Goal: Task Accomplishment & Management: Use online tool/utility

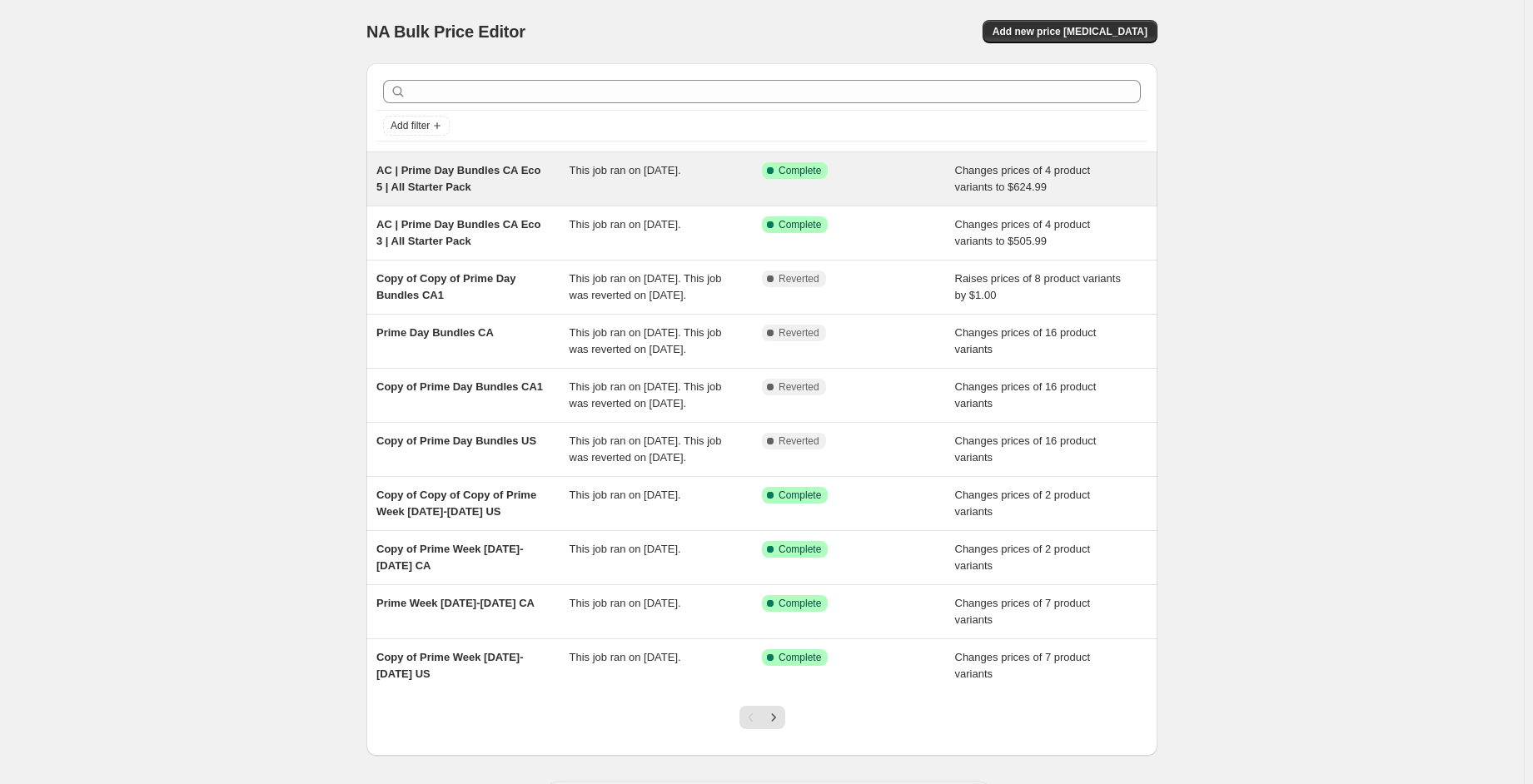
click at [724, 178] on div "This job ran on [DATE]." at bounding box center [666, 178] width 193 height 33
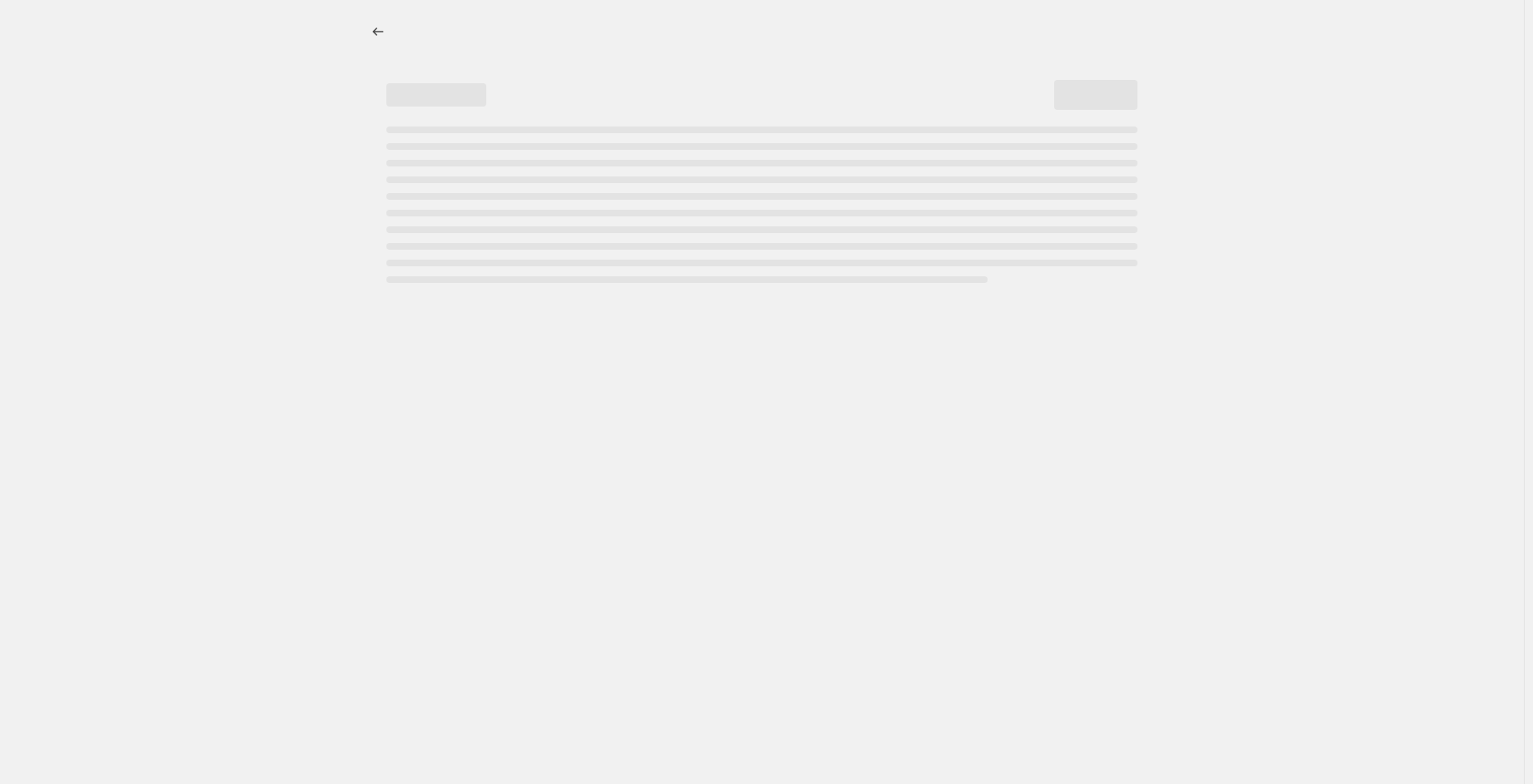
select select "no_change"
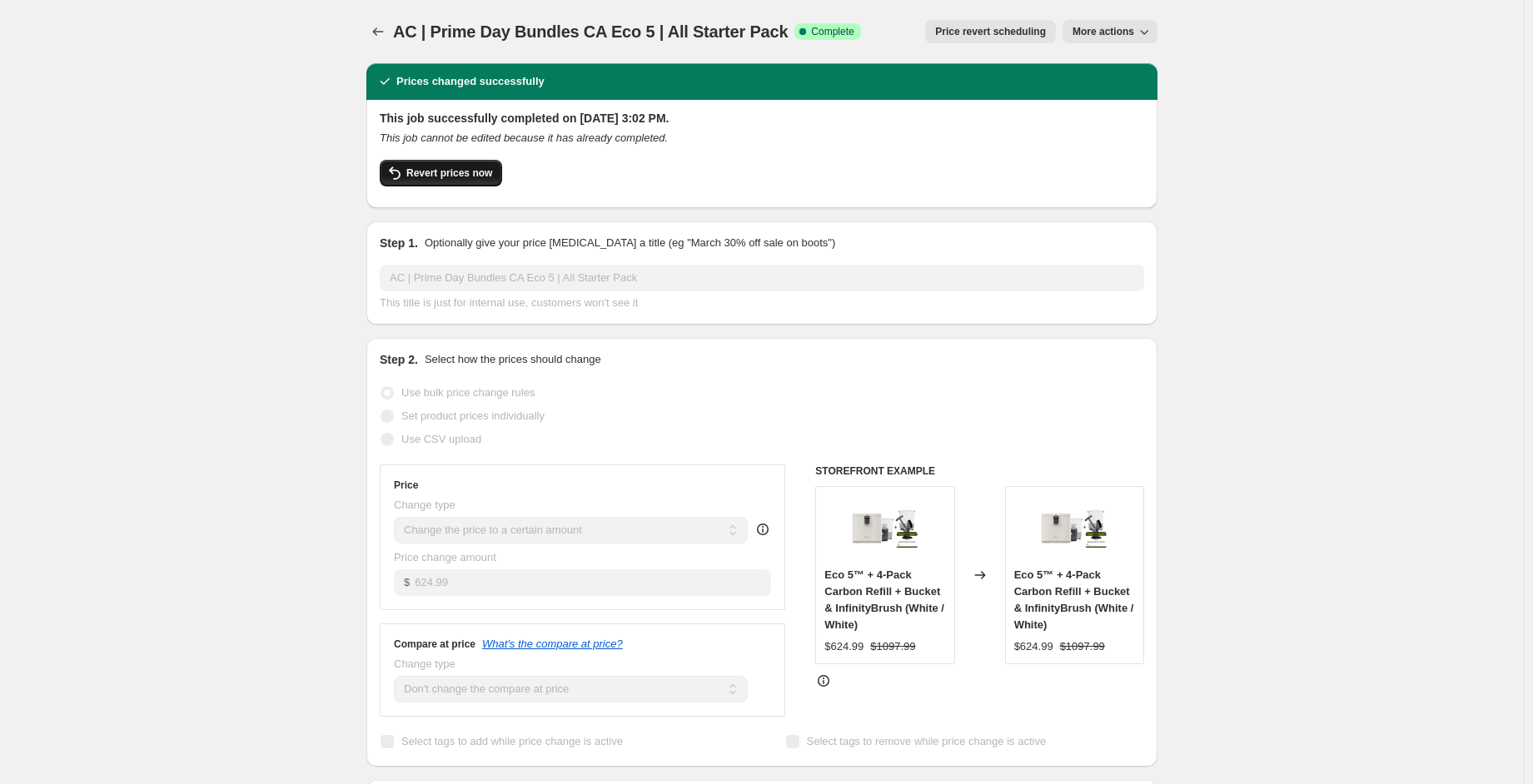
click at [478, 173] on span "Revert prices now" at bounding box center [448, 173] width 85 height 14
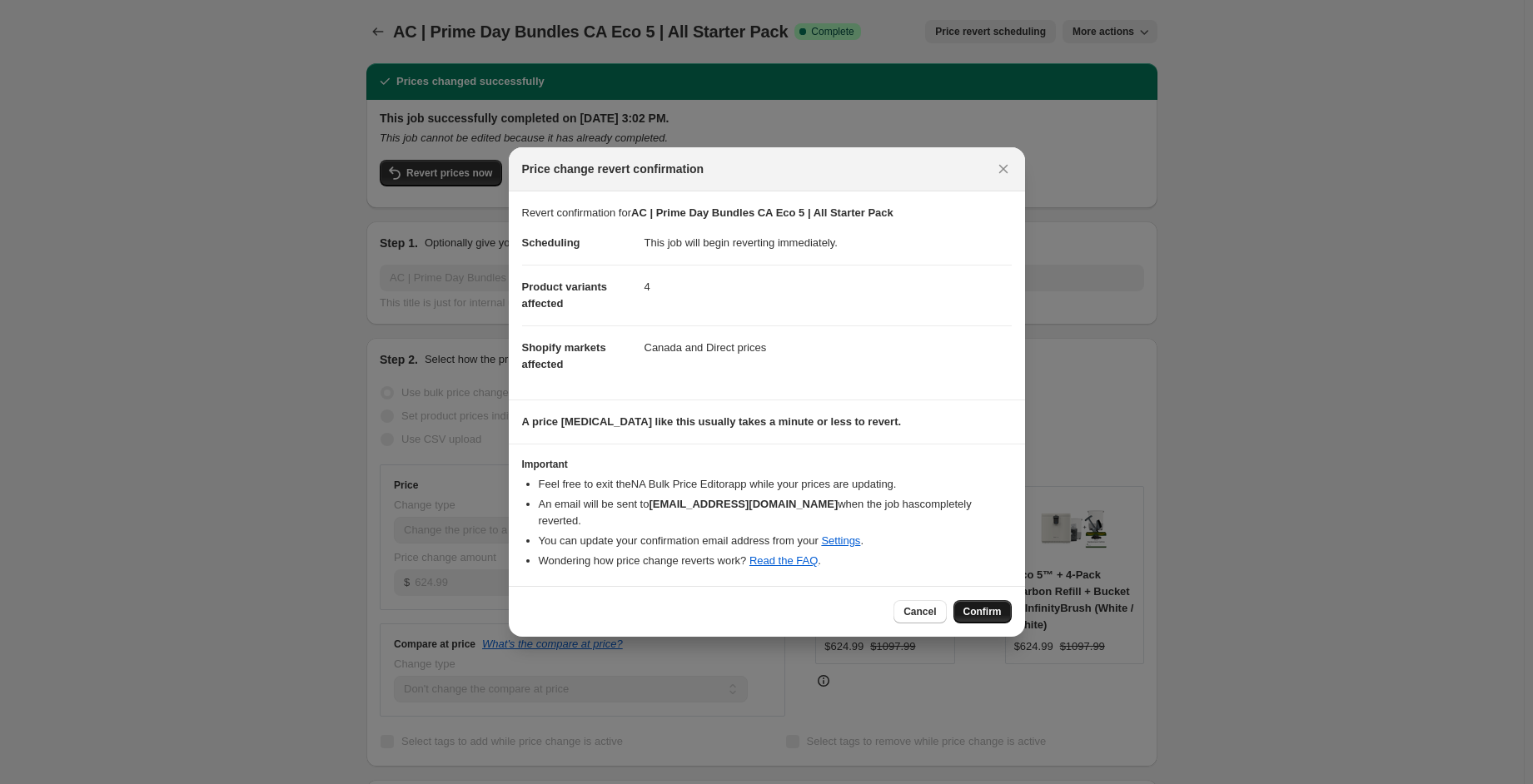
click at [980, 609] on button "Confirm" at bounding box center [982, 612] width 58 height 24
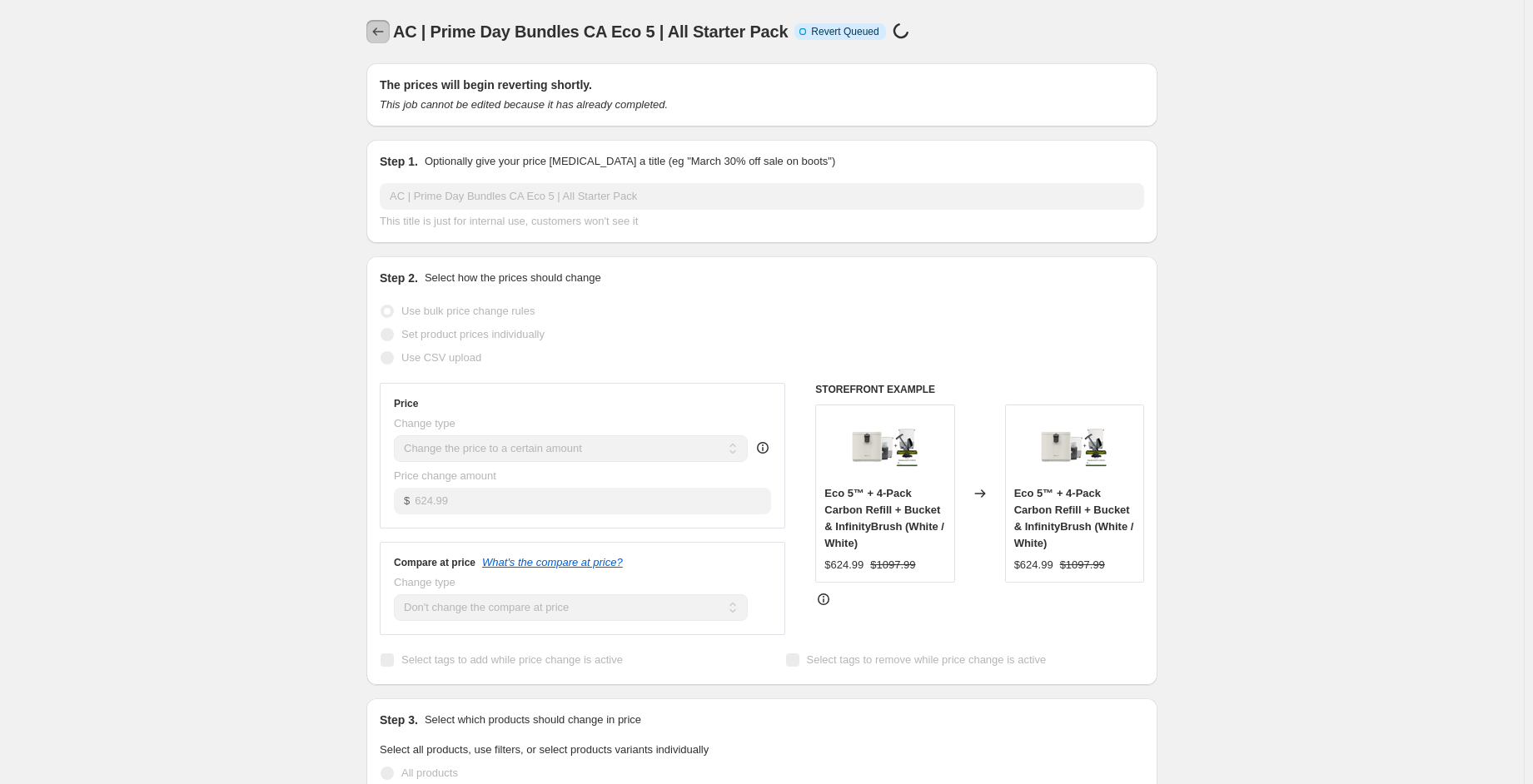
click at [378, 34] on icon "Price change jobs" at bounding box center [378, 32] width 17 height 17
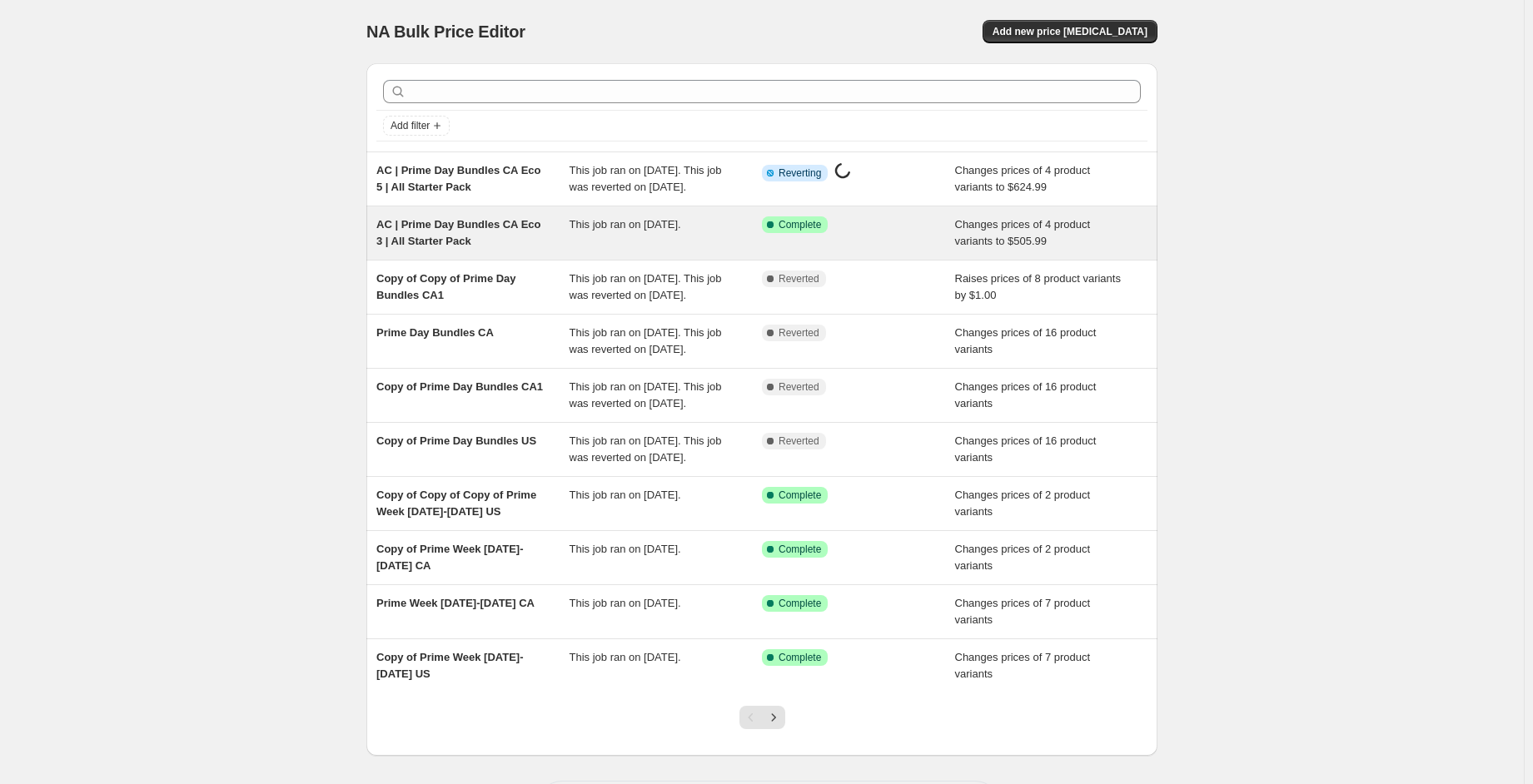
click at [625, 249] on div "This job ran on [DATE]." at bounding box center [666, 233] width 193 height 33
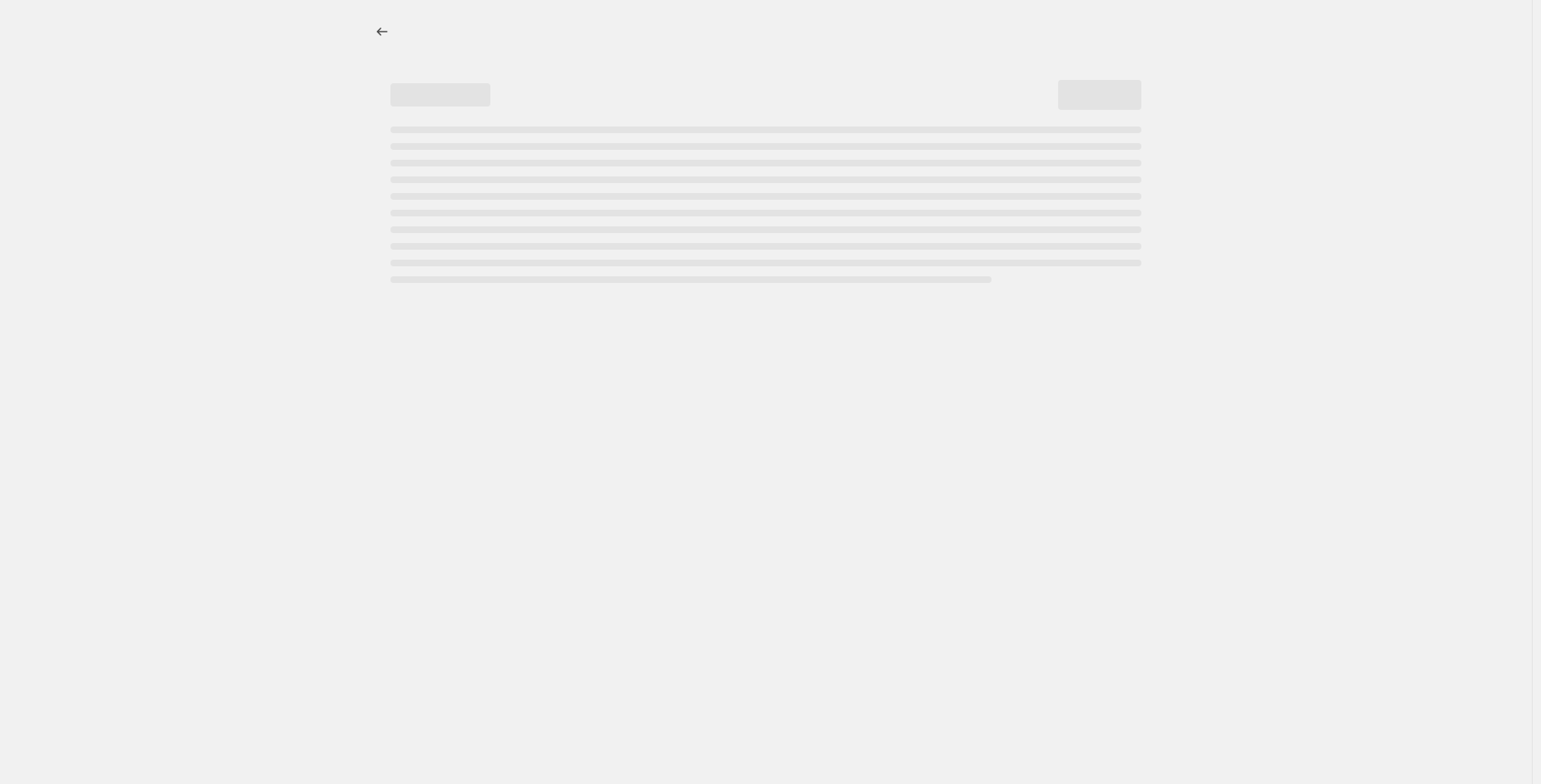
select select "no_change"
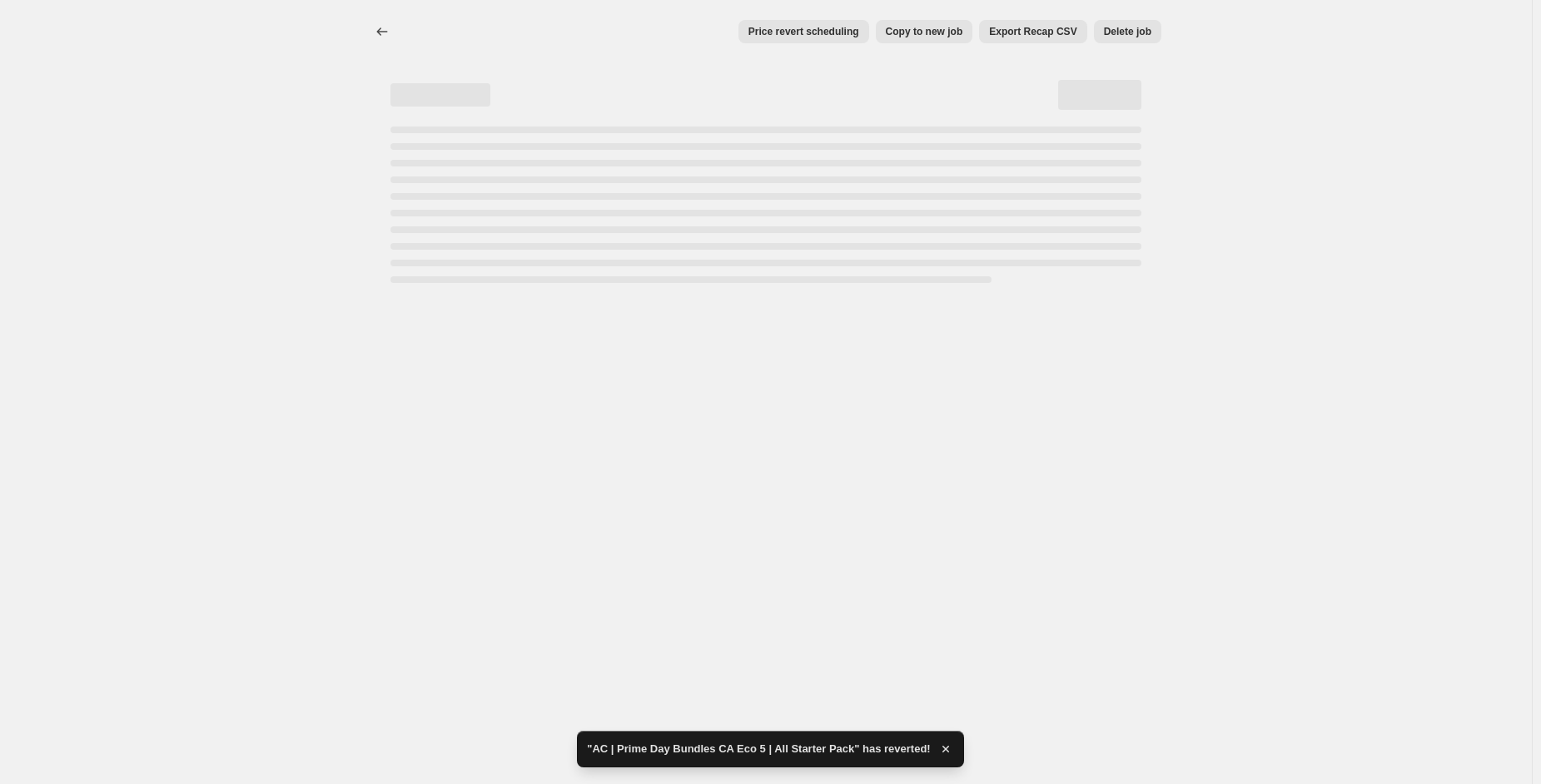
select select "no_change"
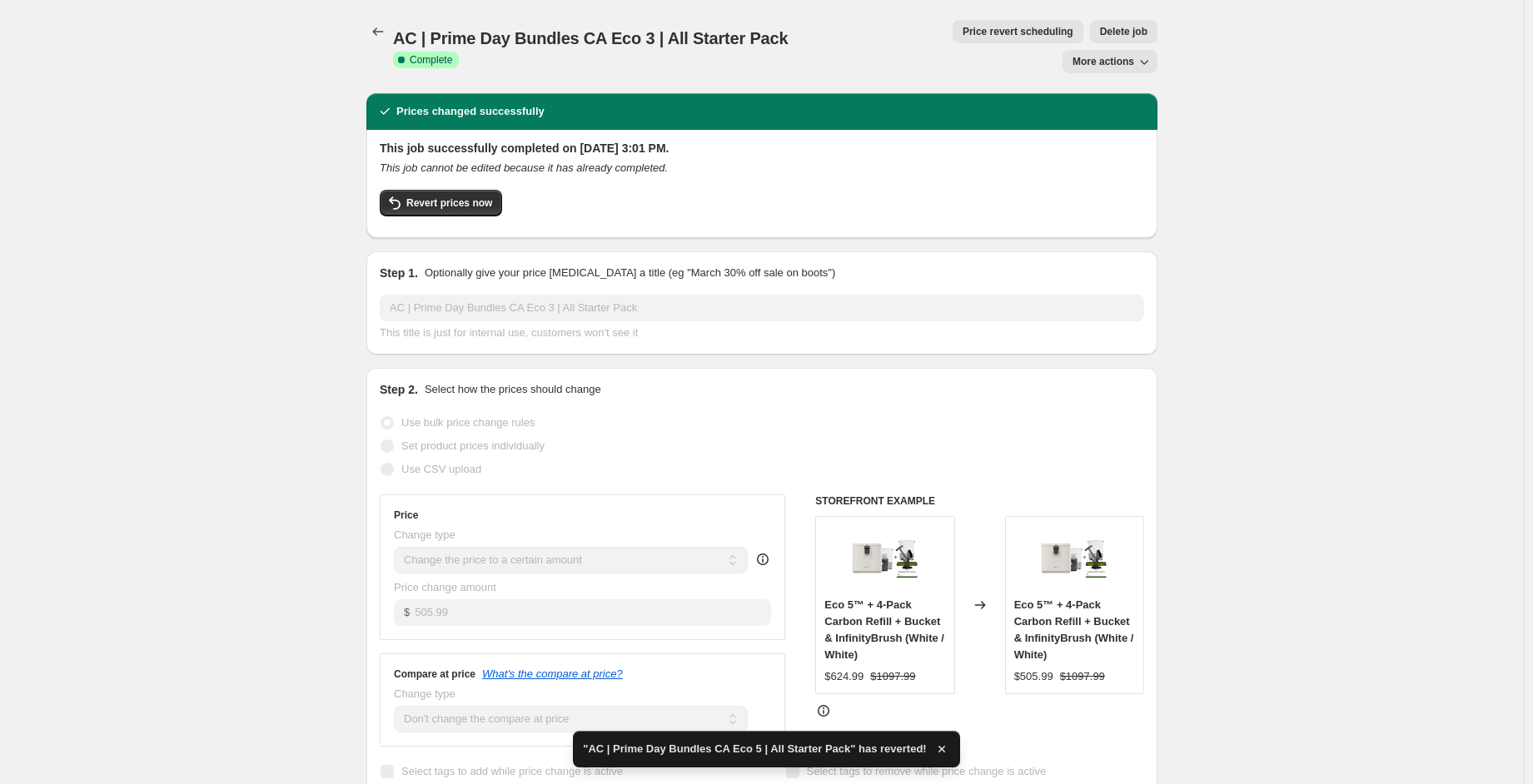
click at [462, 206] on div "This job successfully completed on [DATE] 3:01 PM. This job cannot be edited be…" at bounding box center [761, 184] width 791 height 108
click at [459, 196] on span "Revert prices now" at bounding box center [448, 203] width 85 height 14
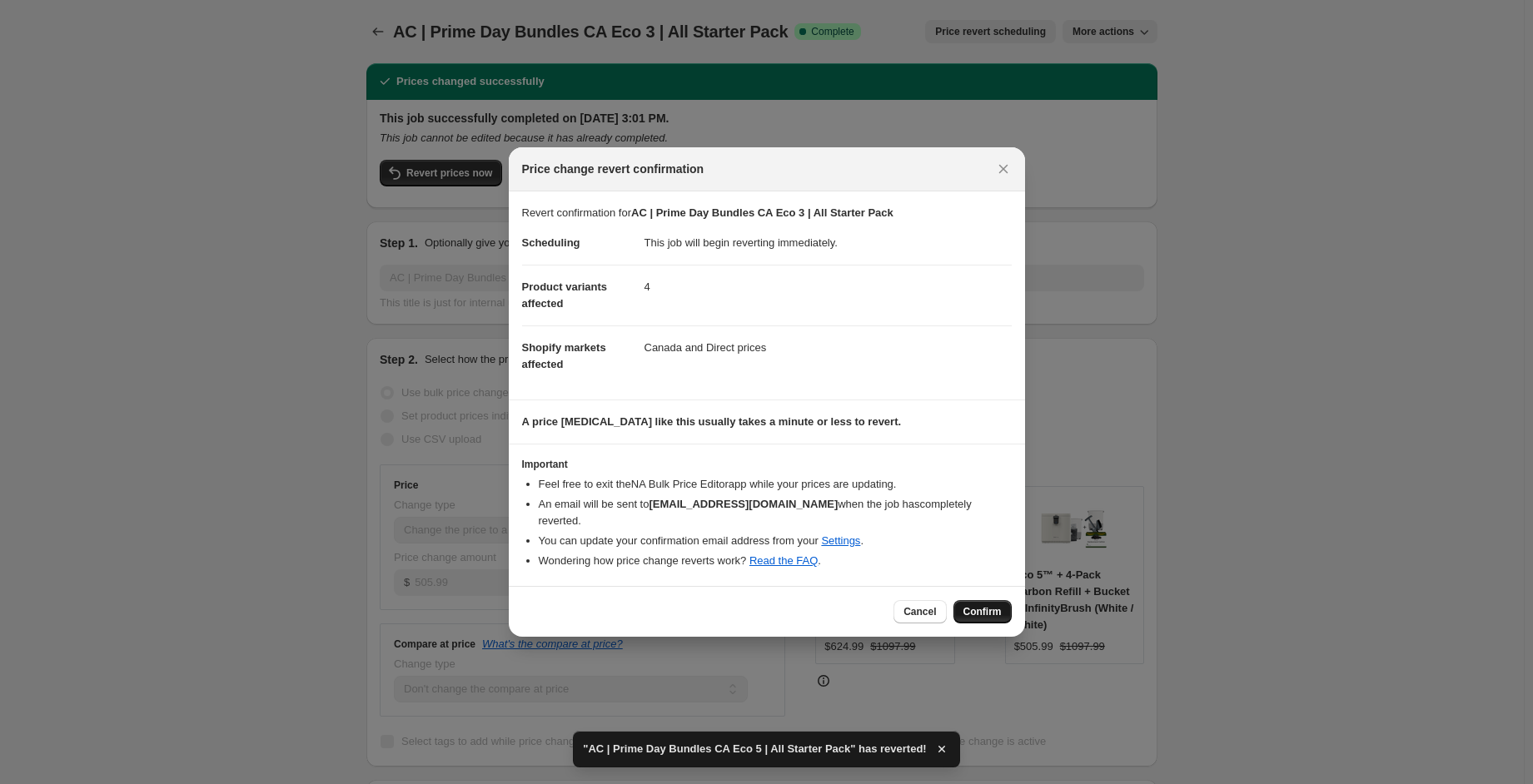
click at [981, 611] on button "Confirm" at bounding box center [982, 612] width 58 height 24
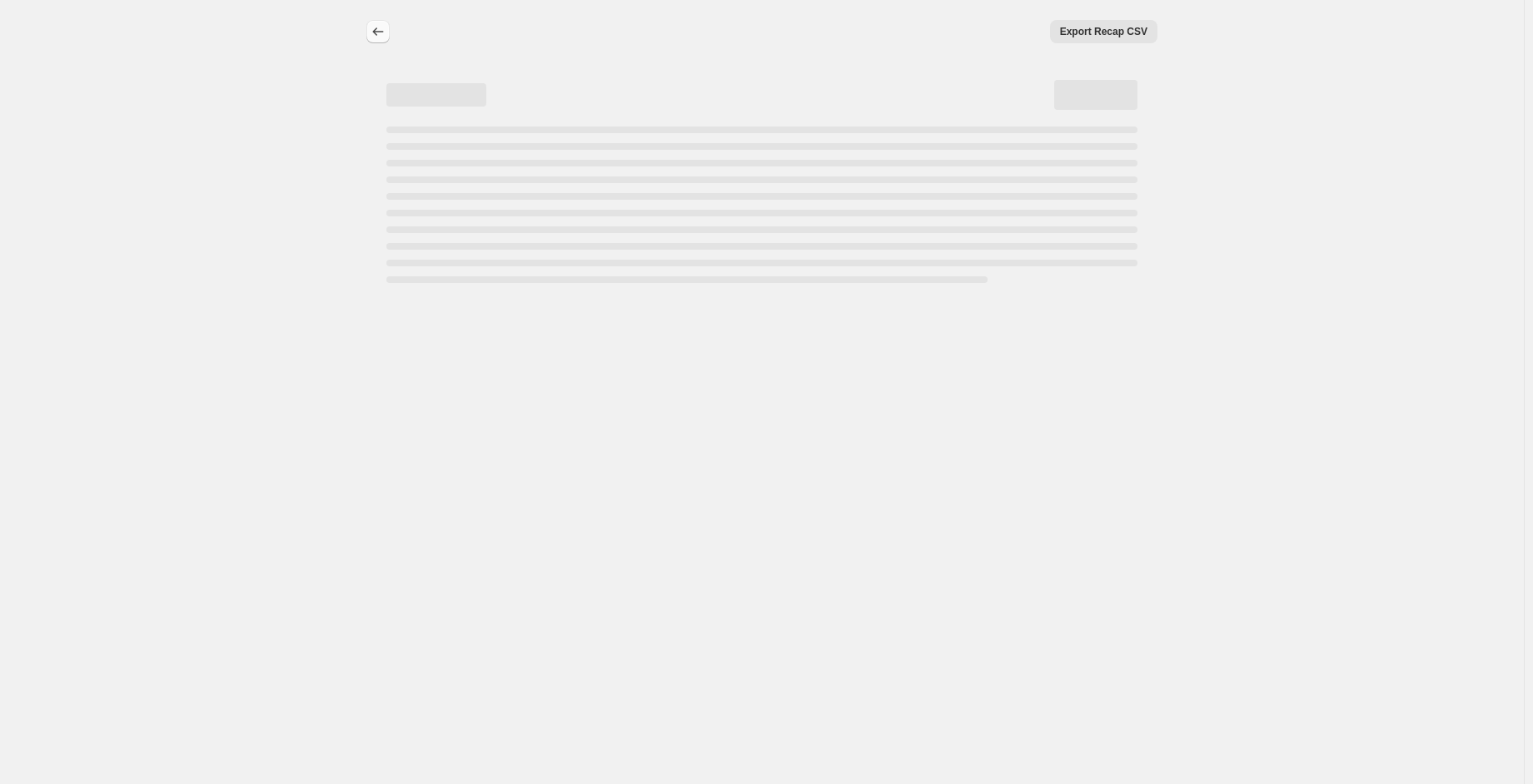
select select "no_change"
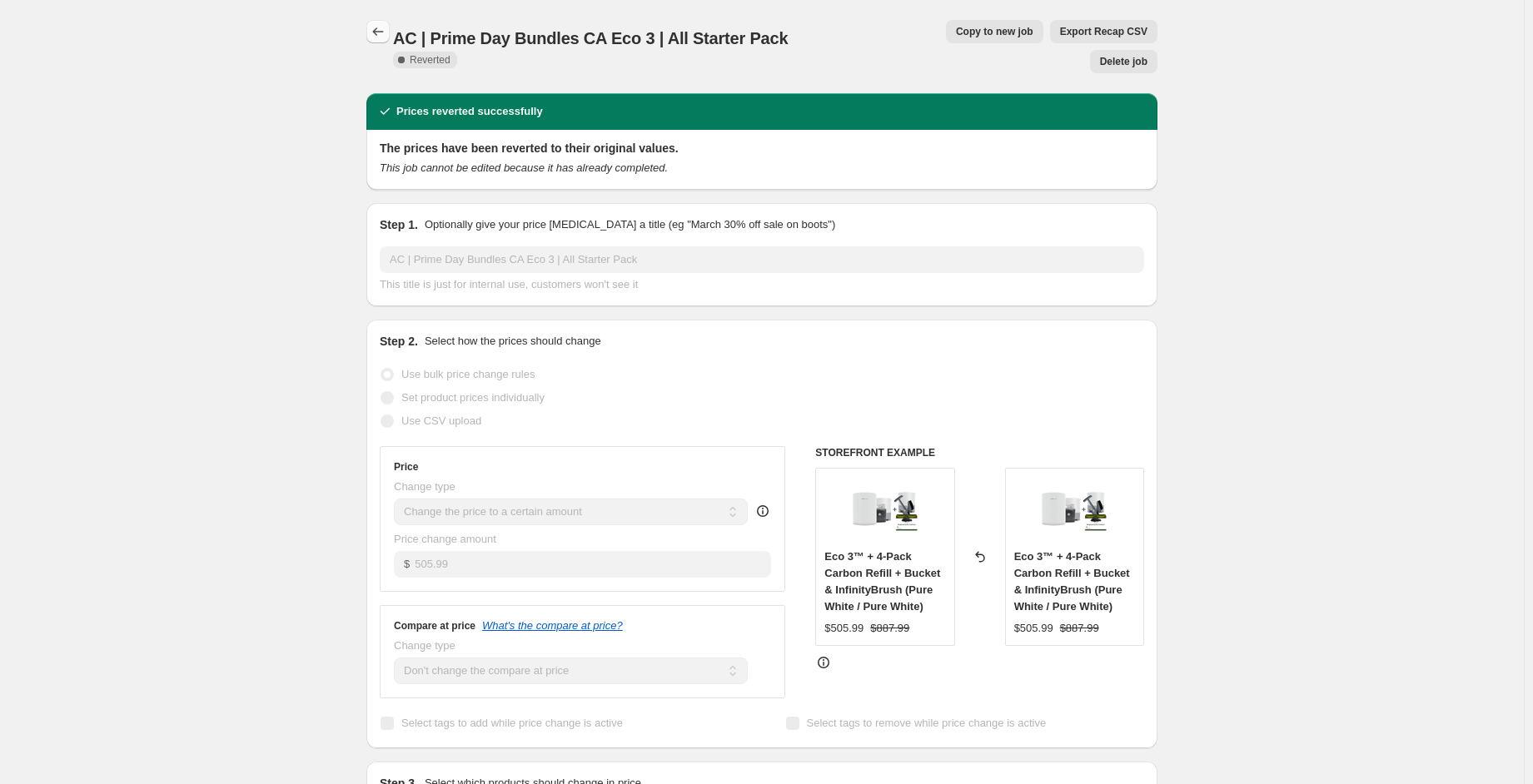
click at [378, 32] on icon "Price change jobs" at bounding box center [378, 31] width 11 height 8
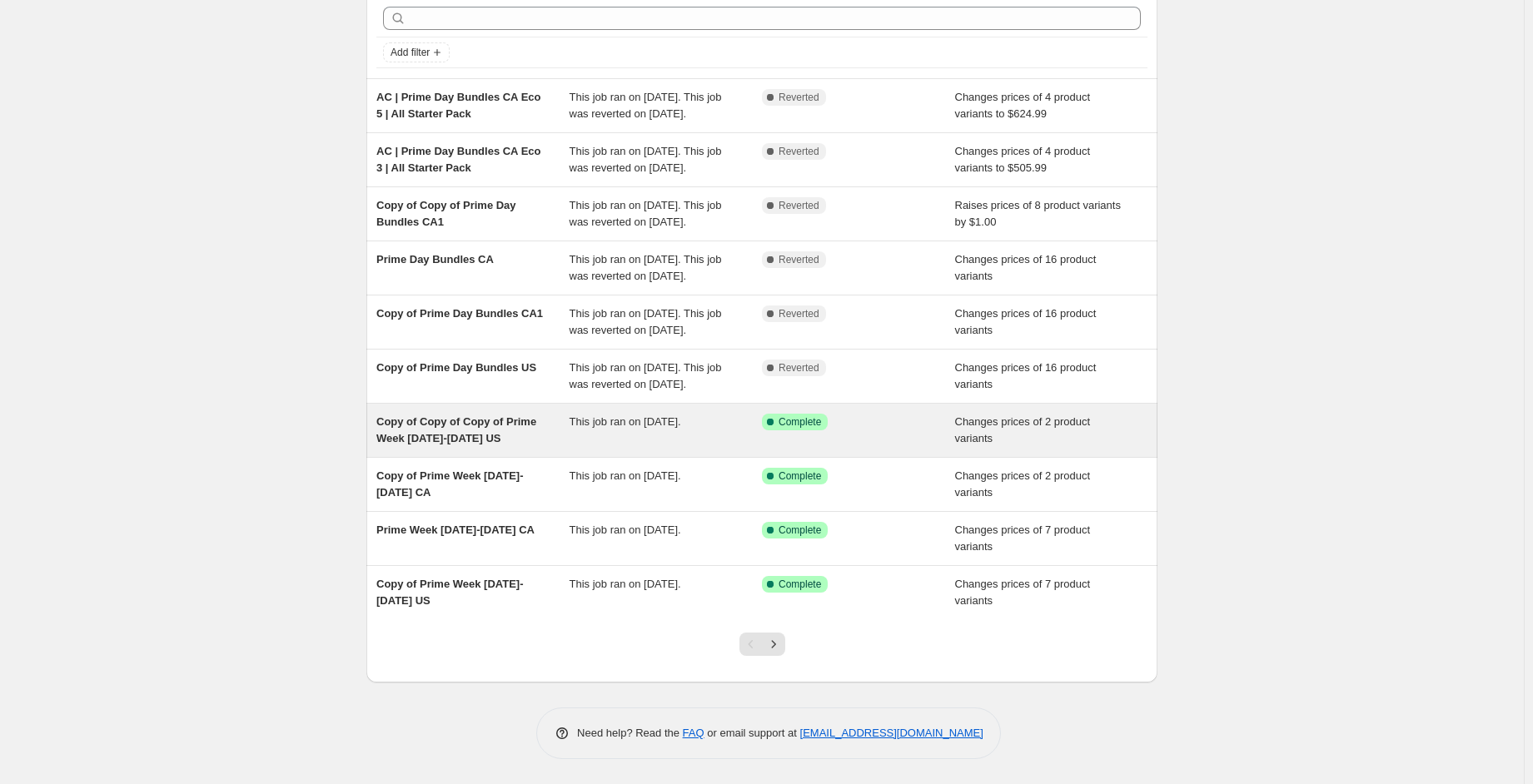
scroll to position [83, 0]
click at [627, 428] on span "This job ran on [DATE]." at bounding box center [625, 421] width 112 height 13
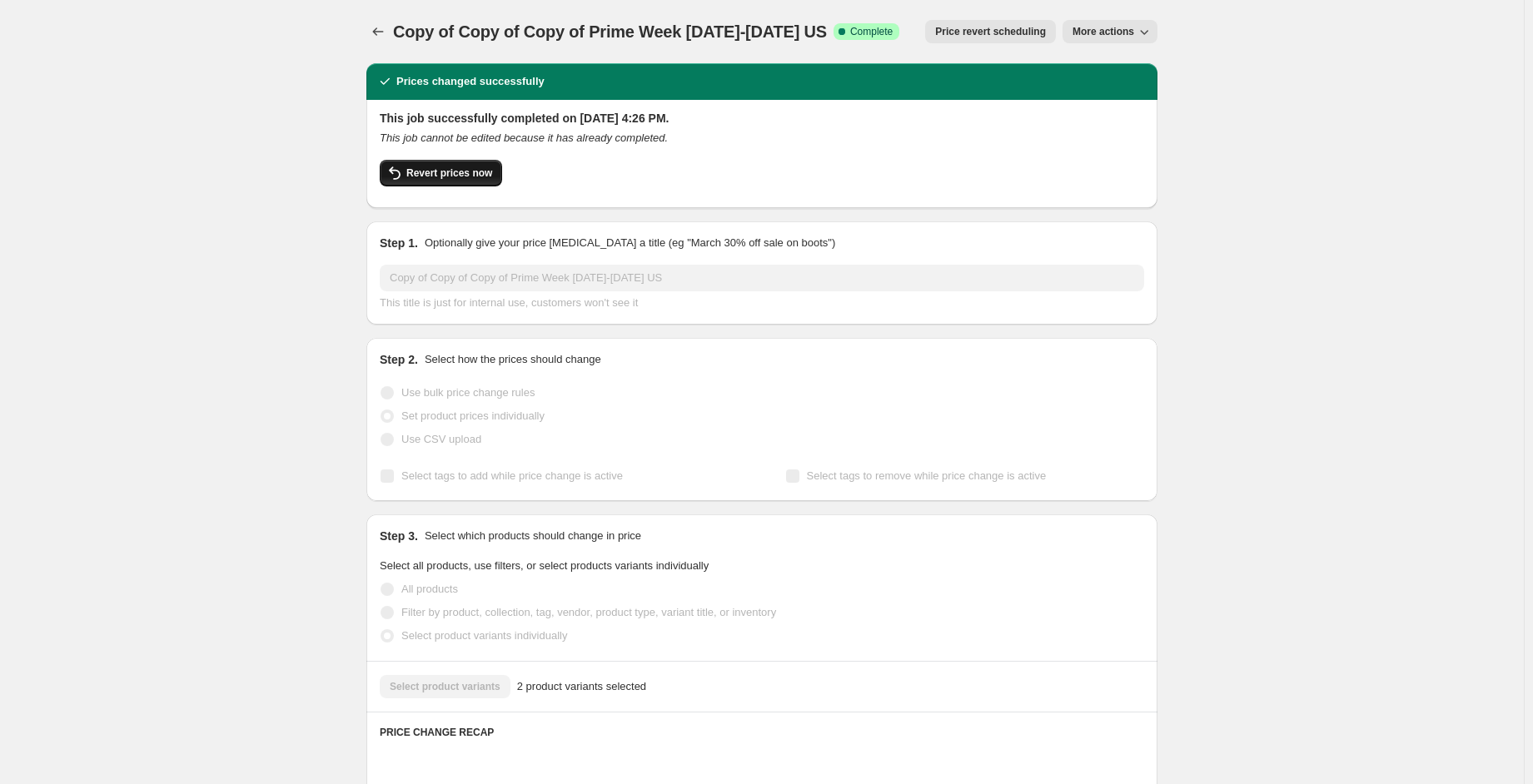
click at [451, 184] on button "Revert prices now" at bounding box center [441, 173] width 123 height 26
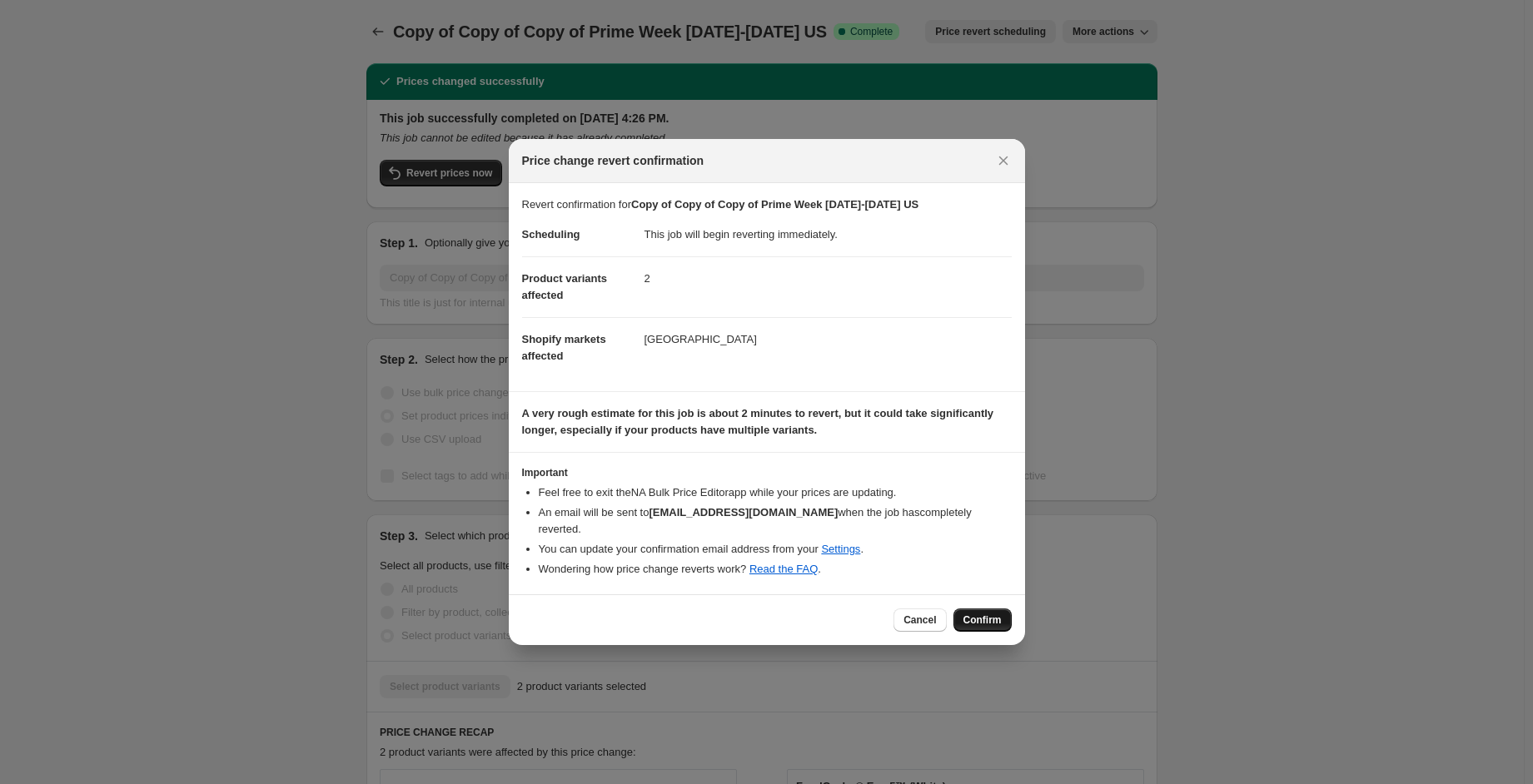
click at [969, 613] on span "Confirm" at bounding box center [982, 620] width 38 height 14
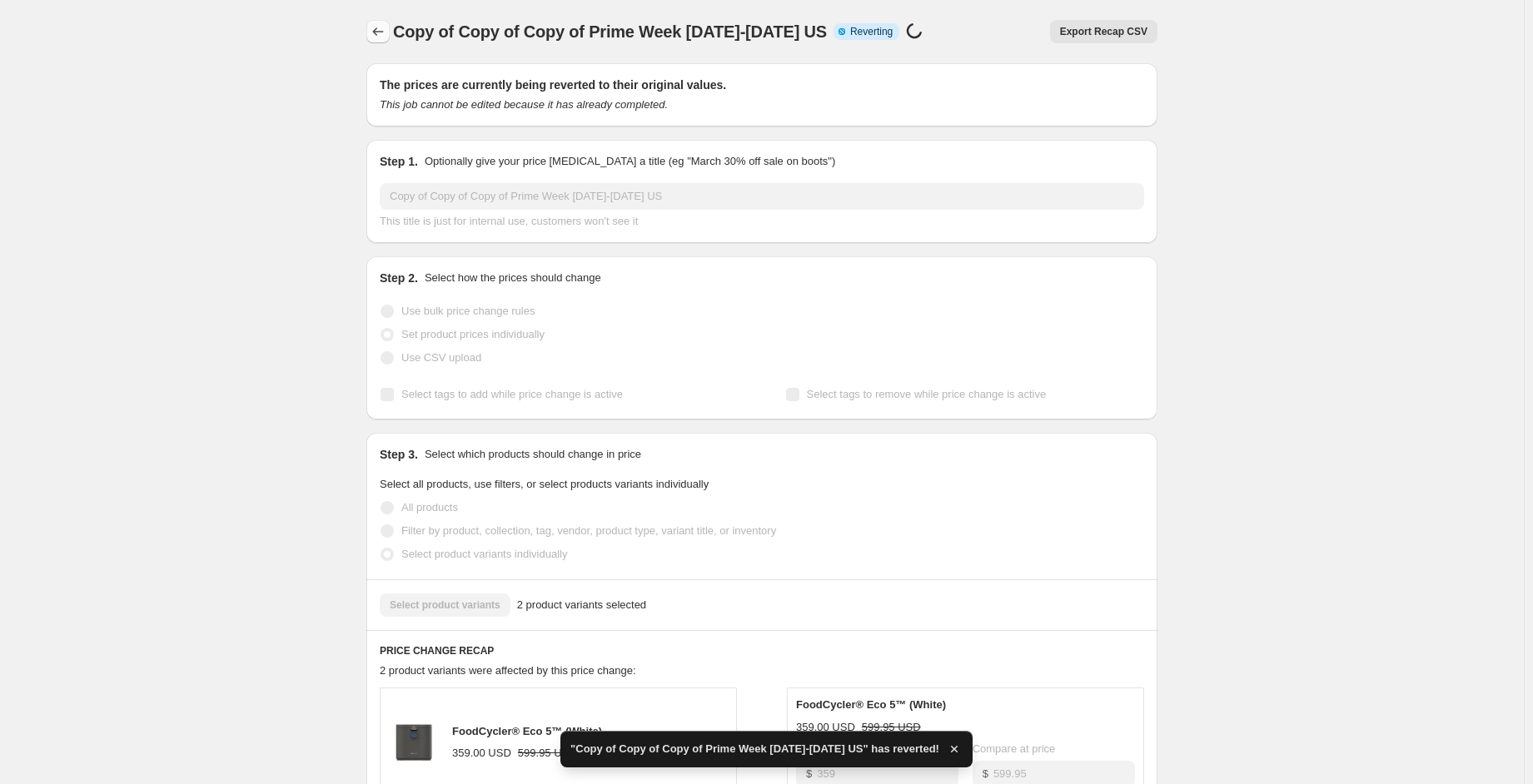
click at [378, 35] on icon "Price change jobs" at bounding box center [378, 32] width 17 height 17
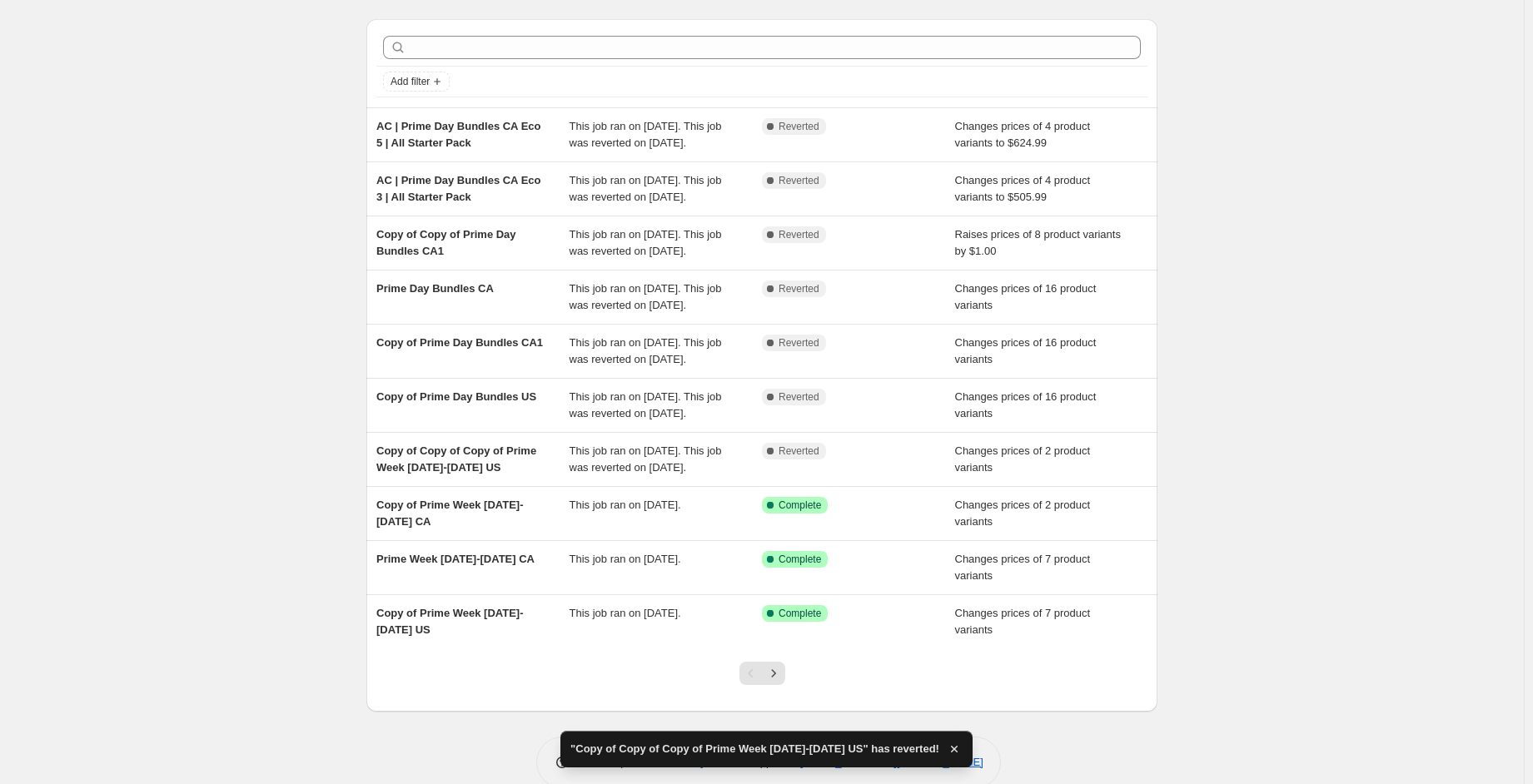
scroll to position [187, 0]
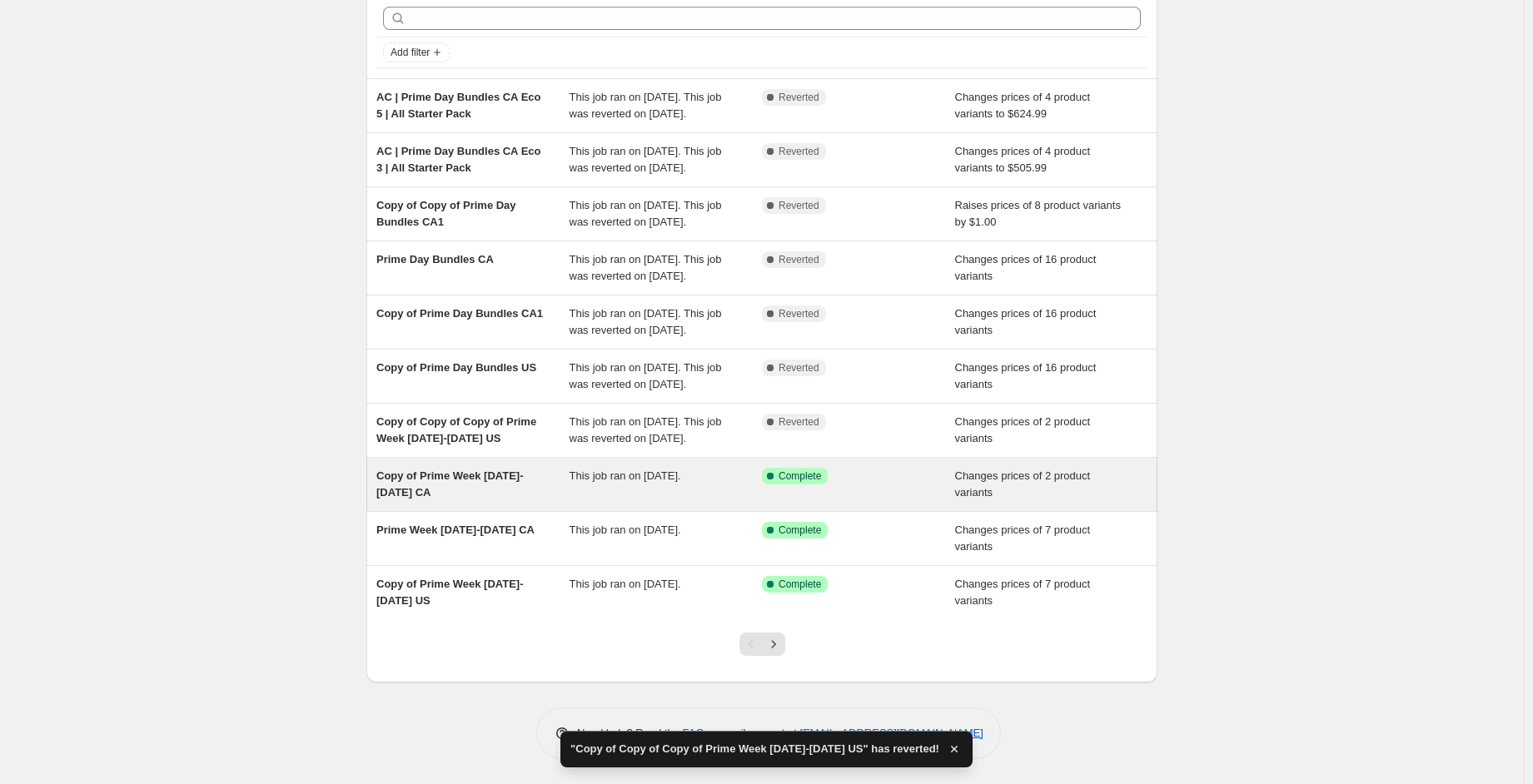
click at [507, 469] on span "Copy of Prime Week [DATE]-[DATE] CA" at bounding box center [449, 484] width 146 height 29
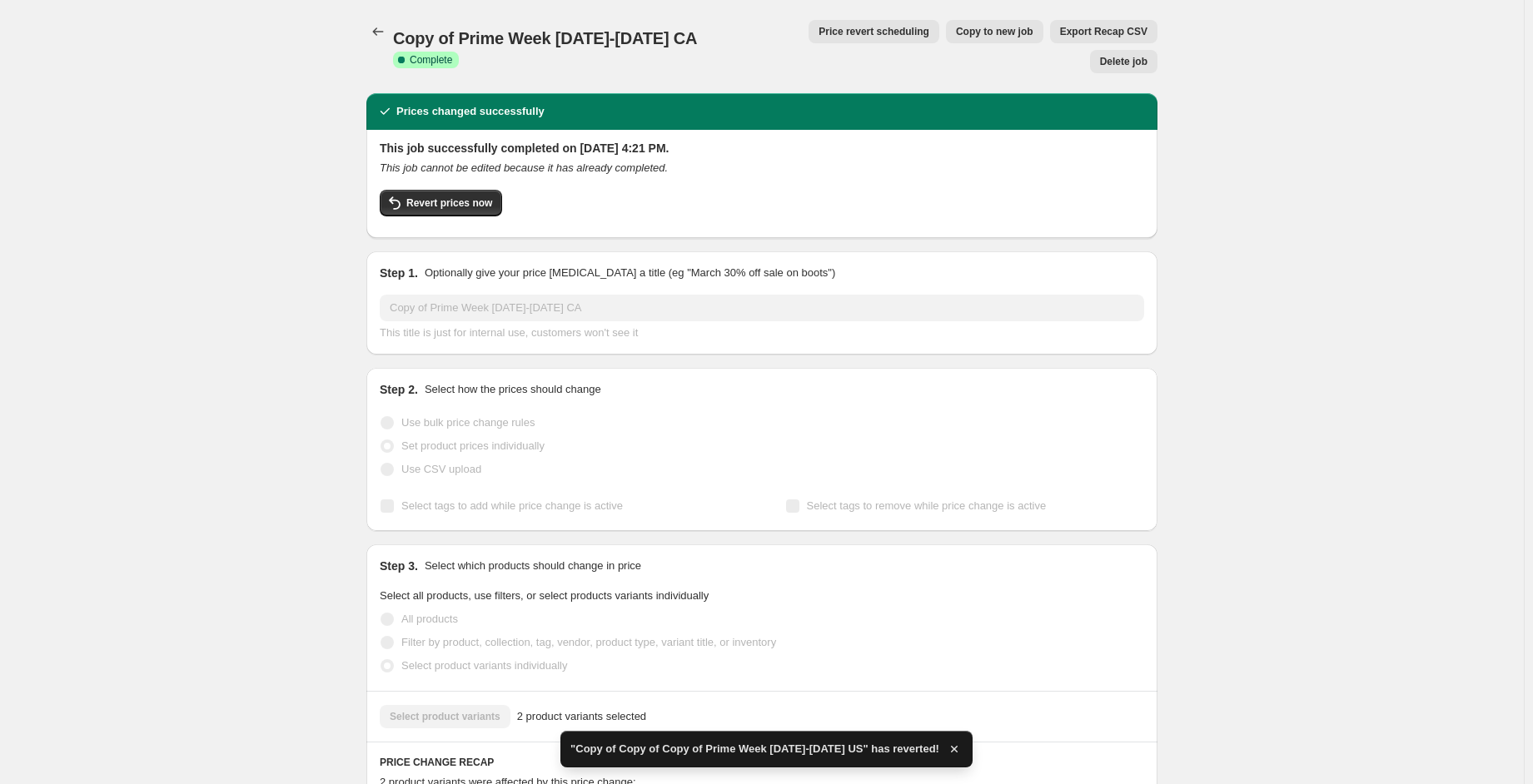
click at [459, 155] on div "This job successfully completed on [DATE] 4:21 PM. This job cannot be edited be…" at bounding box center [761, 182] width 764 height 85
click at [464, 196] on span "Revert prices now" at bounding box center [448, 203] width 85 height 14
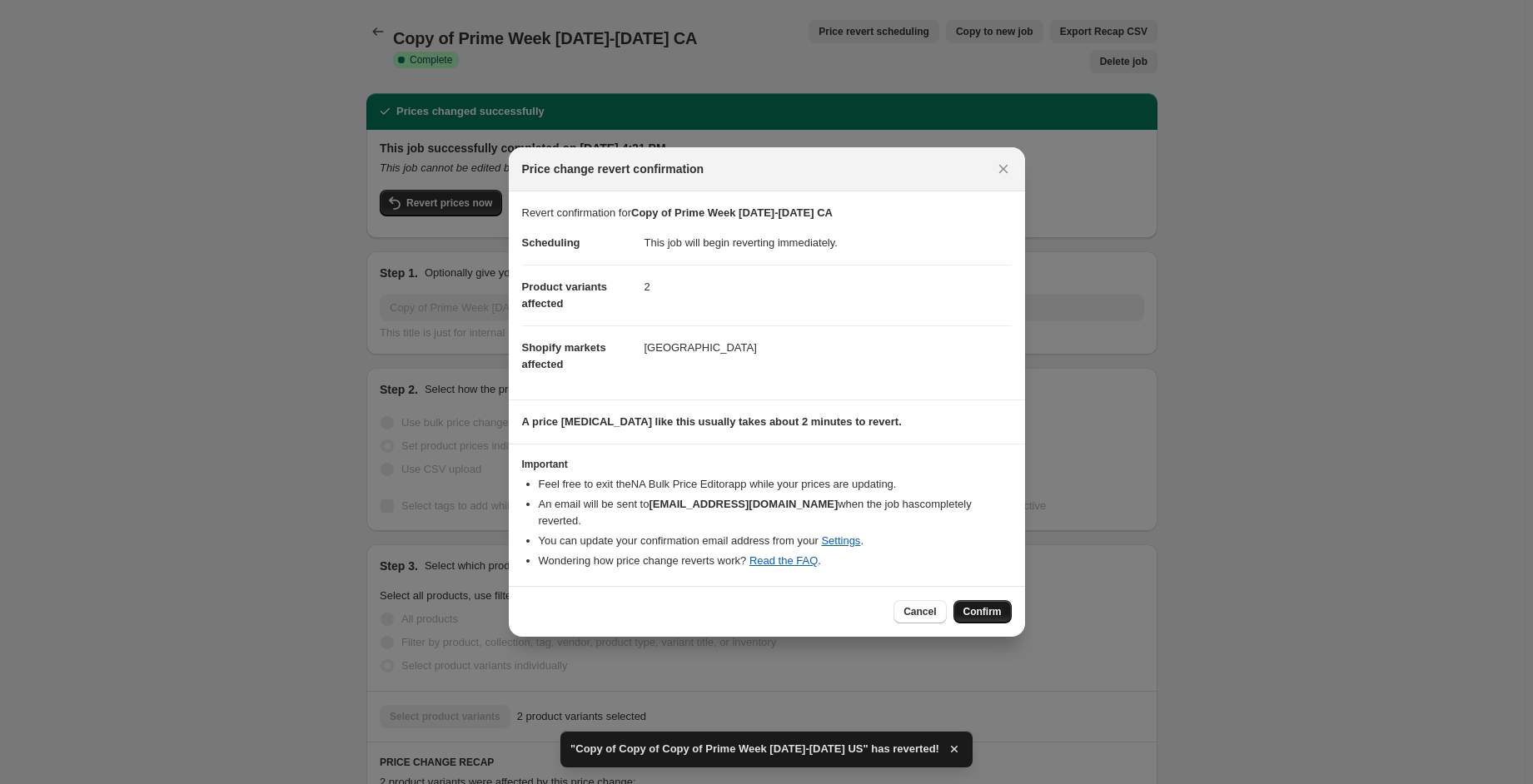
click at [986, 605] on span "Confirm" at bounding box center [982, 611] width 38 height 14
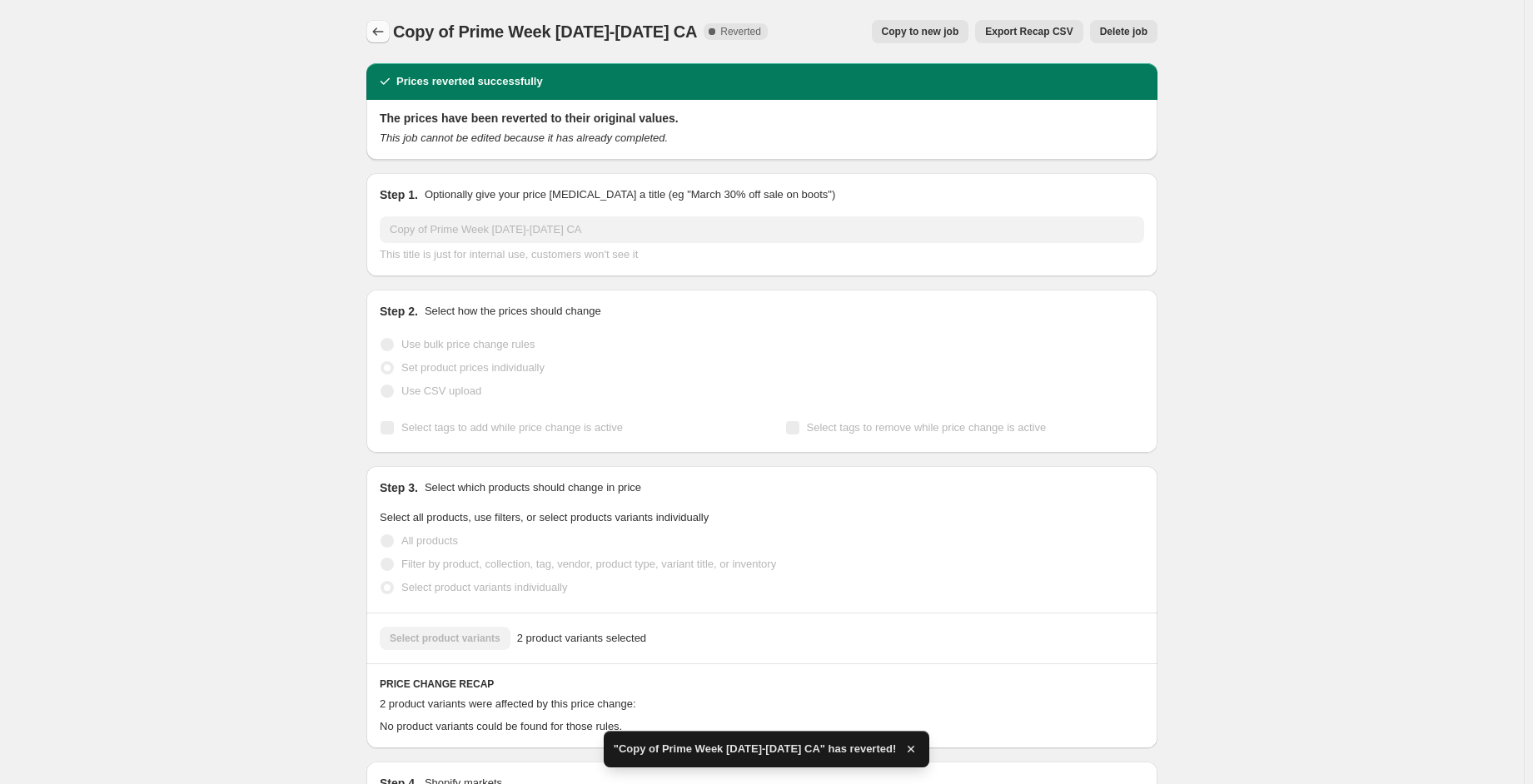
click at [387, 27] on icon "Price change jobs" at bounding box center [378, 32] width 17 height 17
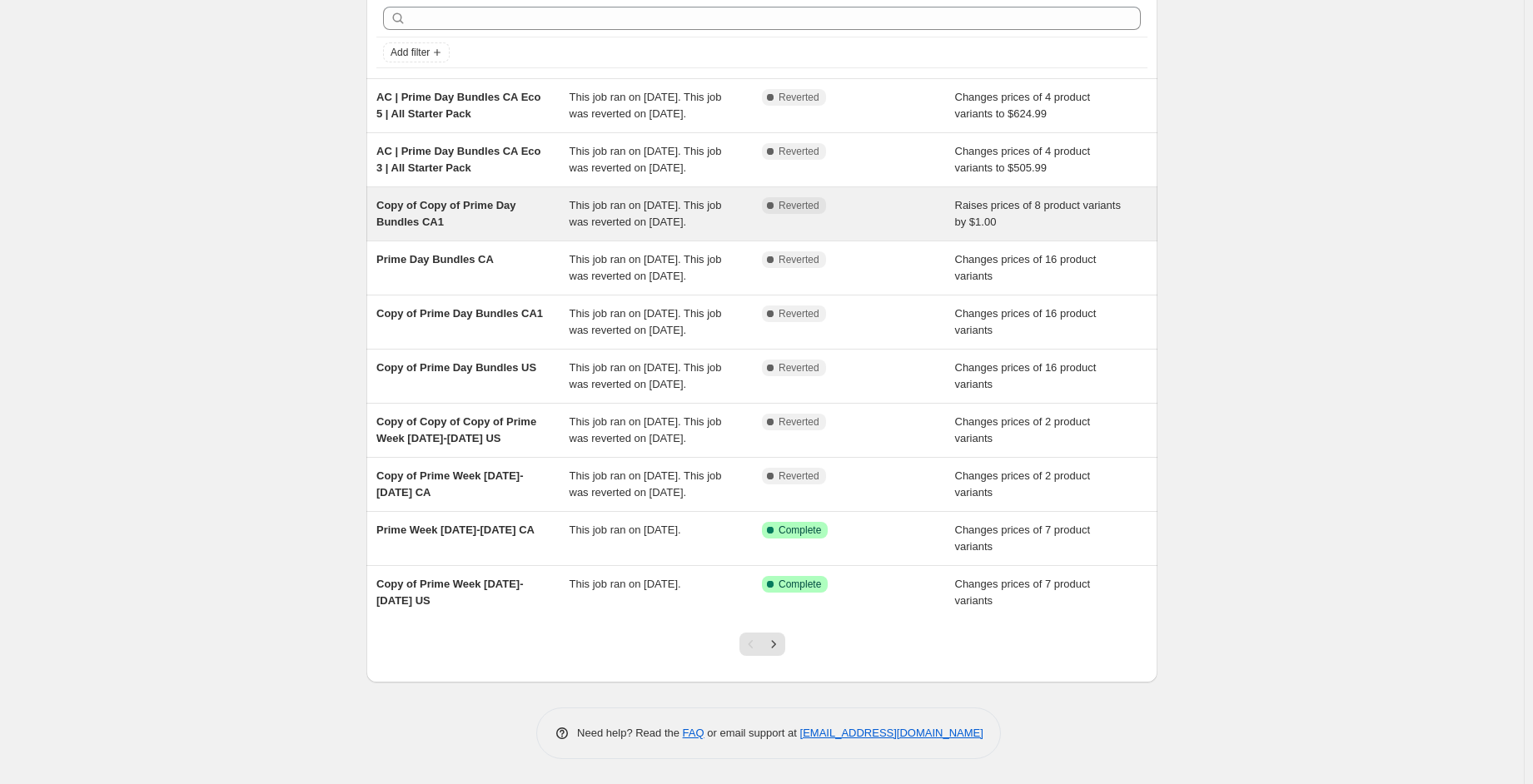
scroll to position [83, 0]
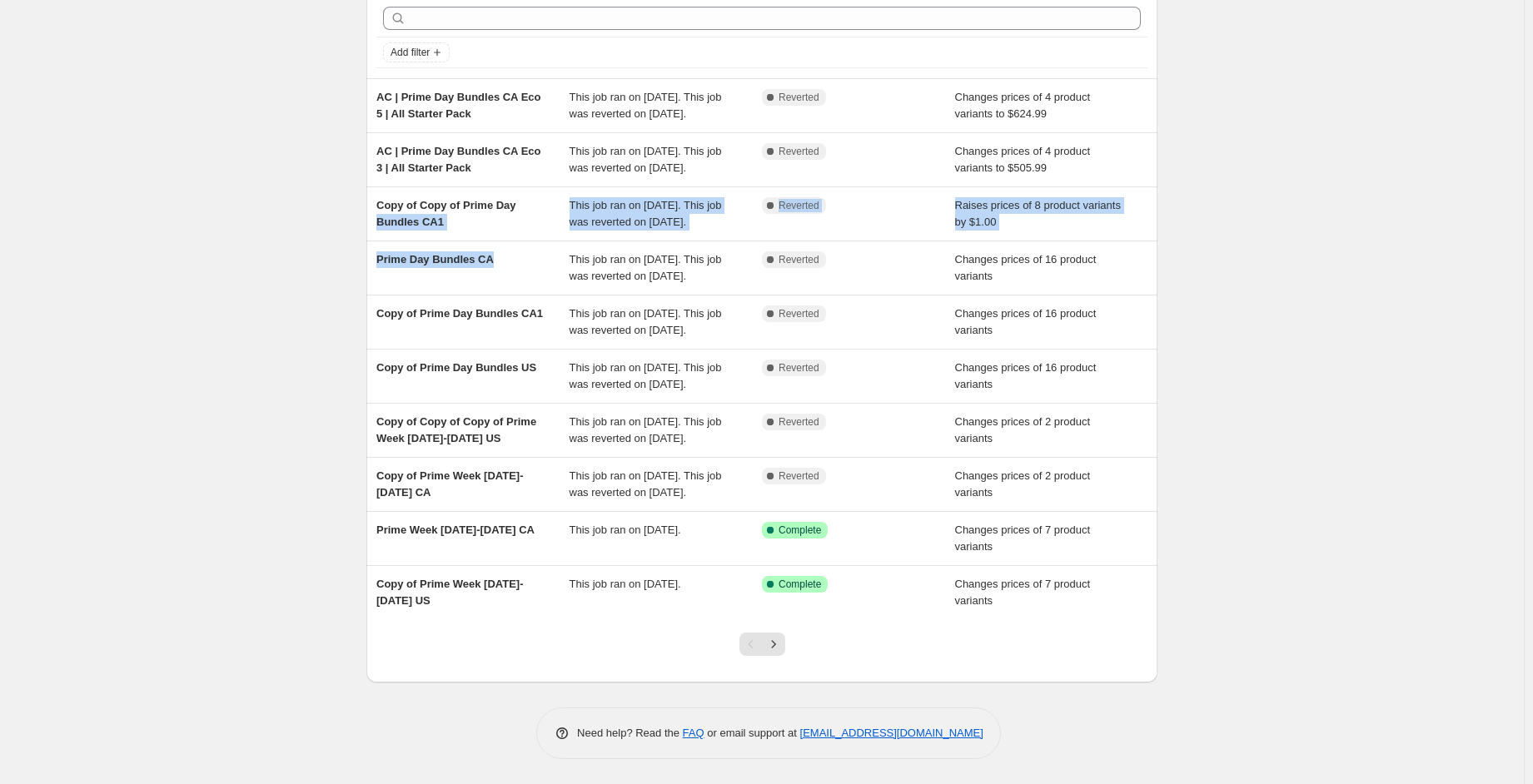
drag, startPoint x: 517, startPoint y: 293, endPoint x: 254, endPoint y: 246, distance: 267.2
click at [254, 246] on div "NA Bulk Price Editor. This page is ready NA Bulk Price Editor Add new price [ME…" at bounding box center [761, 355] width 1524 height 858
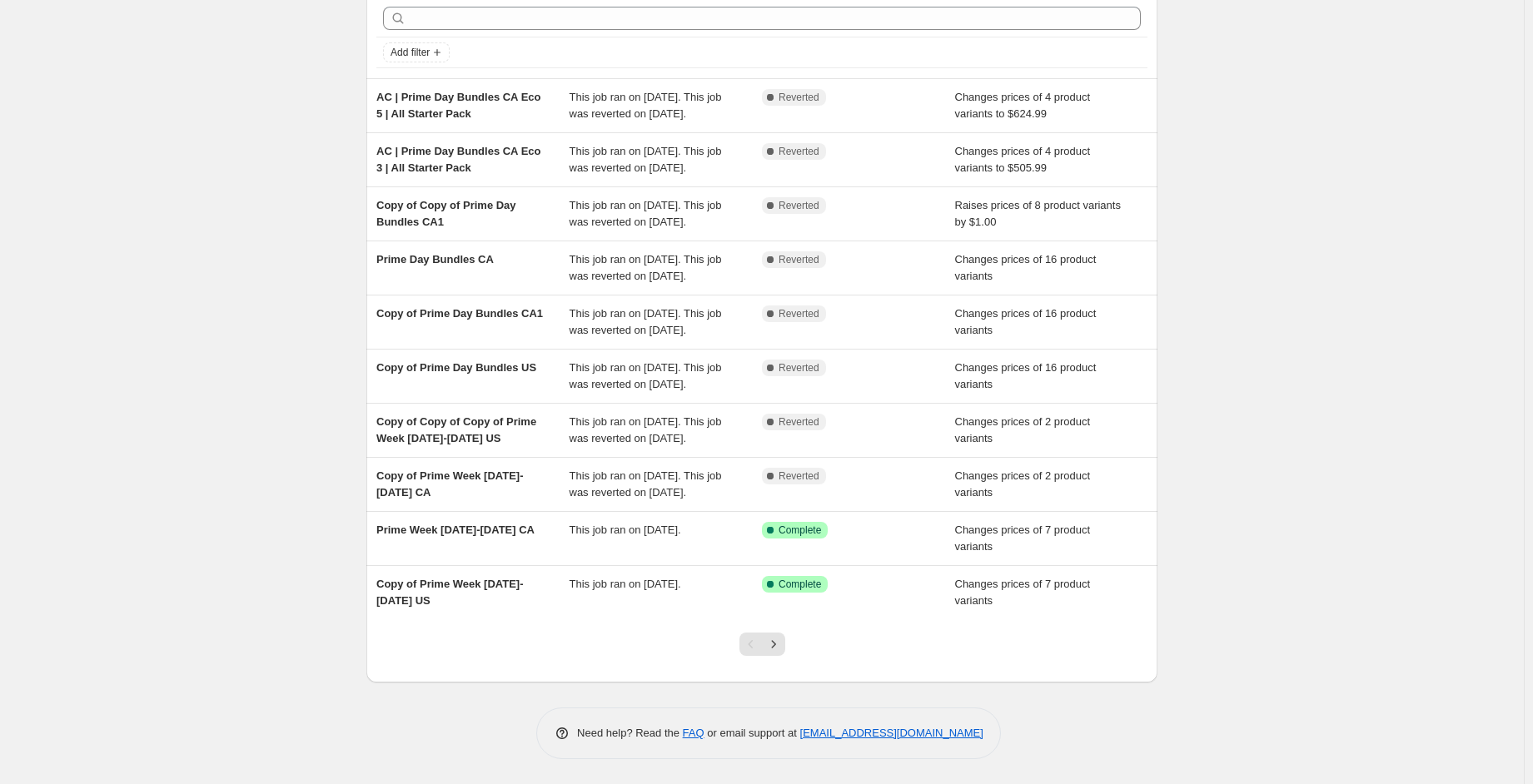
drag, startPoint x: 237, startPoint y: 173, endPoint x: 258, endPoint y: 180, distance: 22.1
click at [237, 173] on div "NA Bulk Price Editor. This page is ready NA Bulk Price Editor Add new price [ME…" at bounding box center [761, 355] width 1524 height 858
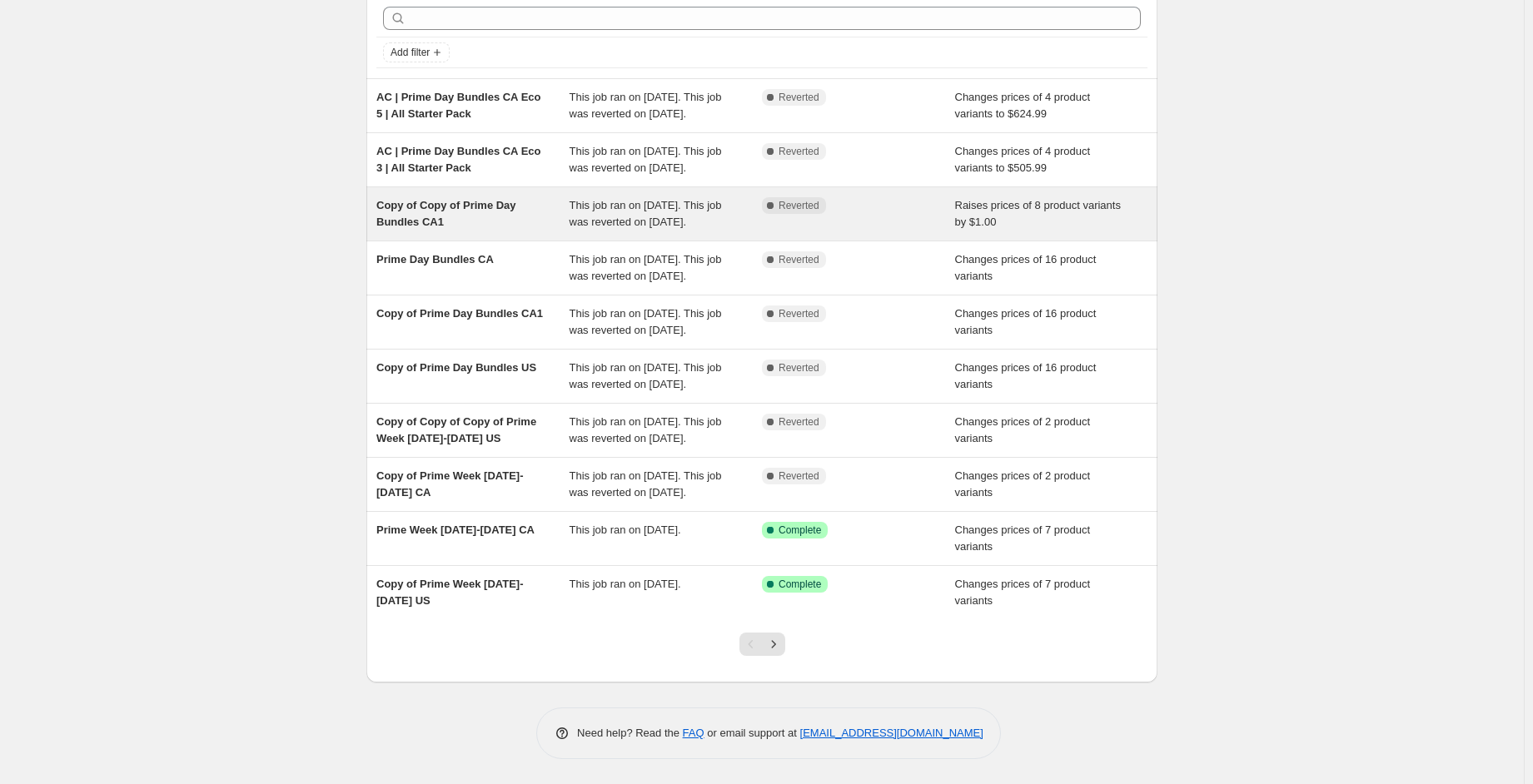
click at [456, 231] on div "Copy of Copy of Prime Day Bundles CA1" at bounding box center [473, 213] width 193 height 33
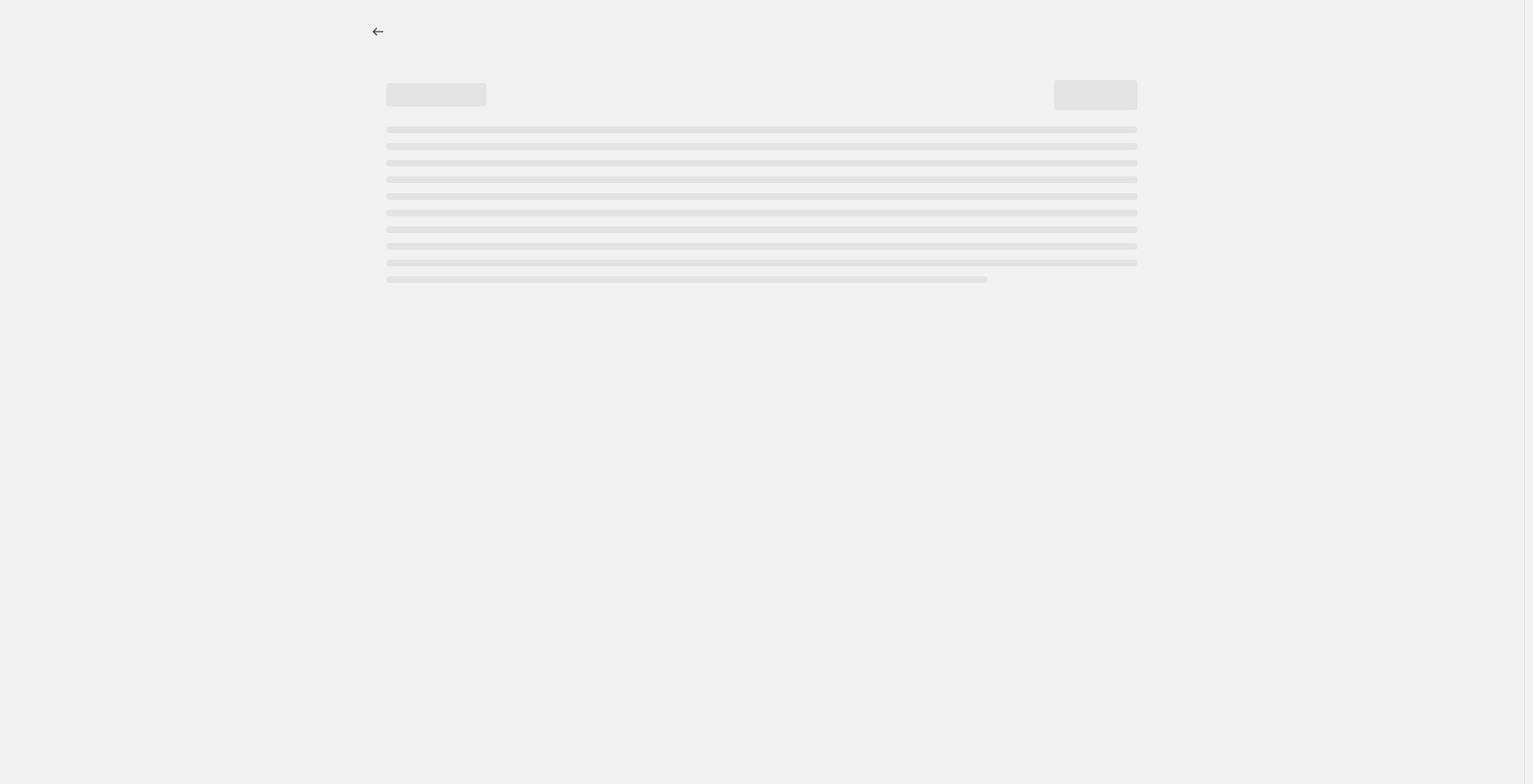
select select "by"
select select "tag"
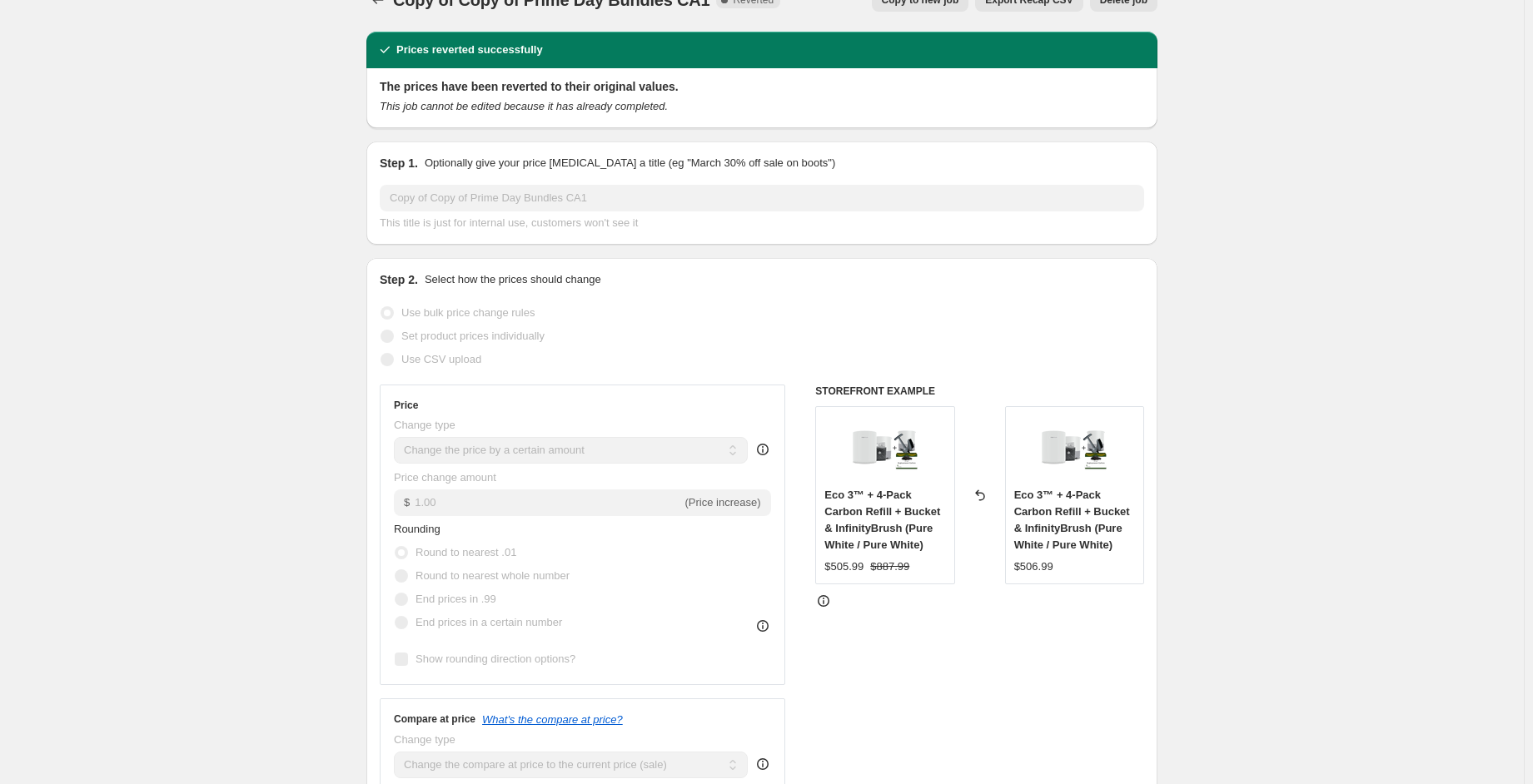
scroll to position [25, 0]
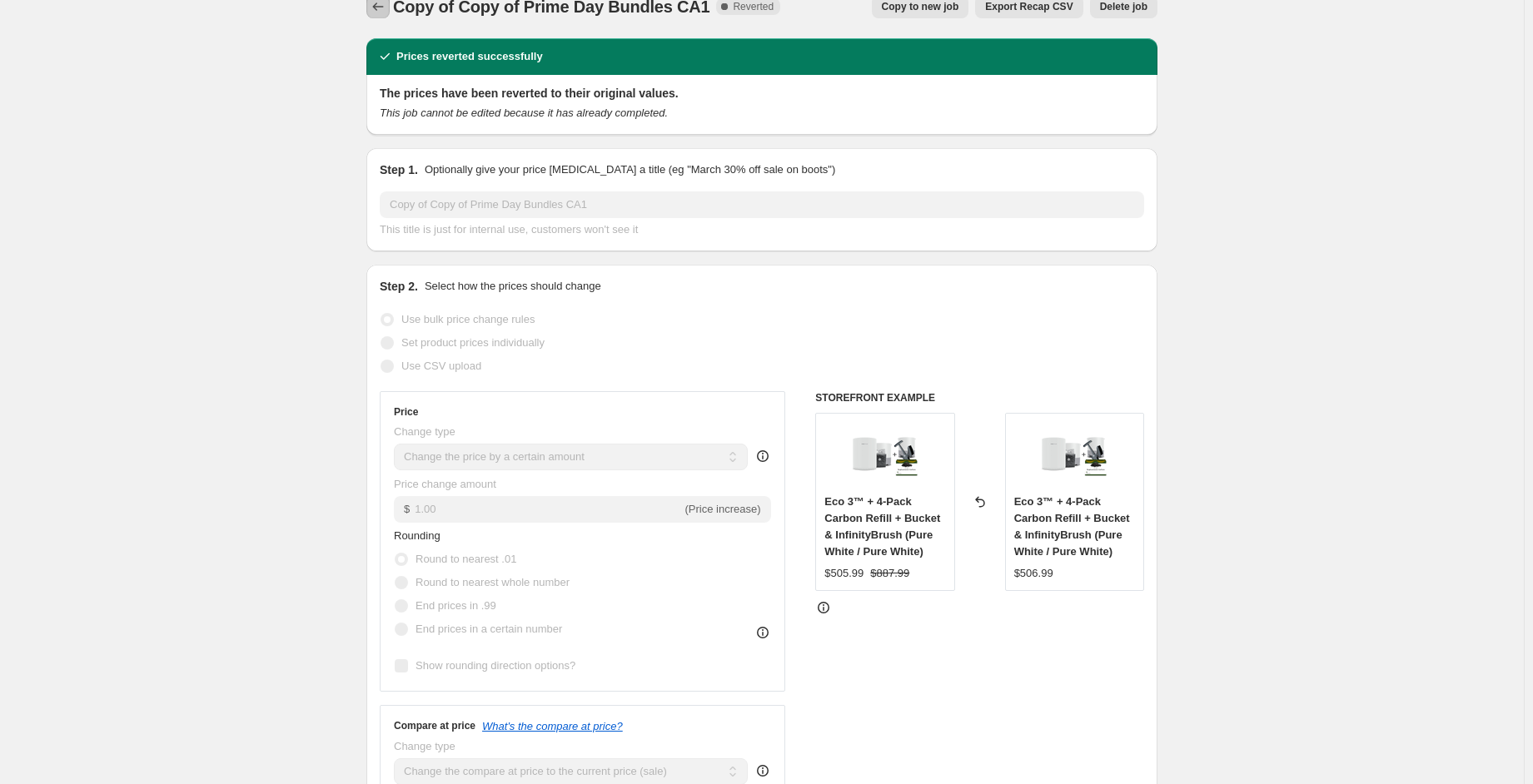
click at [381, 3] on icon "Price change jobs" at bounding box center [378, 6] width 11 height 8
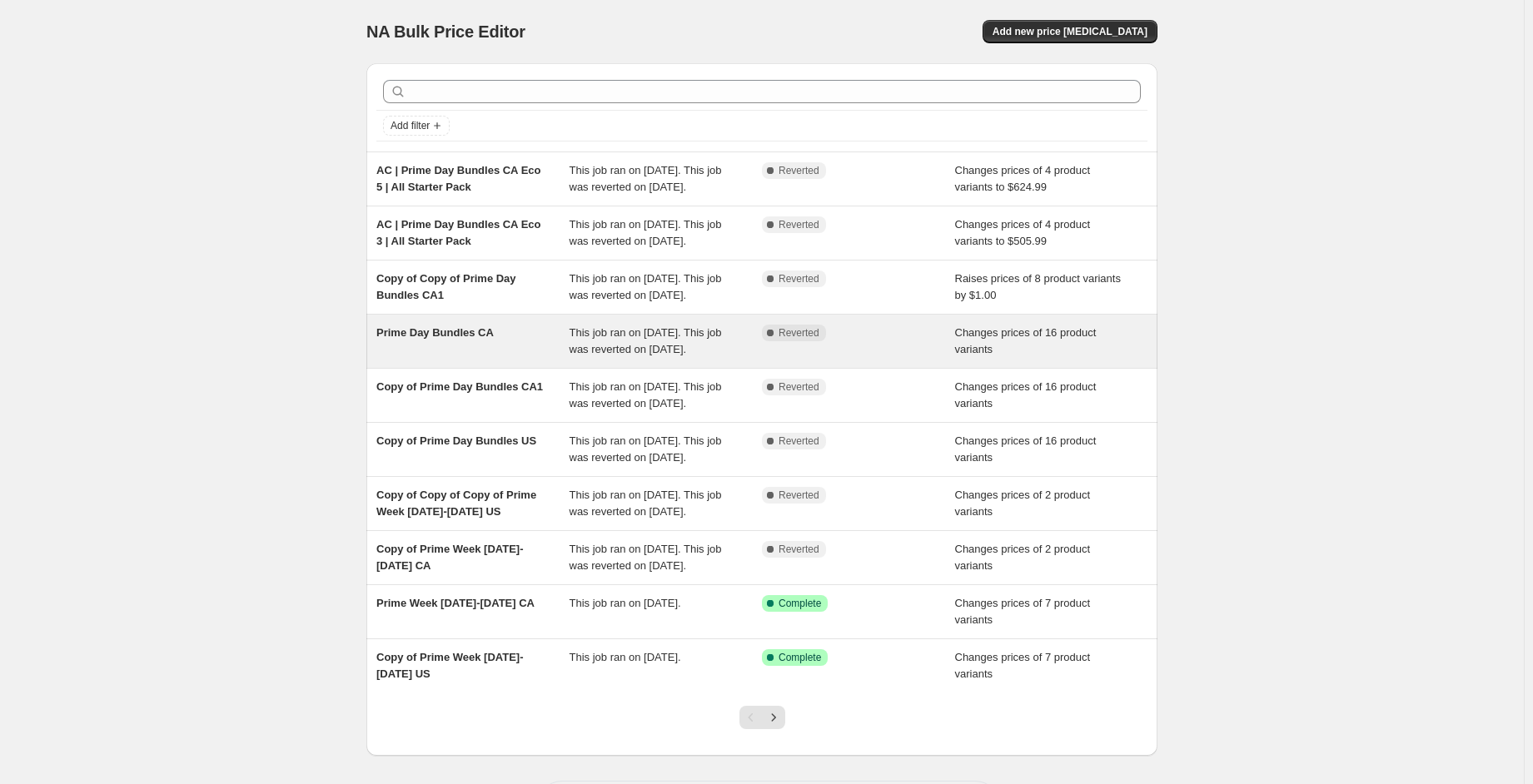
click at [492, 358] on div "Prime Day Bundles CA" at bounding box center [473, 341] width 193 height 33
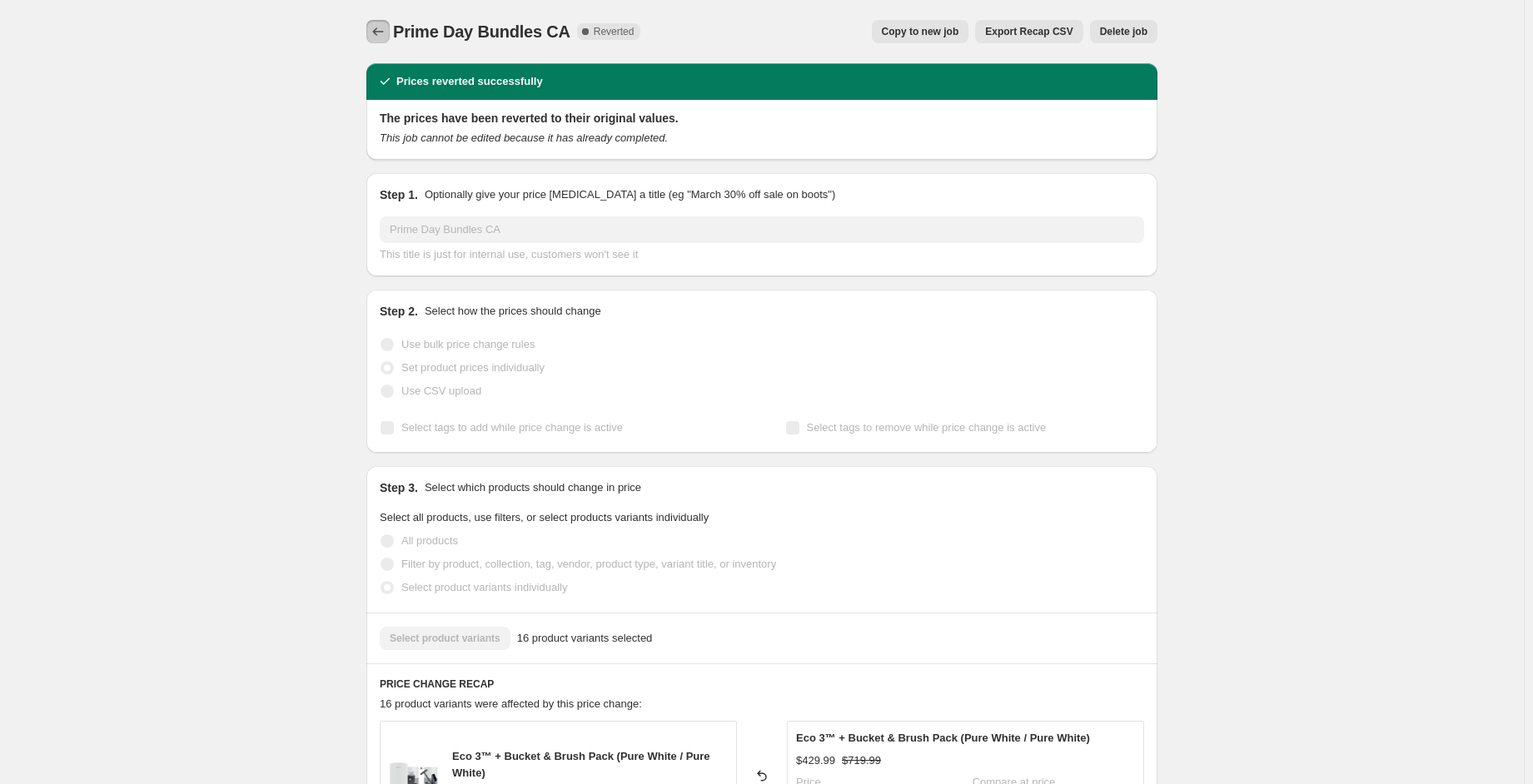
click at [378, 36] on icon "Price change jobs" at bounding box center [378, 32] width 17 height 17
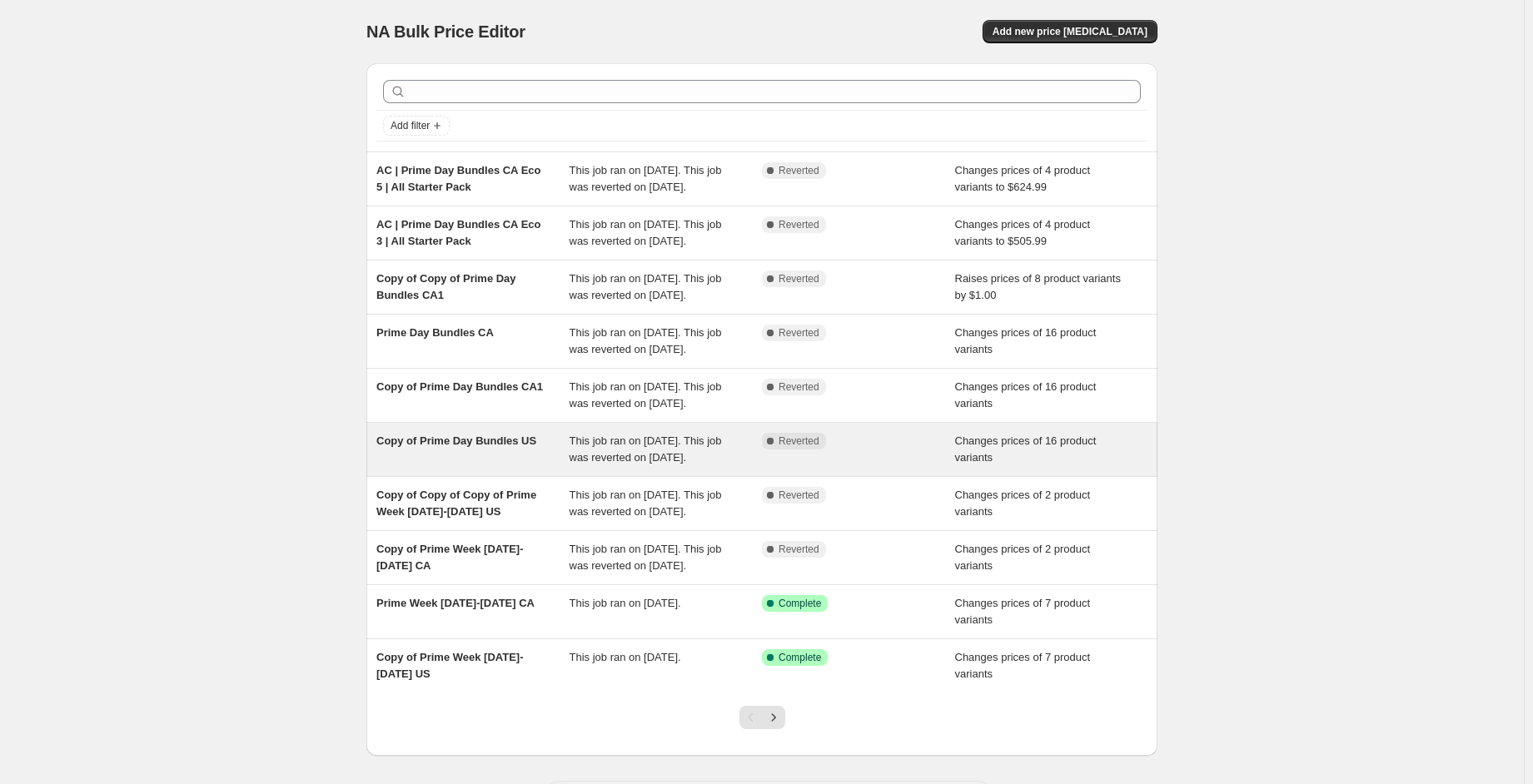
scroll to position [204, 0]
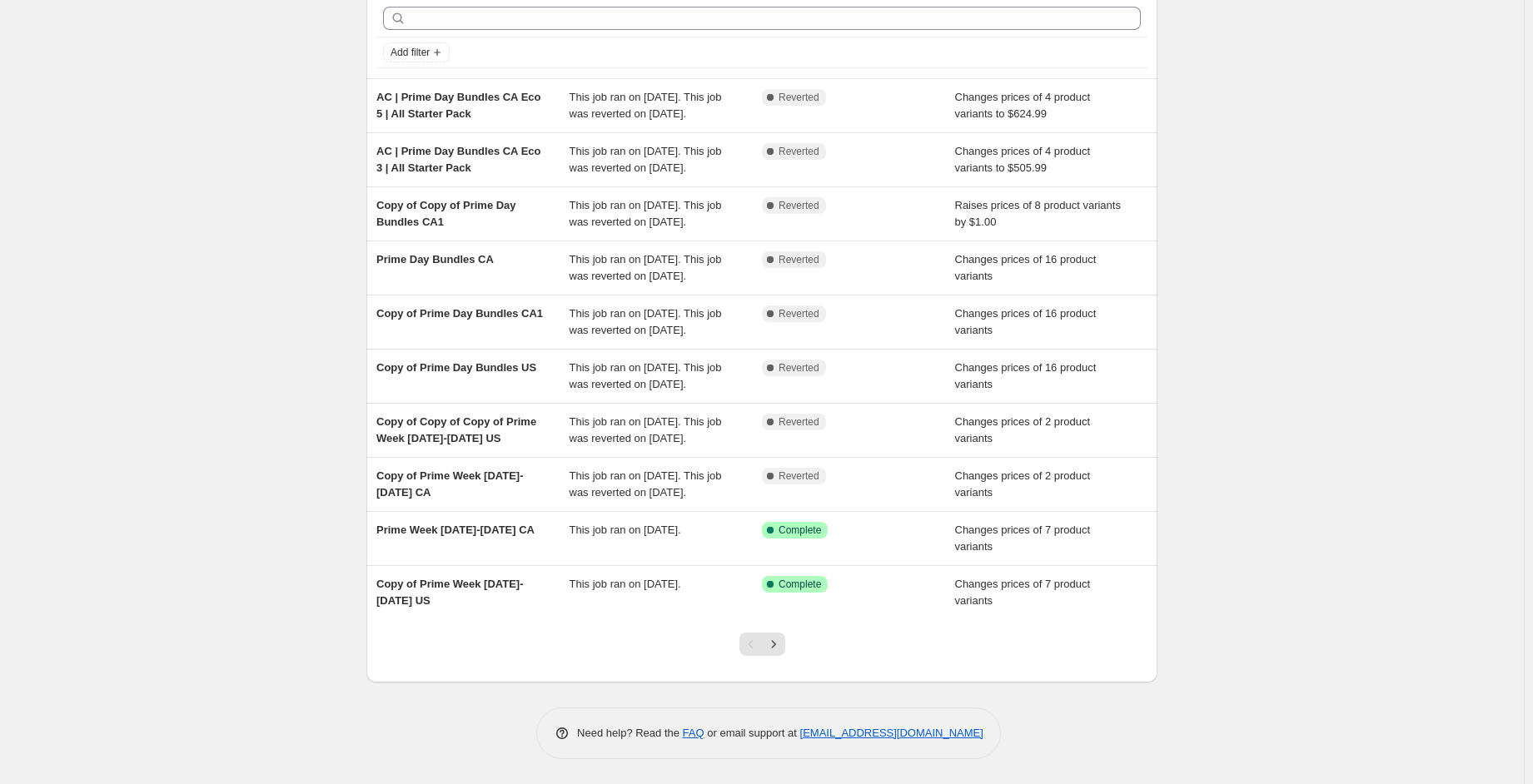
click at [790, 638] on div at bounding box center [762, 650] width 68 height 63
click at [785, 644] on button "Next" at bounding box center [773, 644] width 24 height 24
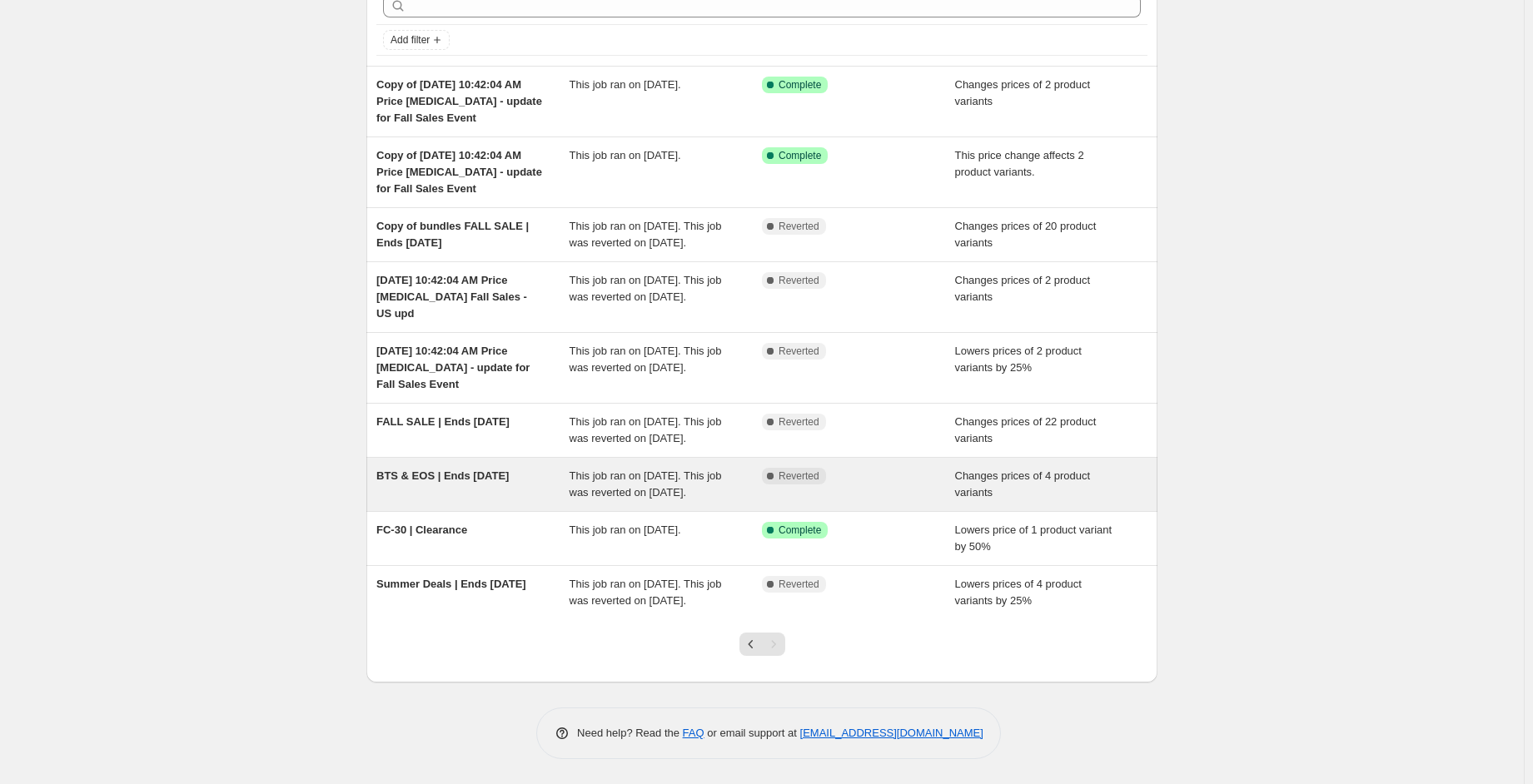
scroll to position [150, 0]
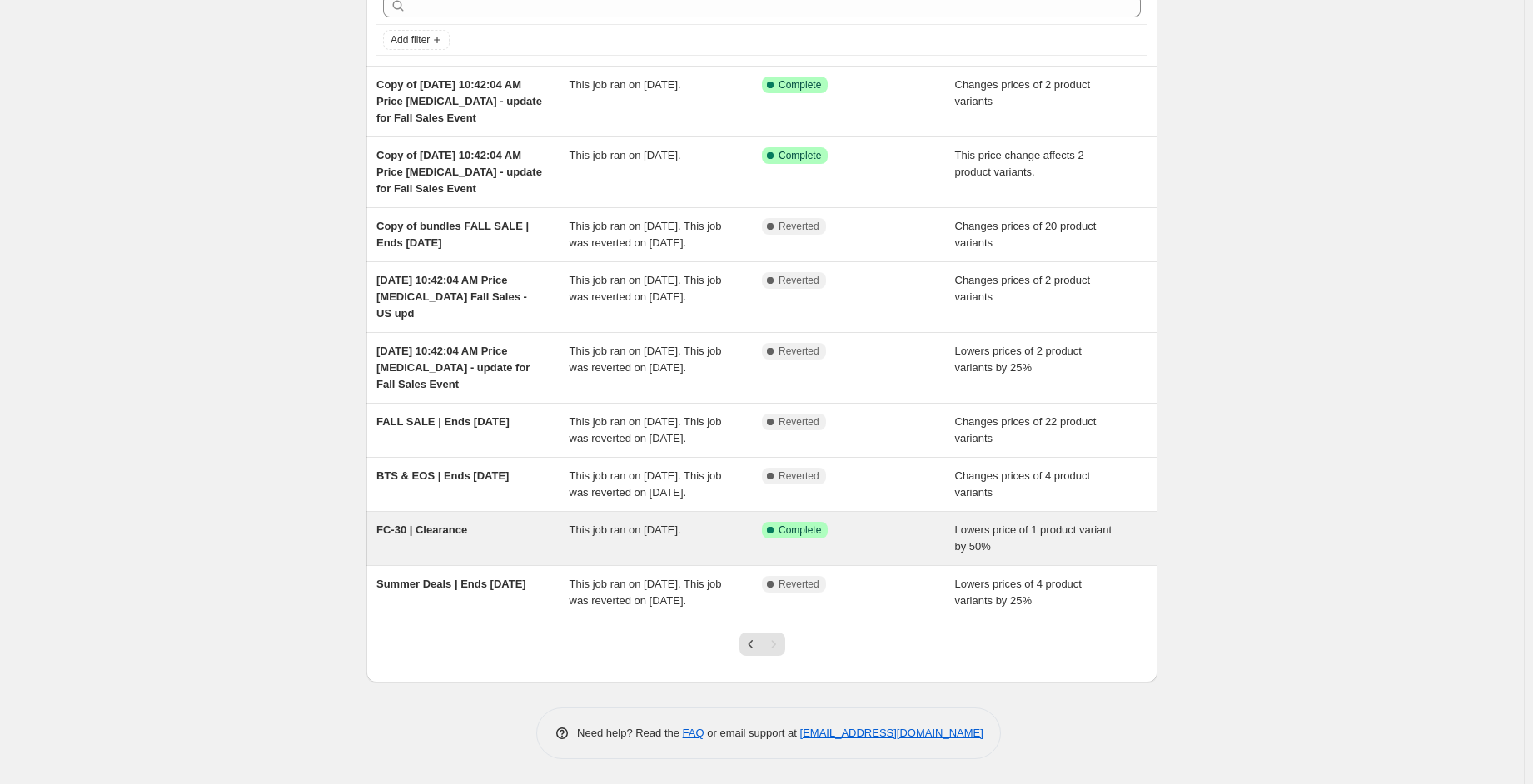
click at [569, 522] on div "FC-30 | Clearance" at bounding box center [473, 538] width 193 height 33
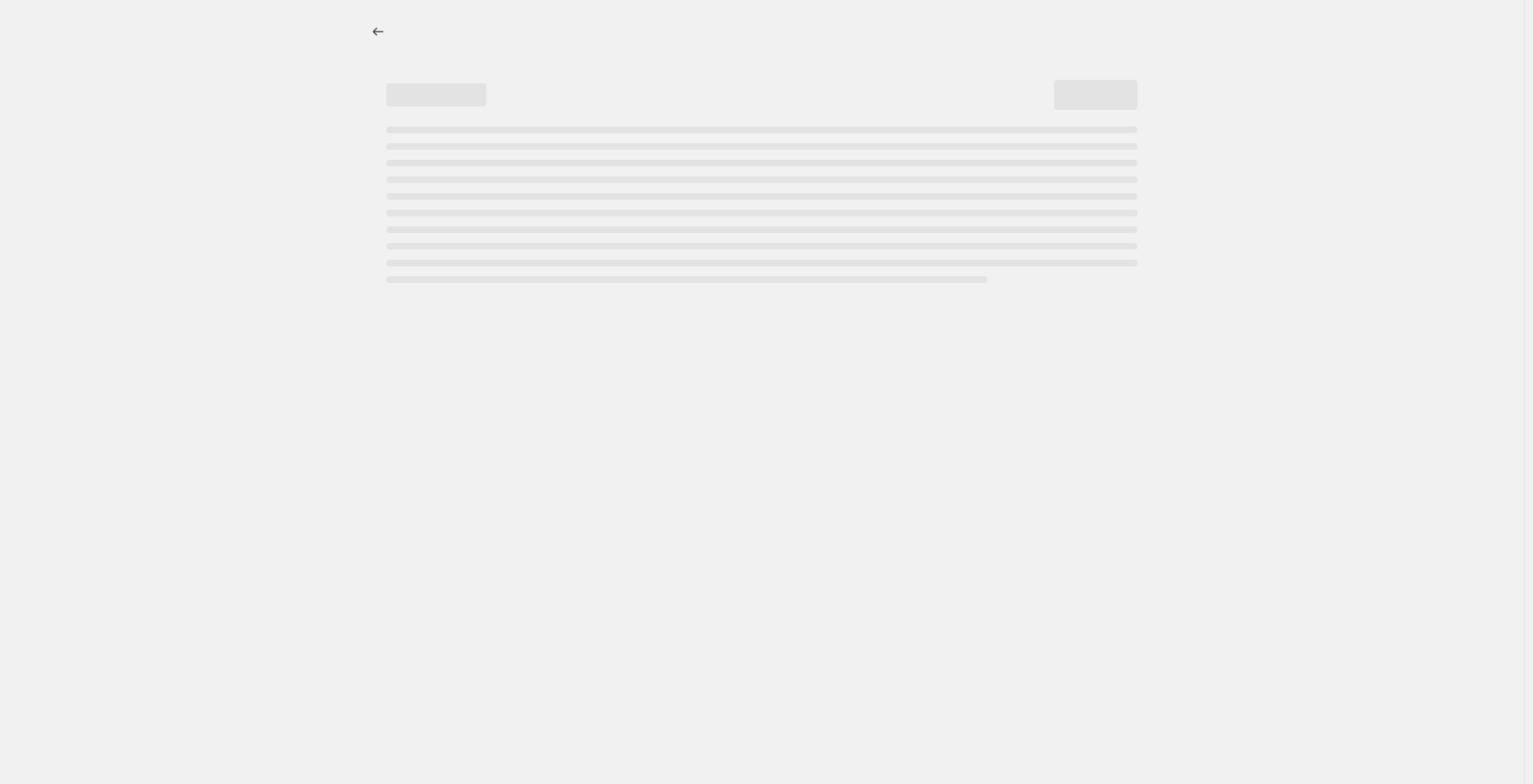
select select "percentage"
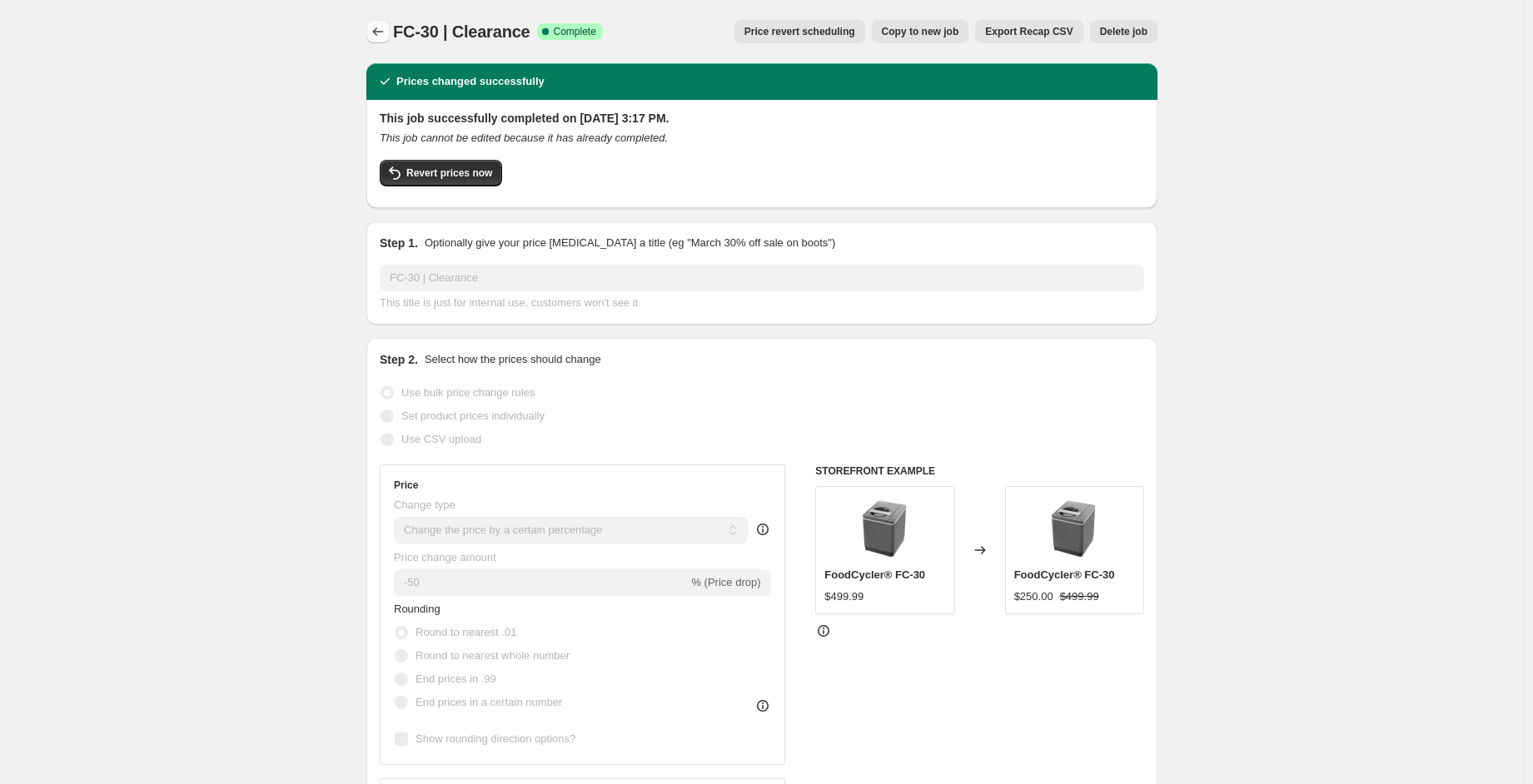
click at [382, 30] on icon "Price change jobs" at bounding box center [378, 32] width 17 height 17
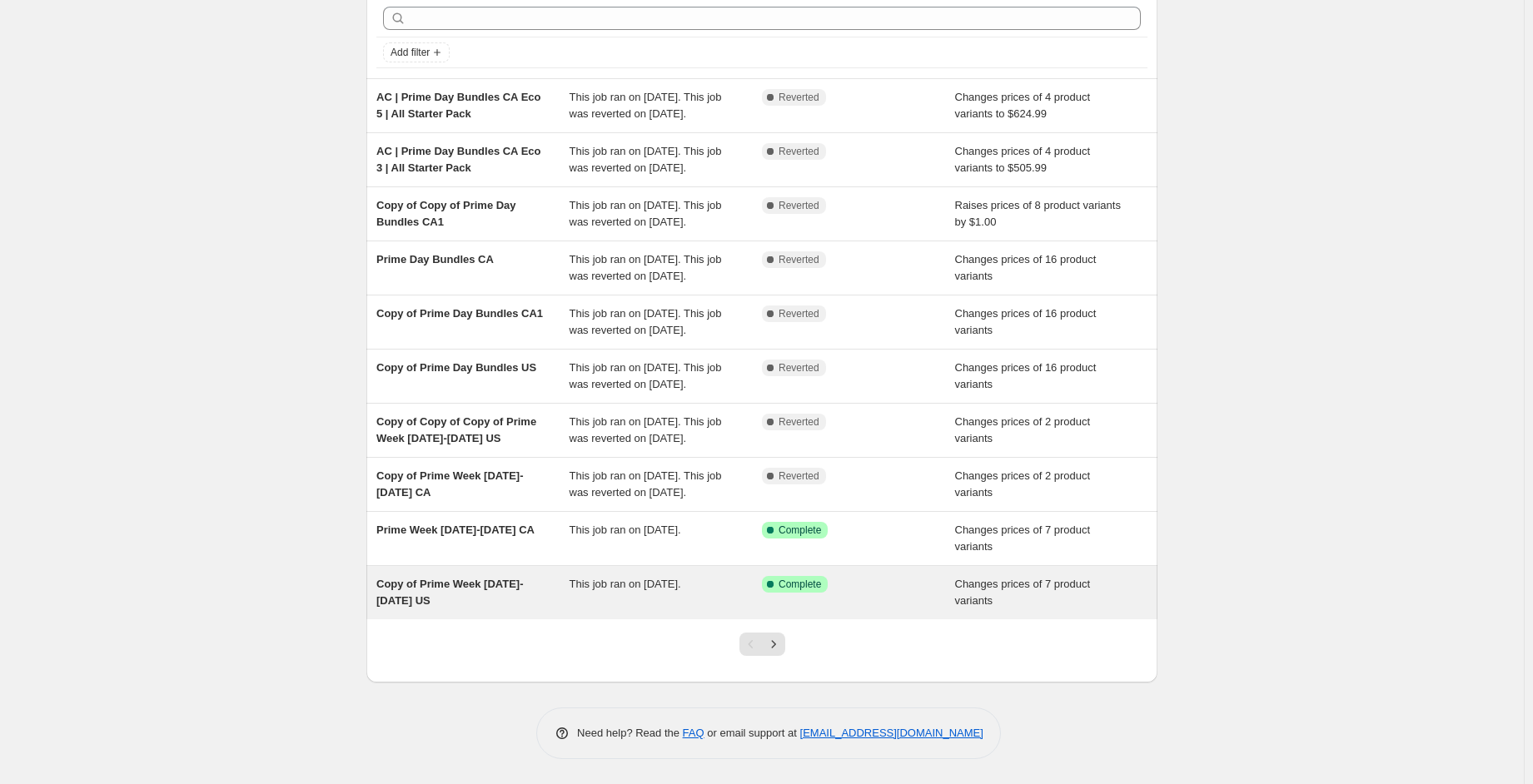
scroll to position [204, 0]
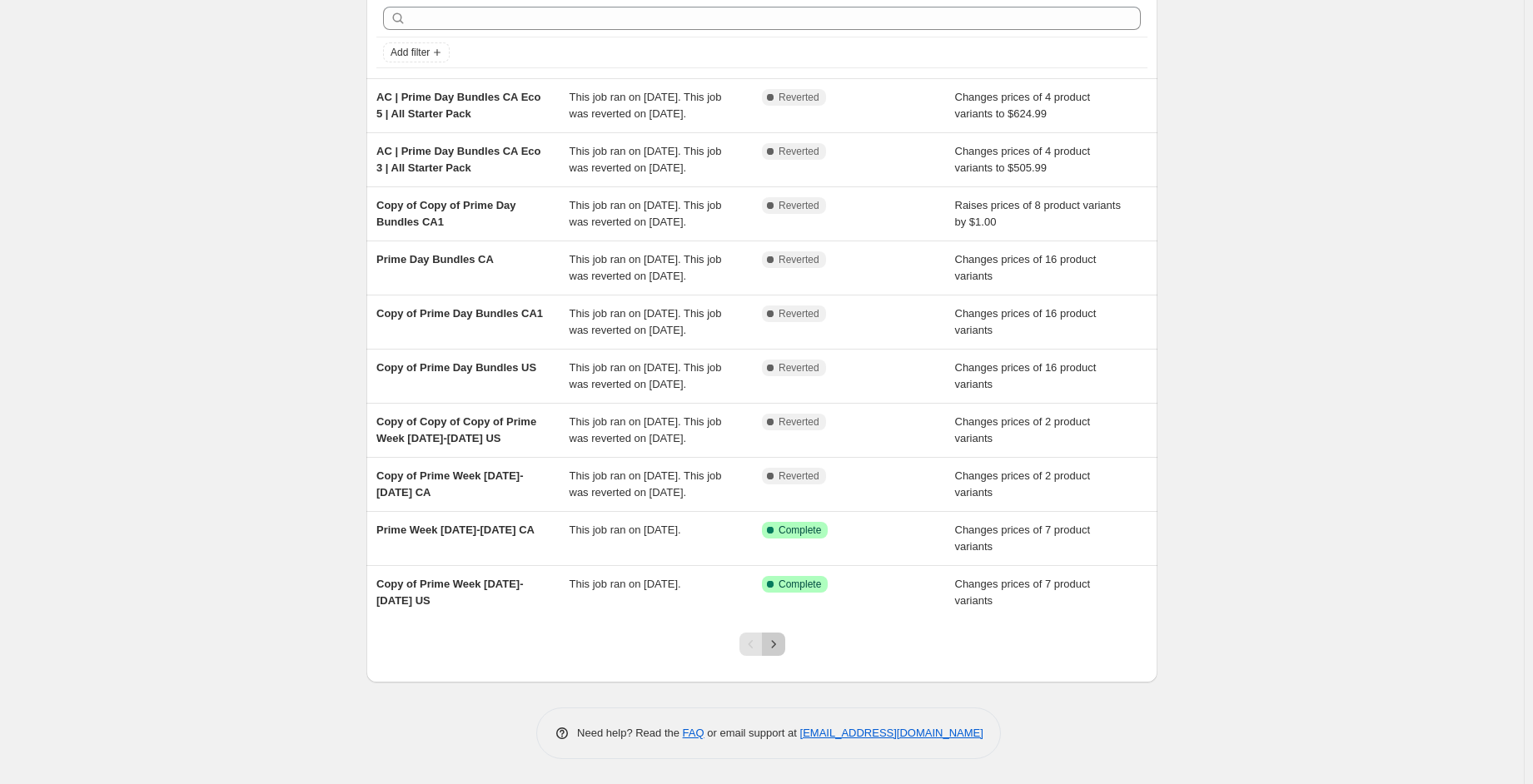
click at [766, 639] on button "Next" at bounding box center [773, 644] width 24 height 24
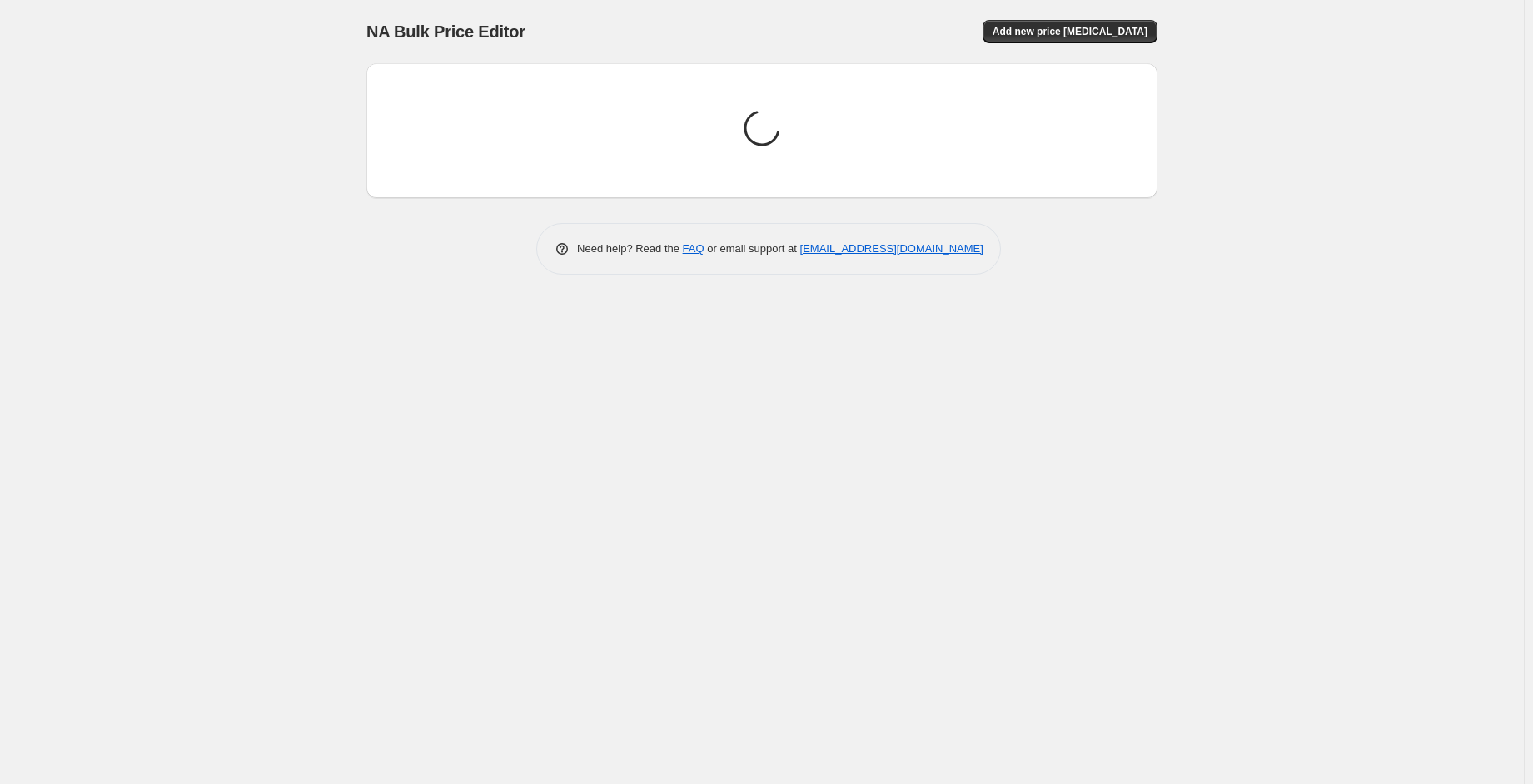
scroll to position [0, 0]
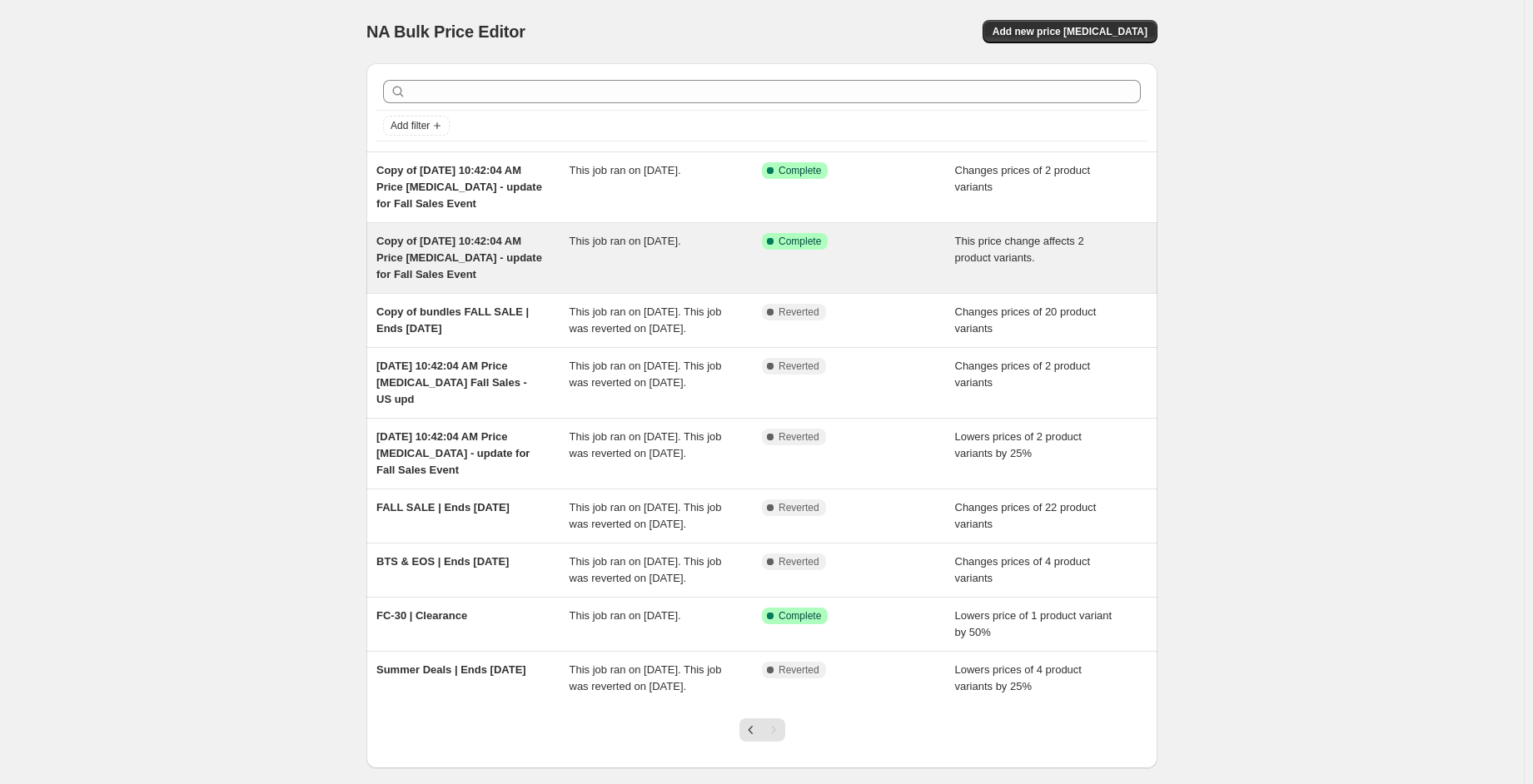
click at [457, 265] on div "Copy of [DATE] 10:42:04 AM Price [MEDICAL_DATA] - update for Fall Sales Event" at bounding box center [473, 258] width 193 height 50
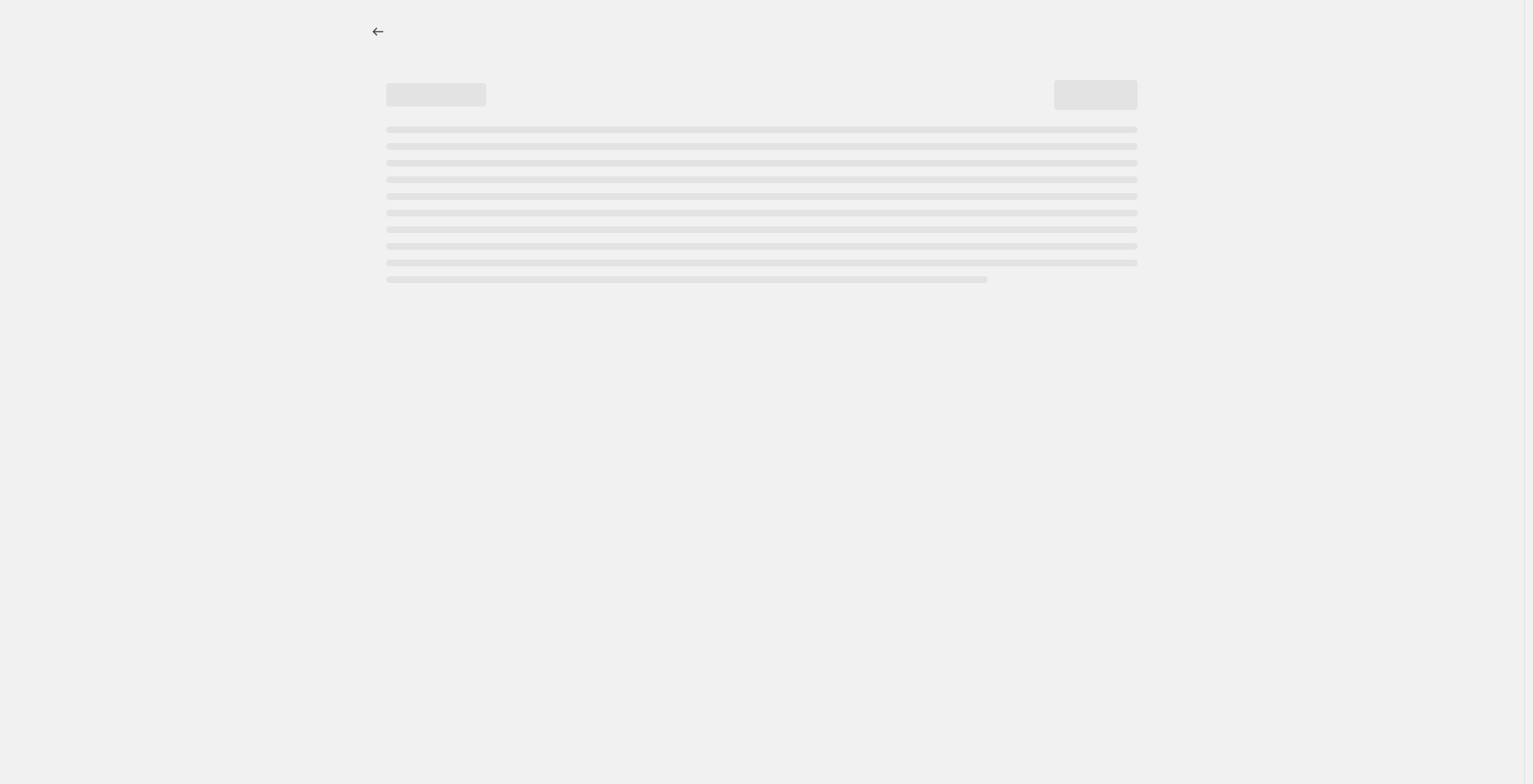
select select "no_change"
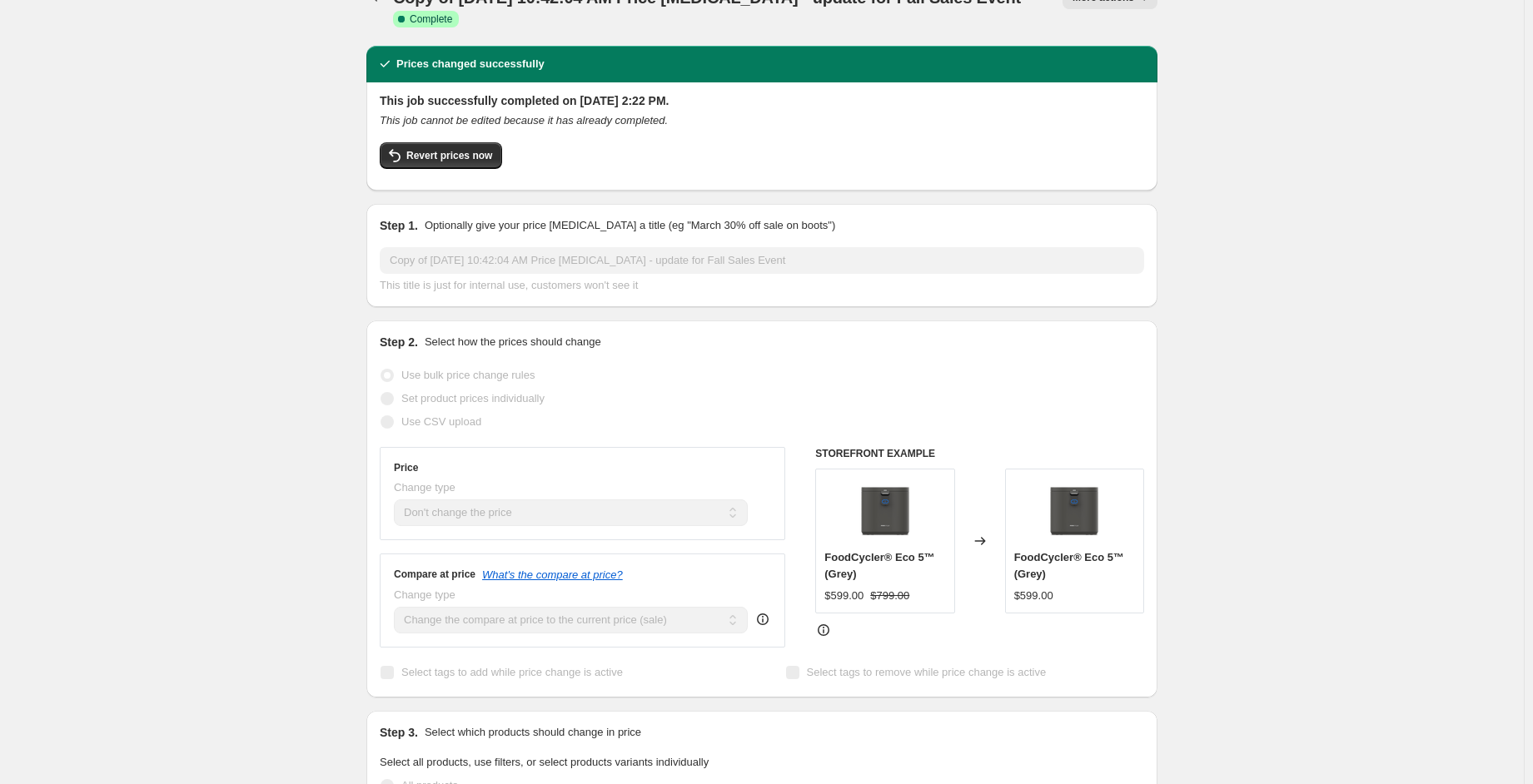
scroll to position [83, 0]
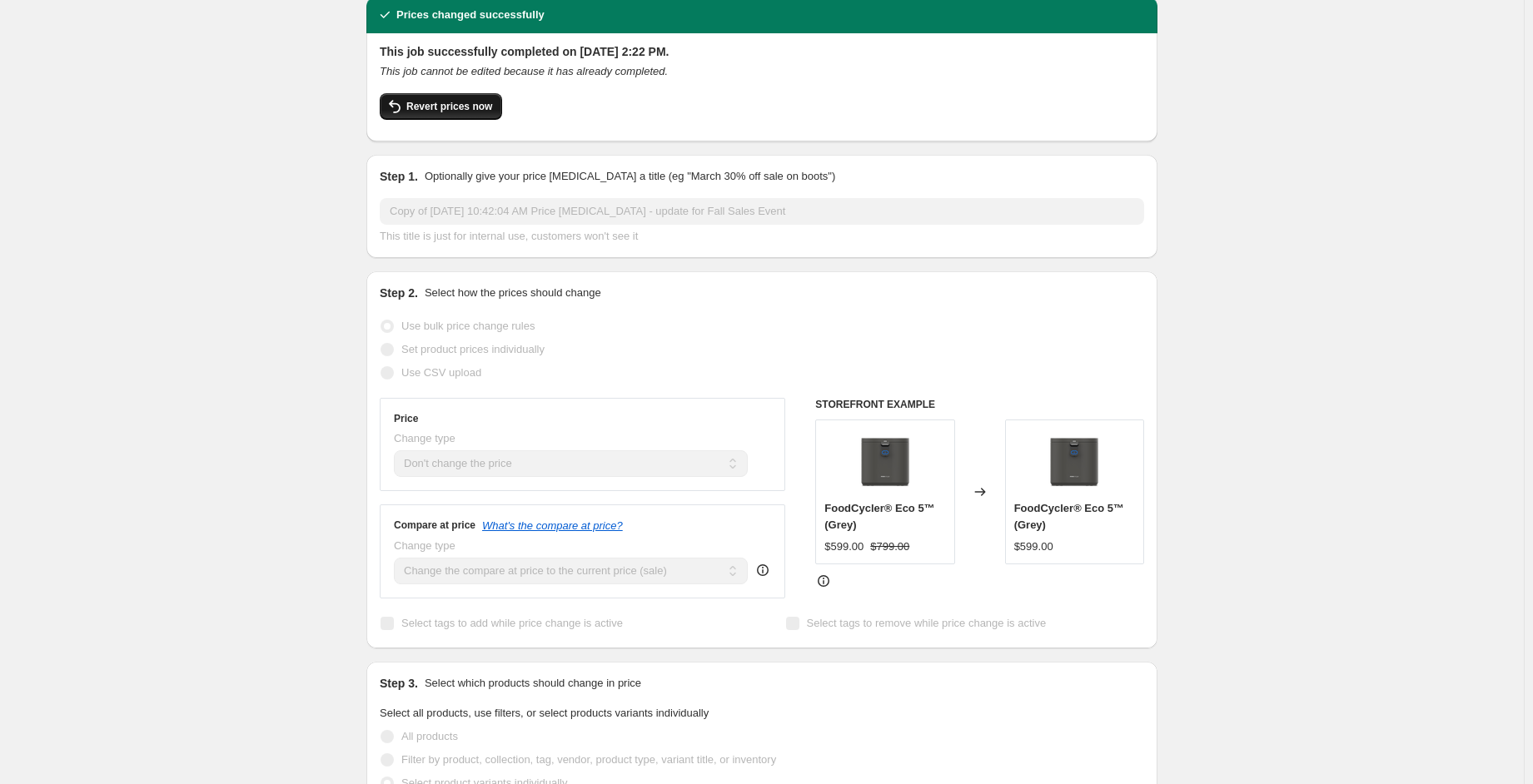
click at [443, 109] on span "Revert prices now" at bounding box center [448, 107] width 85 height 14
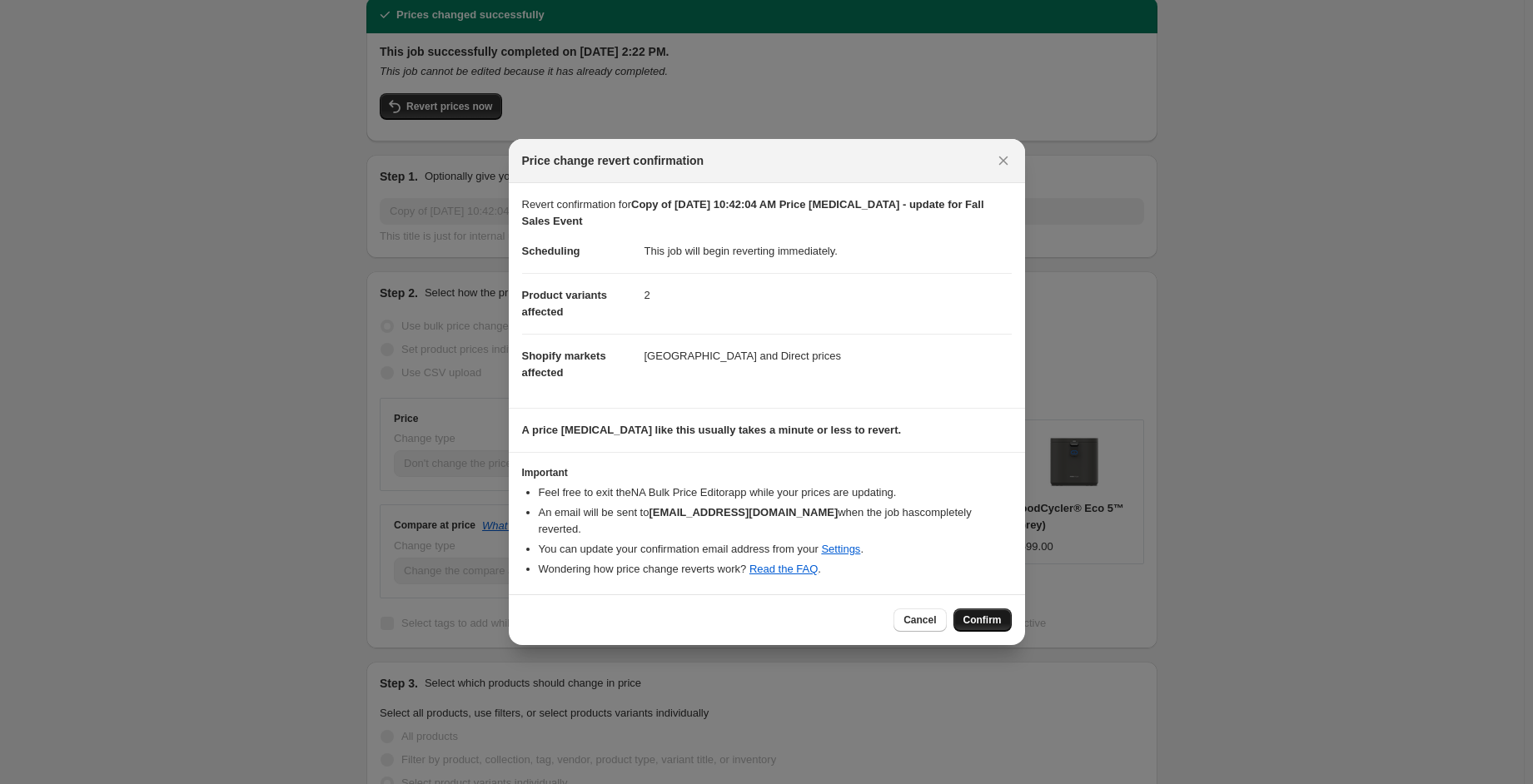
click at [984, 618] on button "Confirm" at bounding box center [982, 620] width 58 height 24
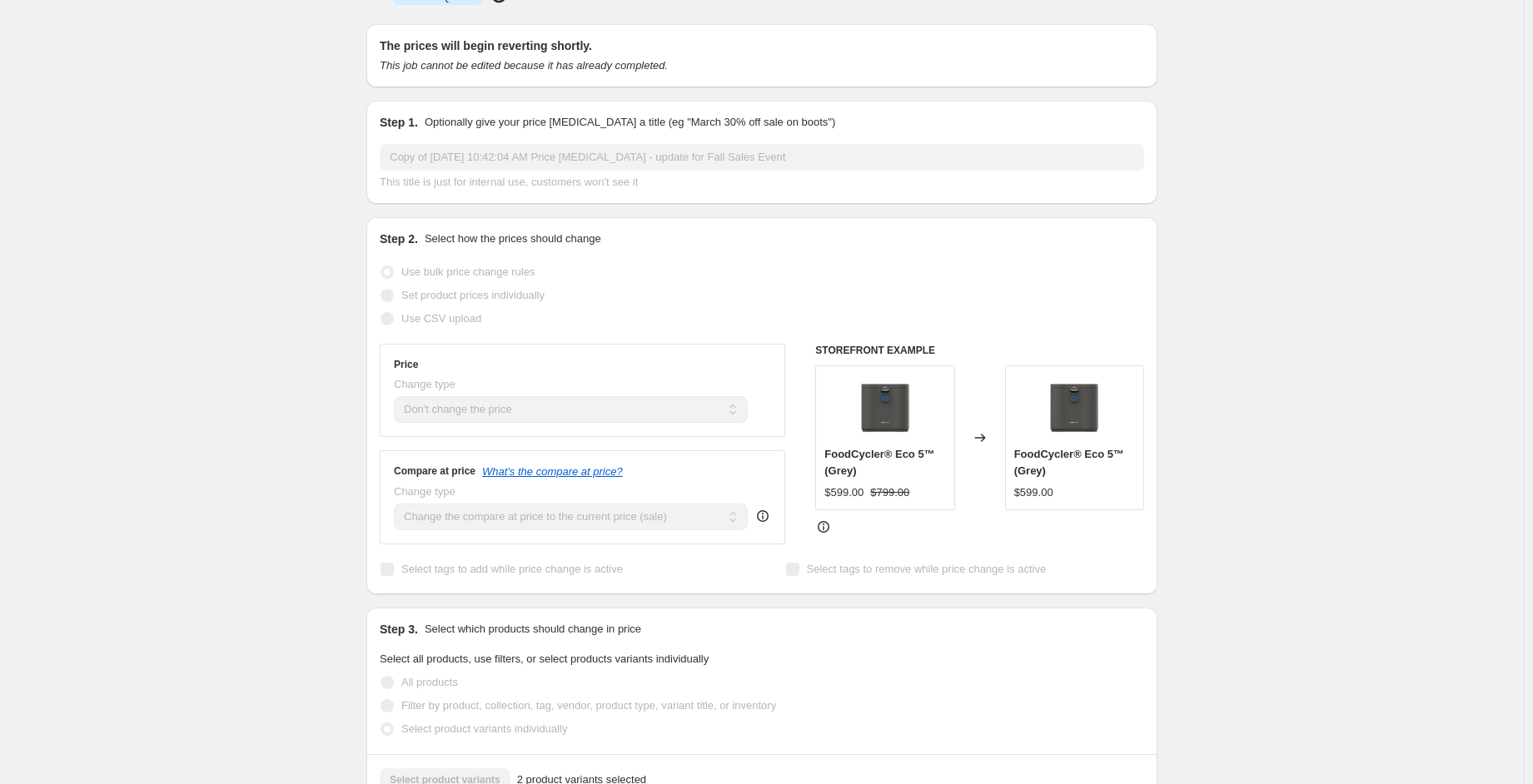
scroll to position [0, 0]
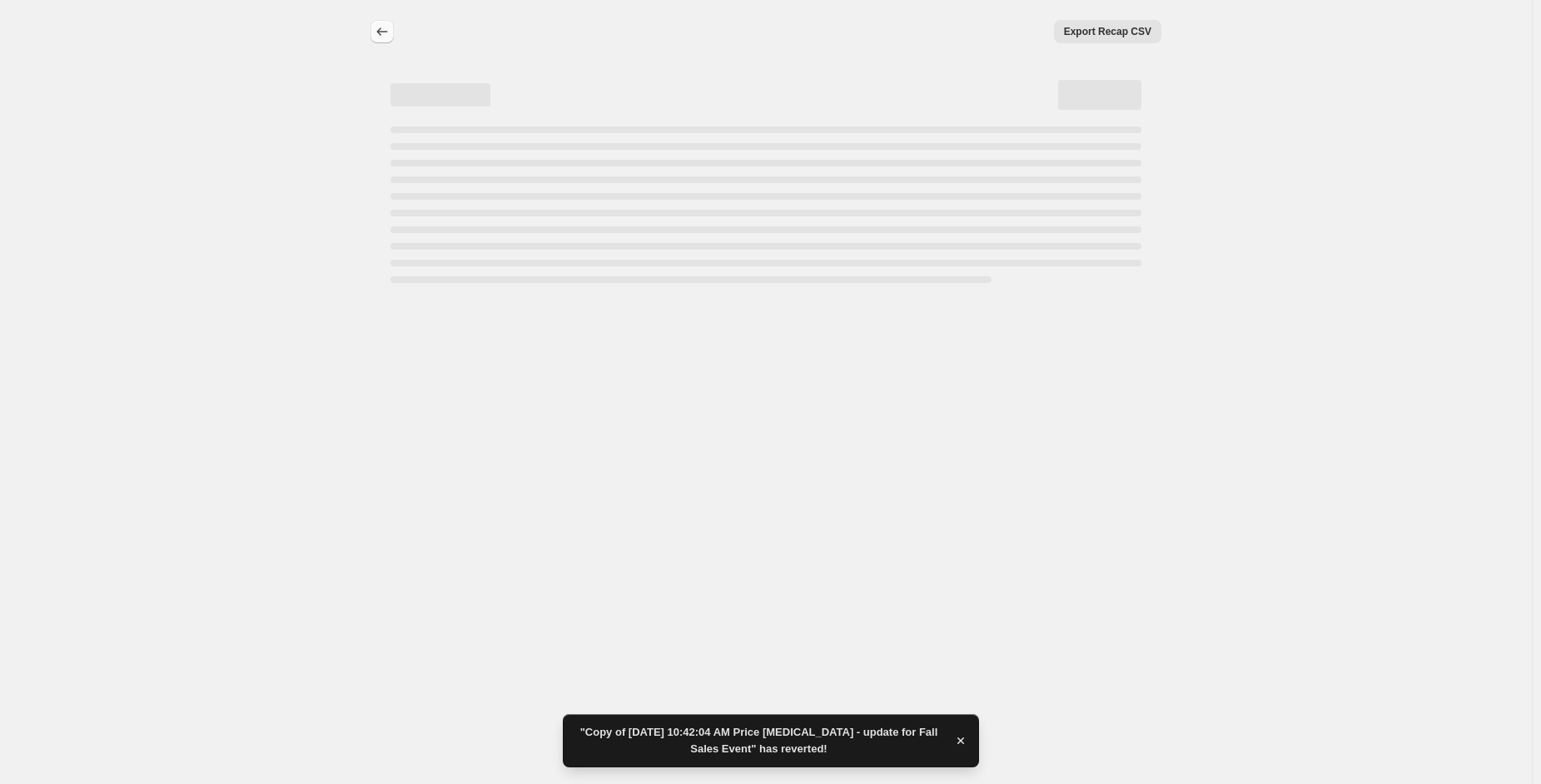
select select "no_change"
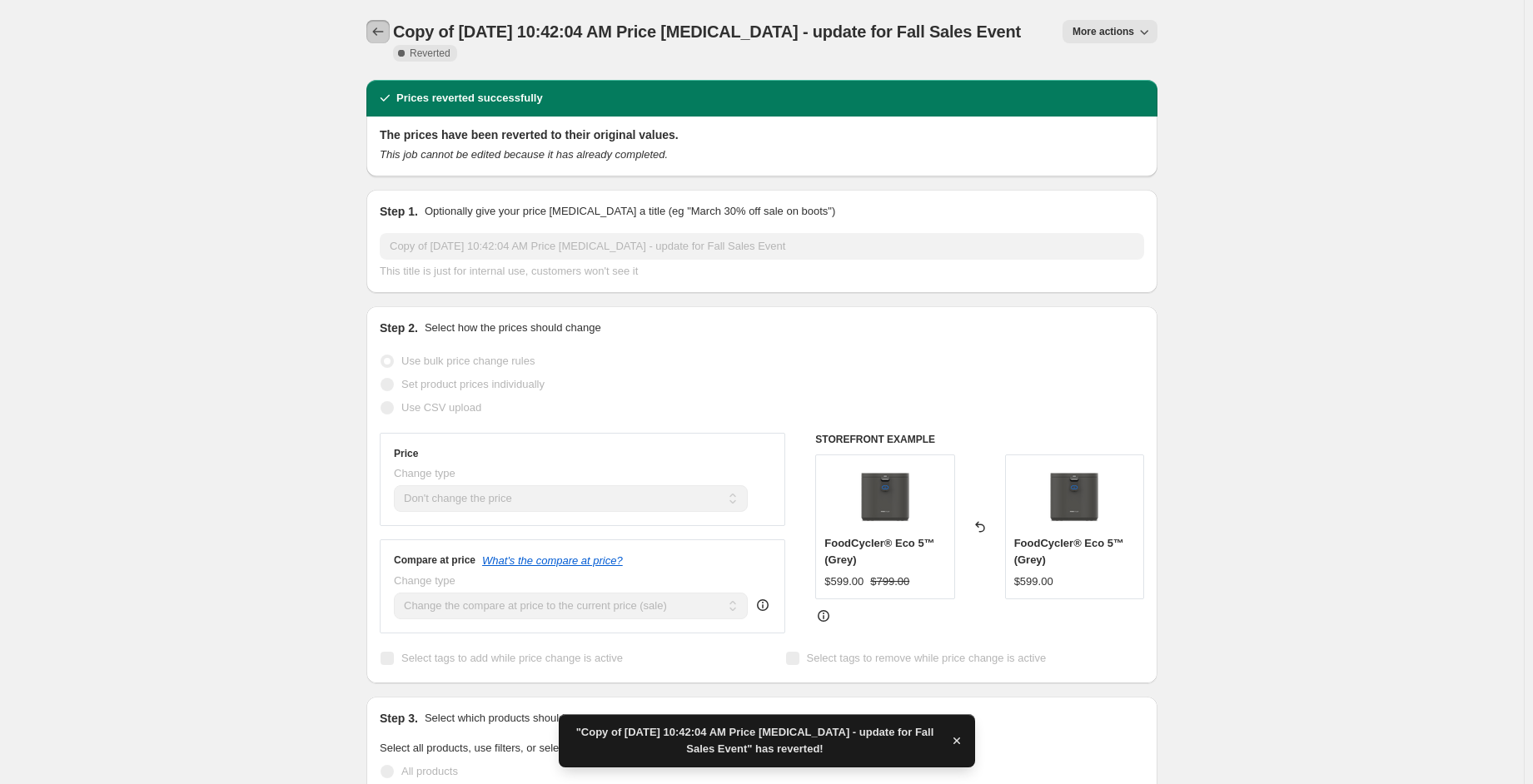
click at [384, 33] on icon "Price change jobs" at bounding box center [378, 32] width 17 height 17
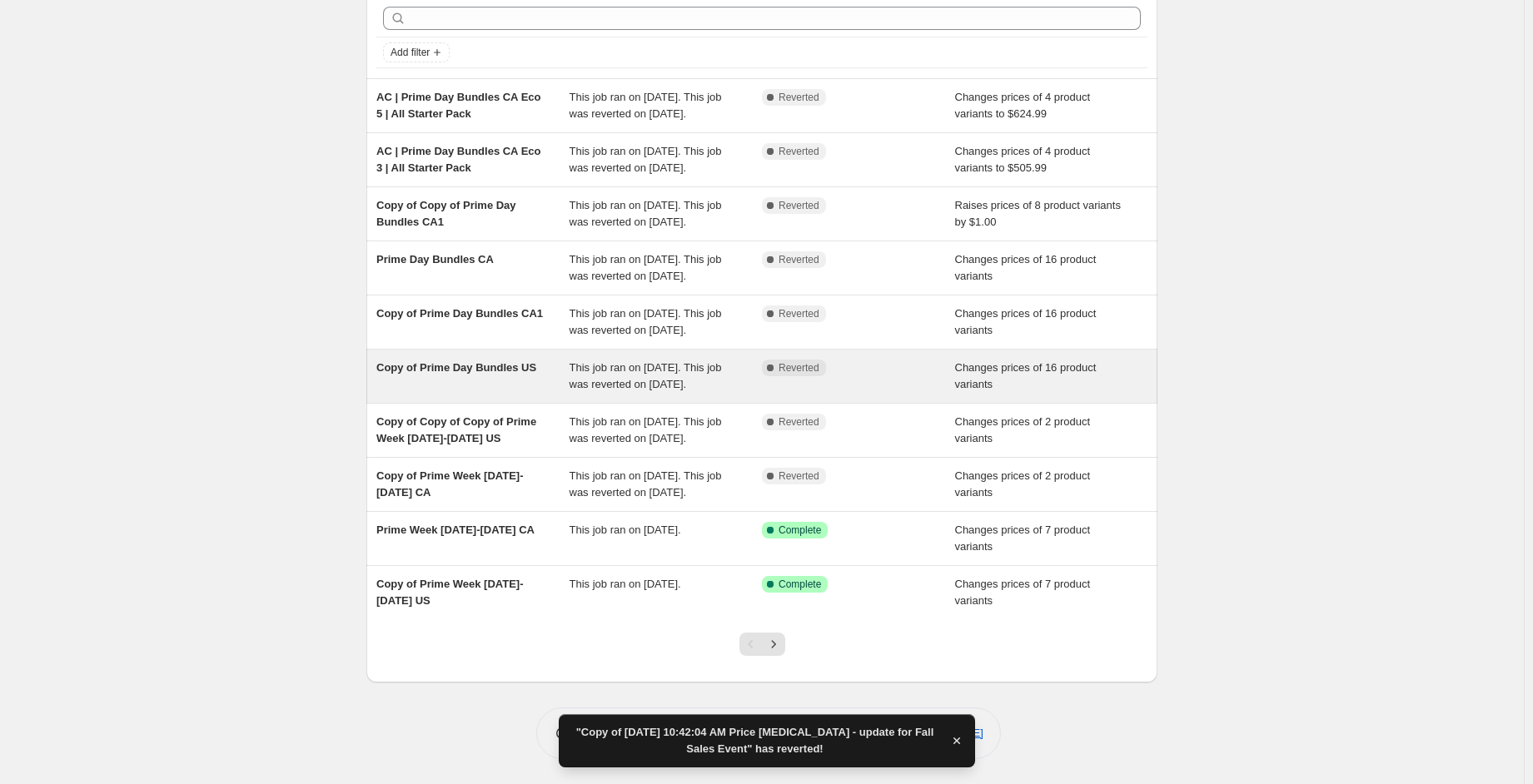
scroll to position [204, 0]
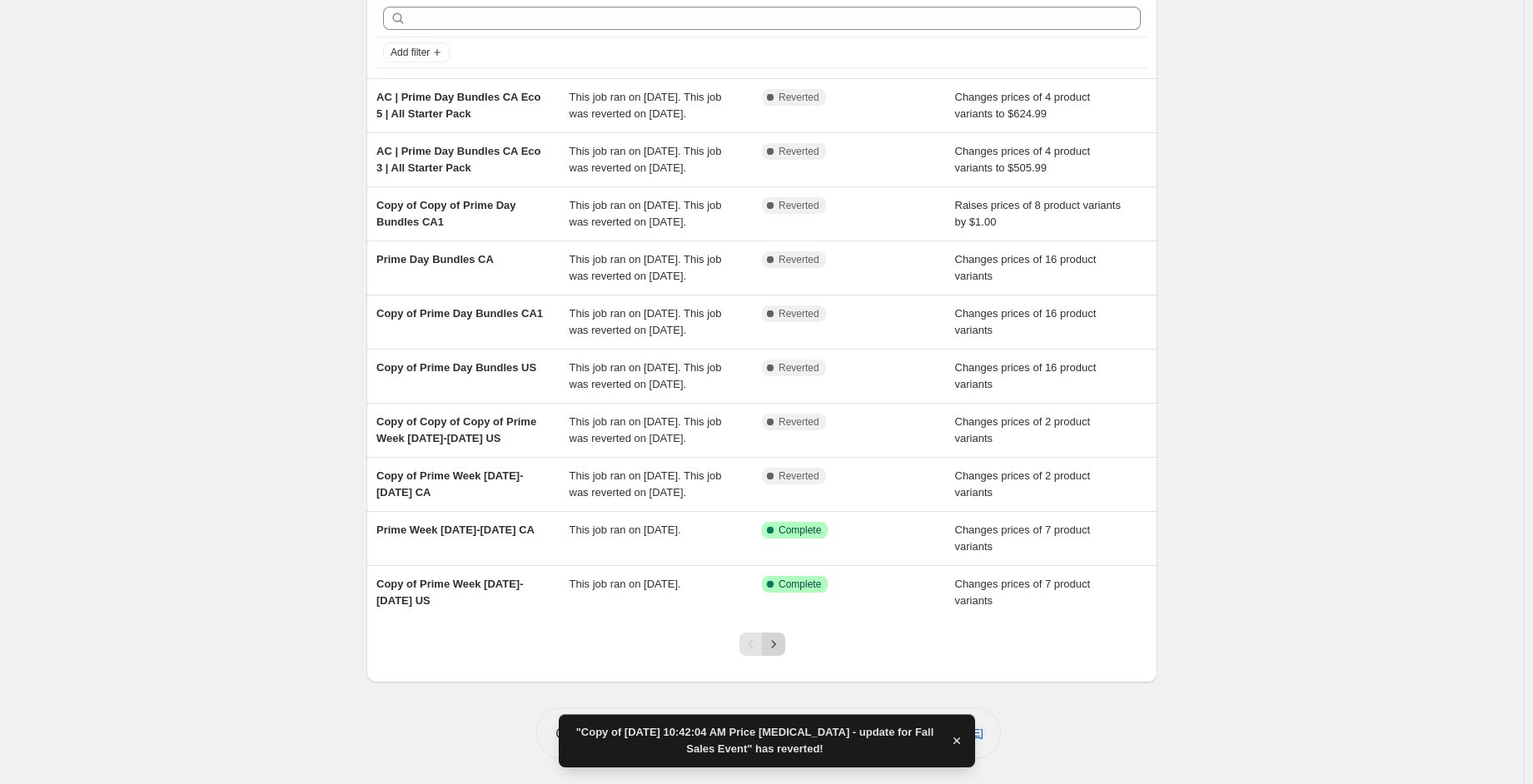
click at [777, 644] on icon "Next" at bounding box center [773, 644] width 17 height 17
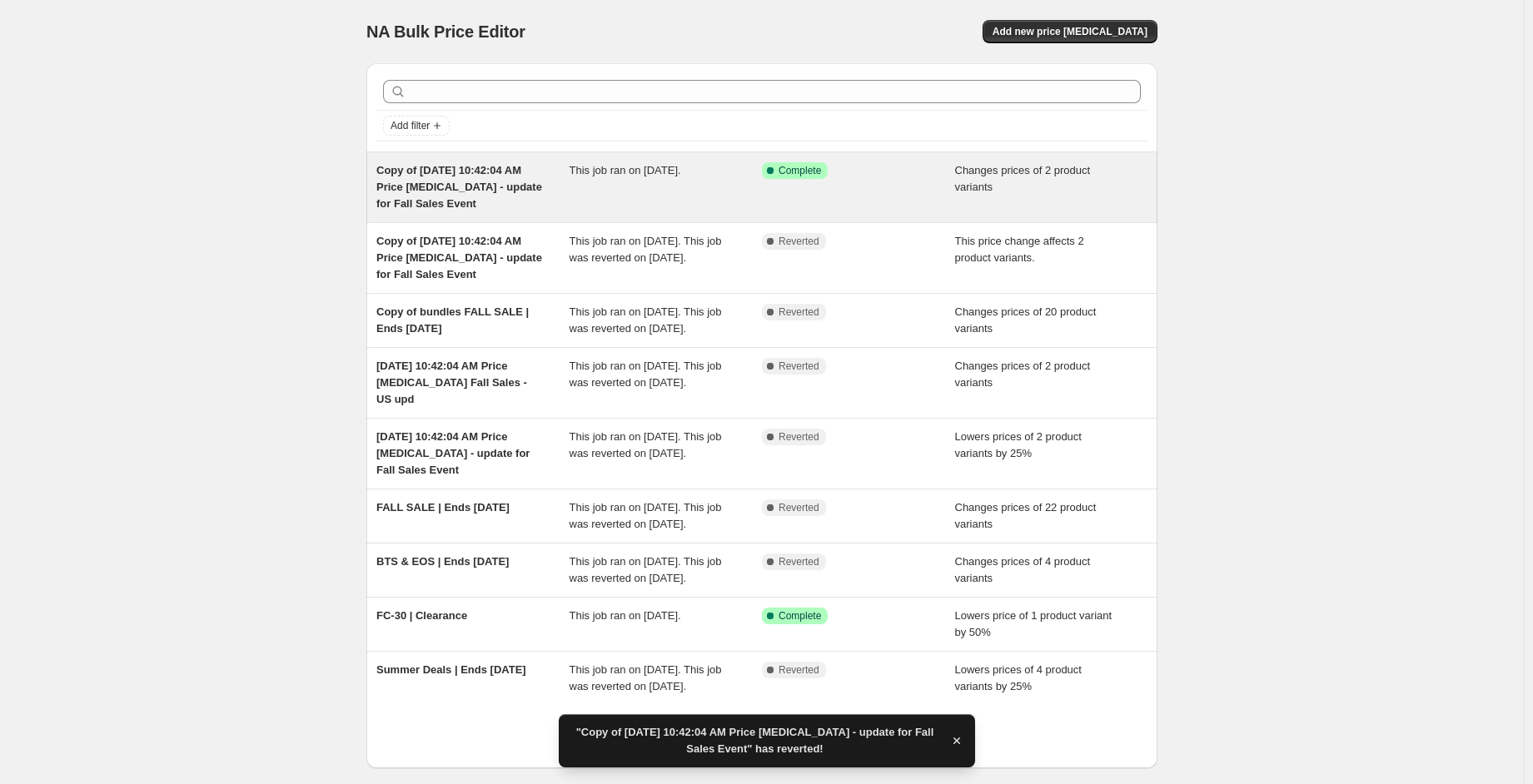
click at [514, 166] on span "Copy of [DATE] 10:42:04 AM Price [MEDICAL_DATA] - update for Fall Sales Event" at bounding box center [459, 187] width 166 height 46
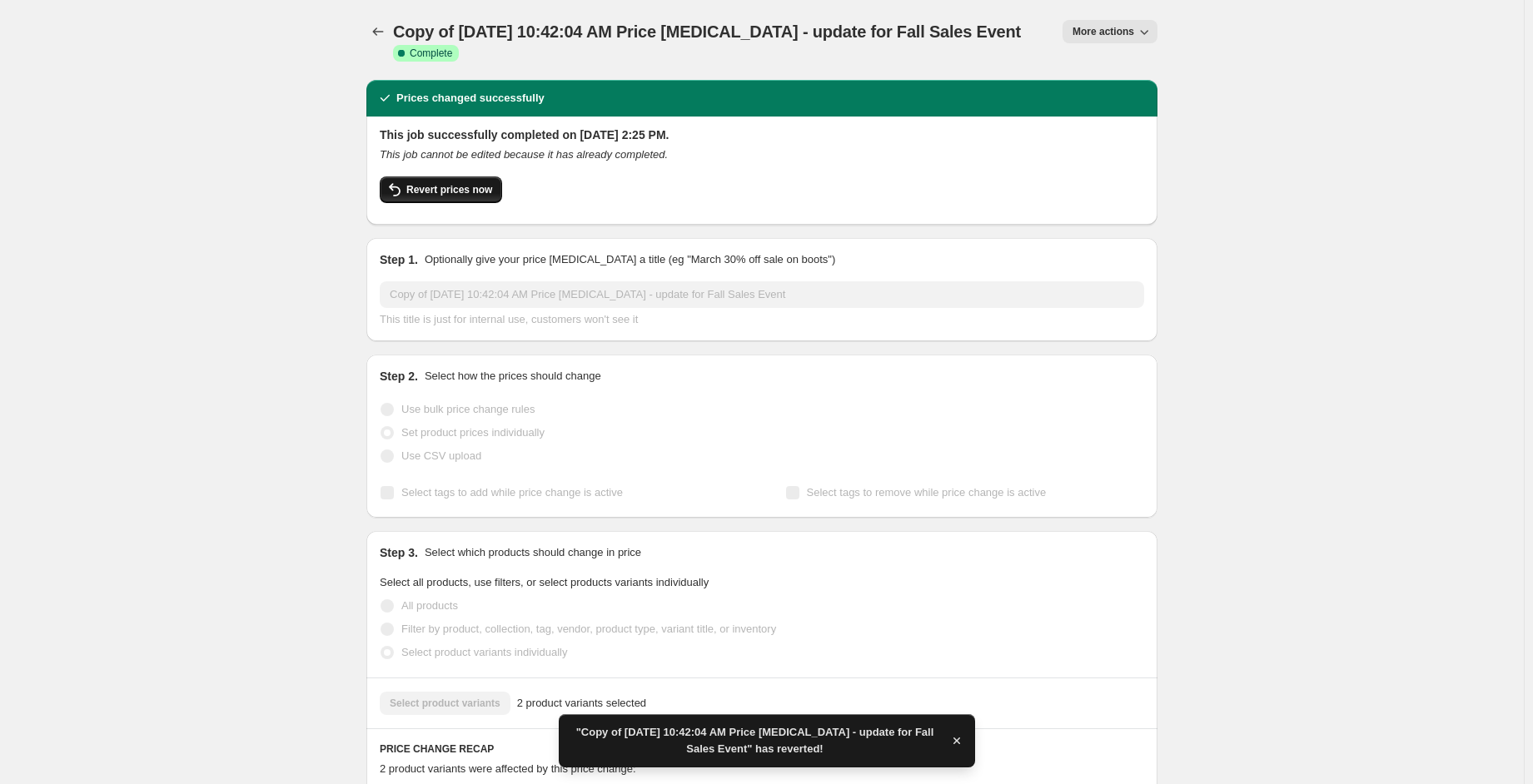
click at [480, 186] on span "Revert prices now" at bounding box center [448, 189] width 85 height 14
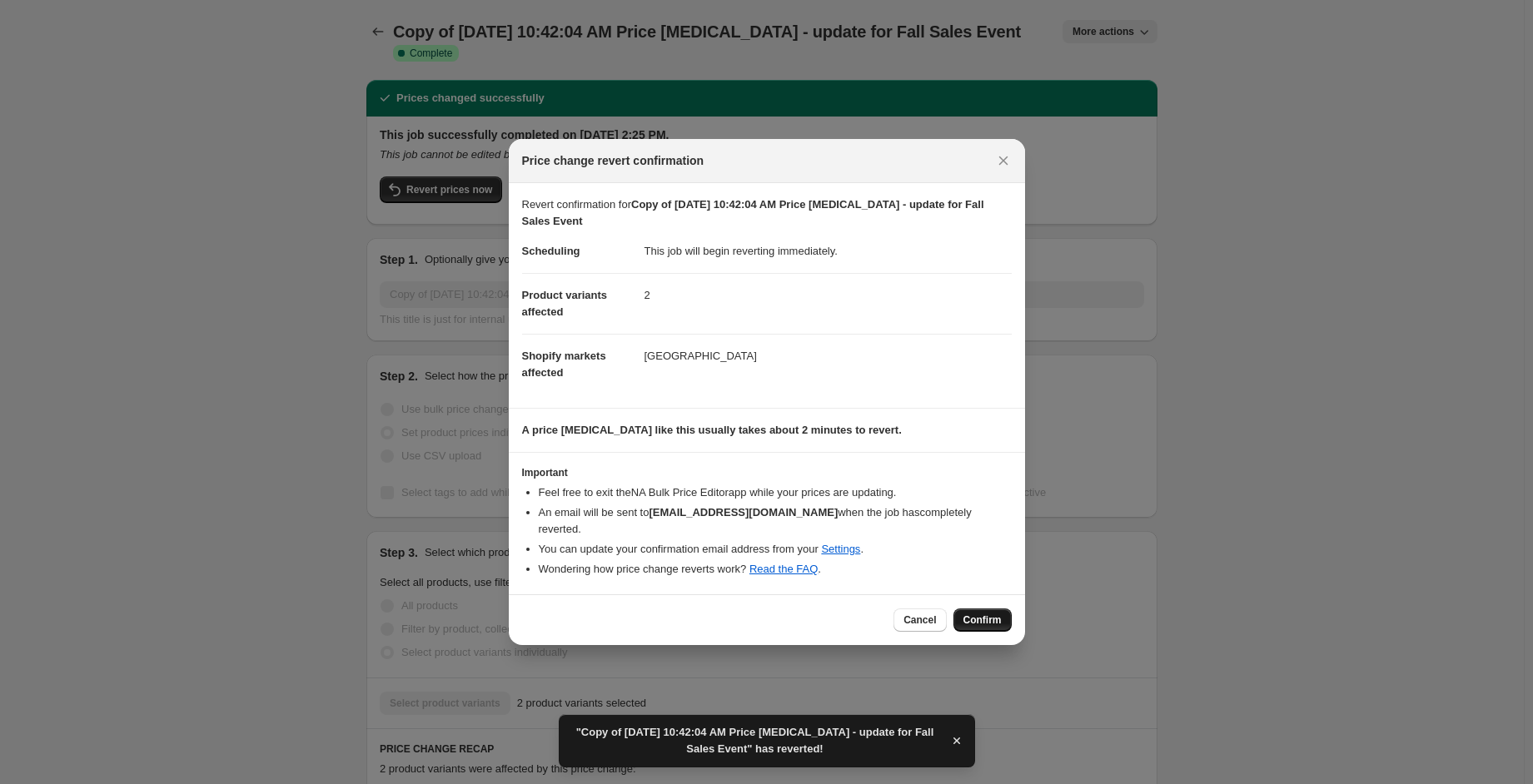
click at [993, 614] on span "Confirm" at bounding box center [982, 620] width 38 height 14
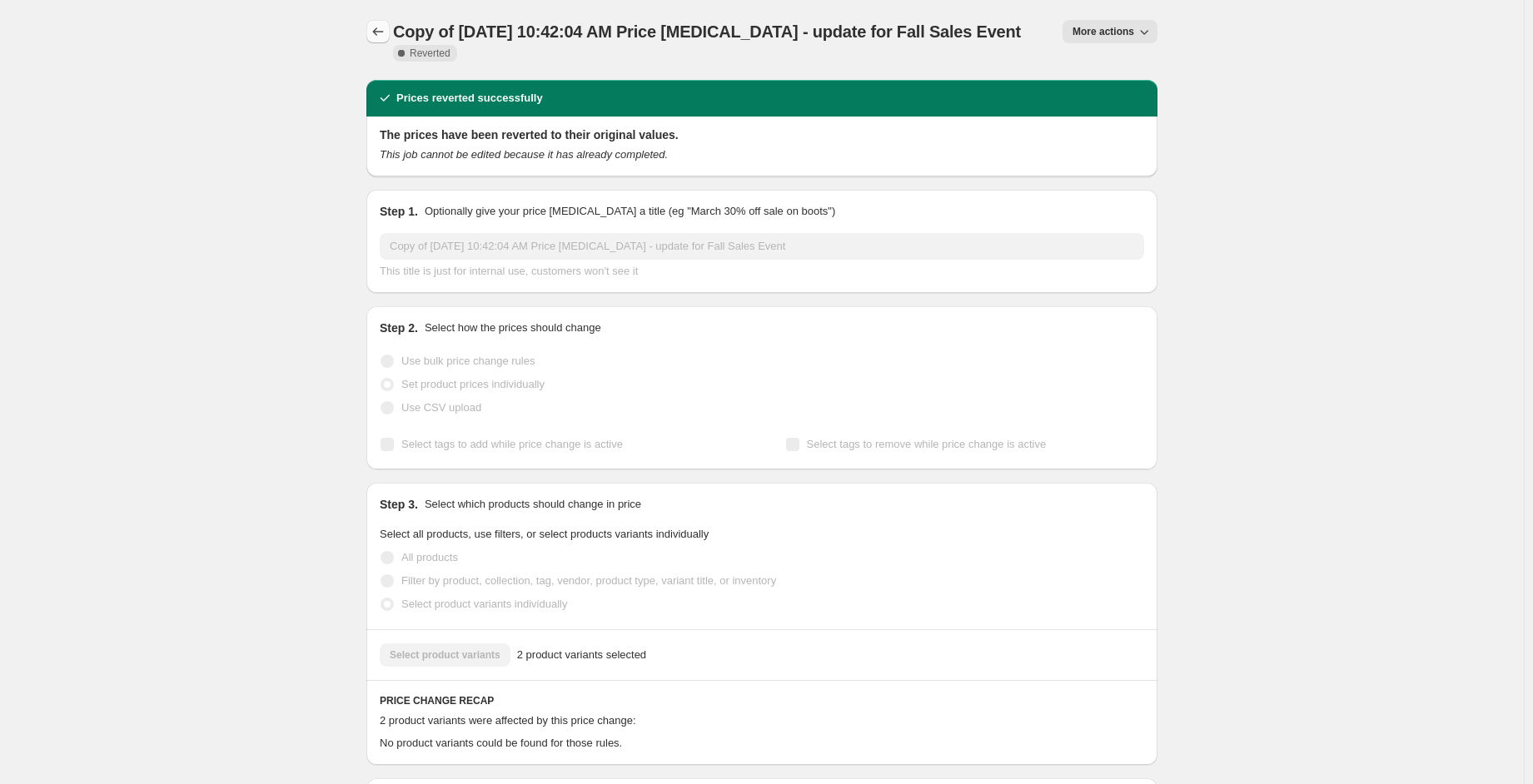
click at [378, 35] on icon "Price change jobs" at bounding box center [378, 32] width 17 height 17
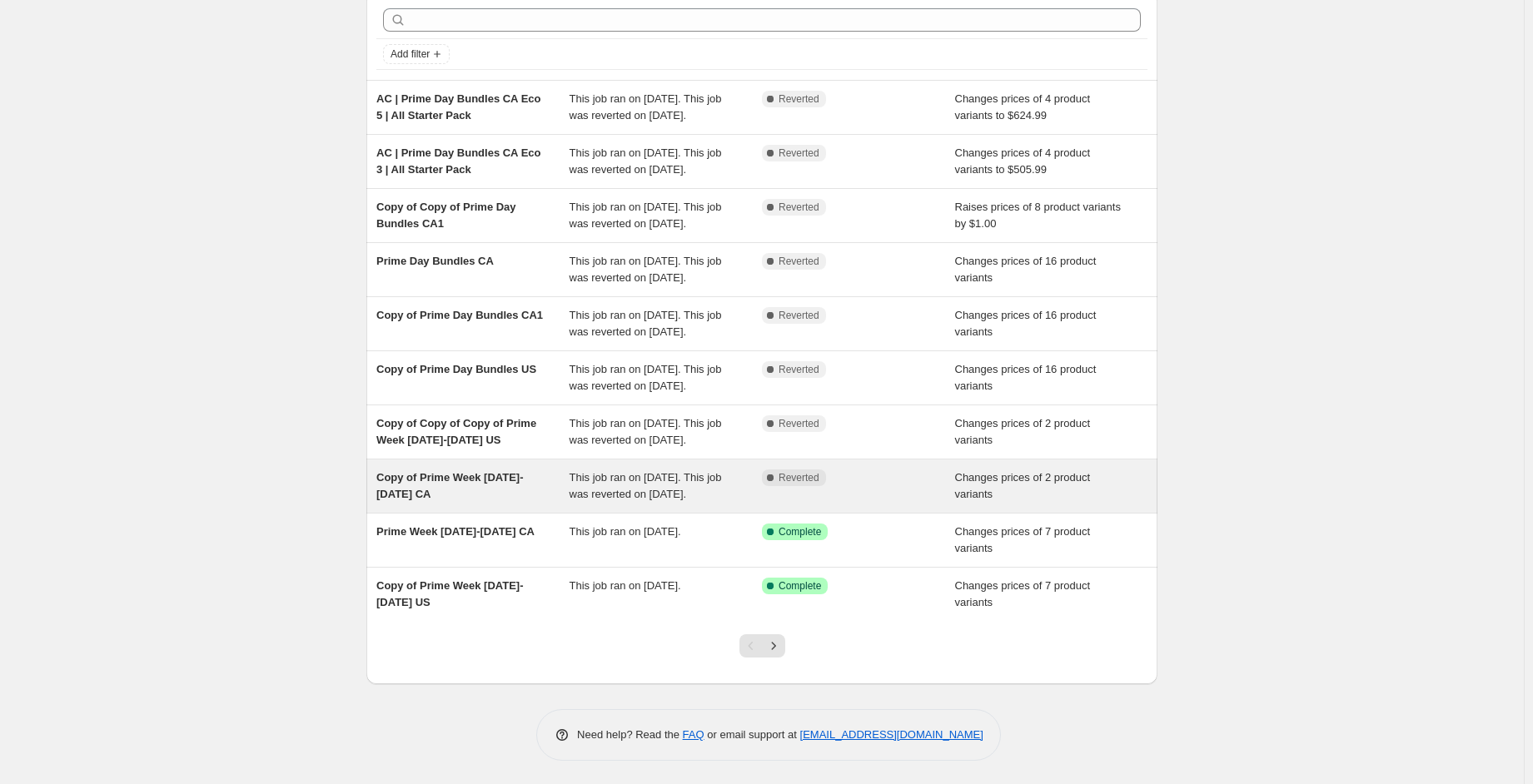
scroll to position [204, 0]
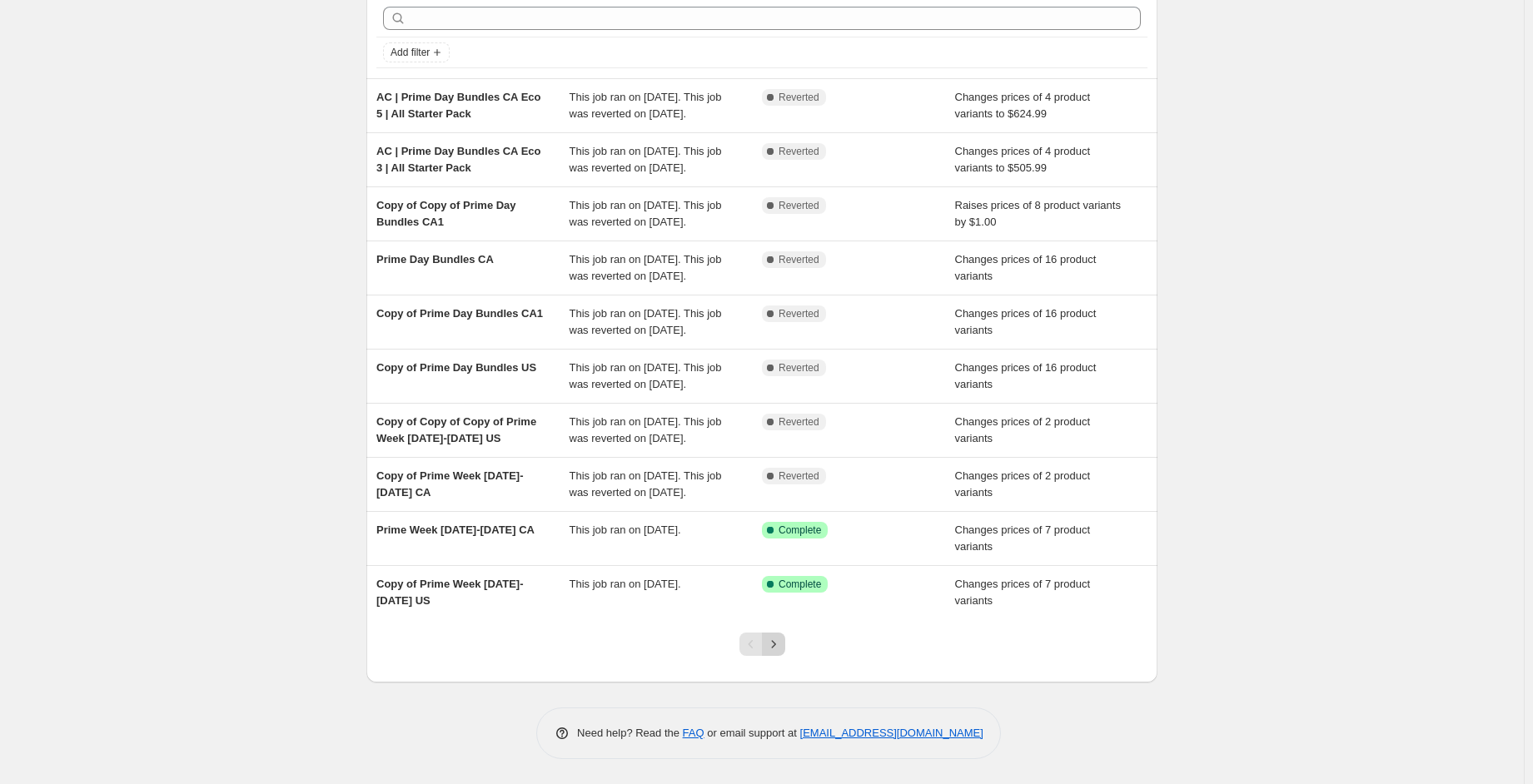
click at [779, 645] on icon "Next" at bounding box center [773, 644] width 17 height 17
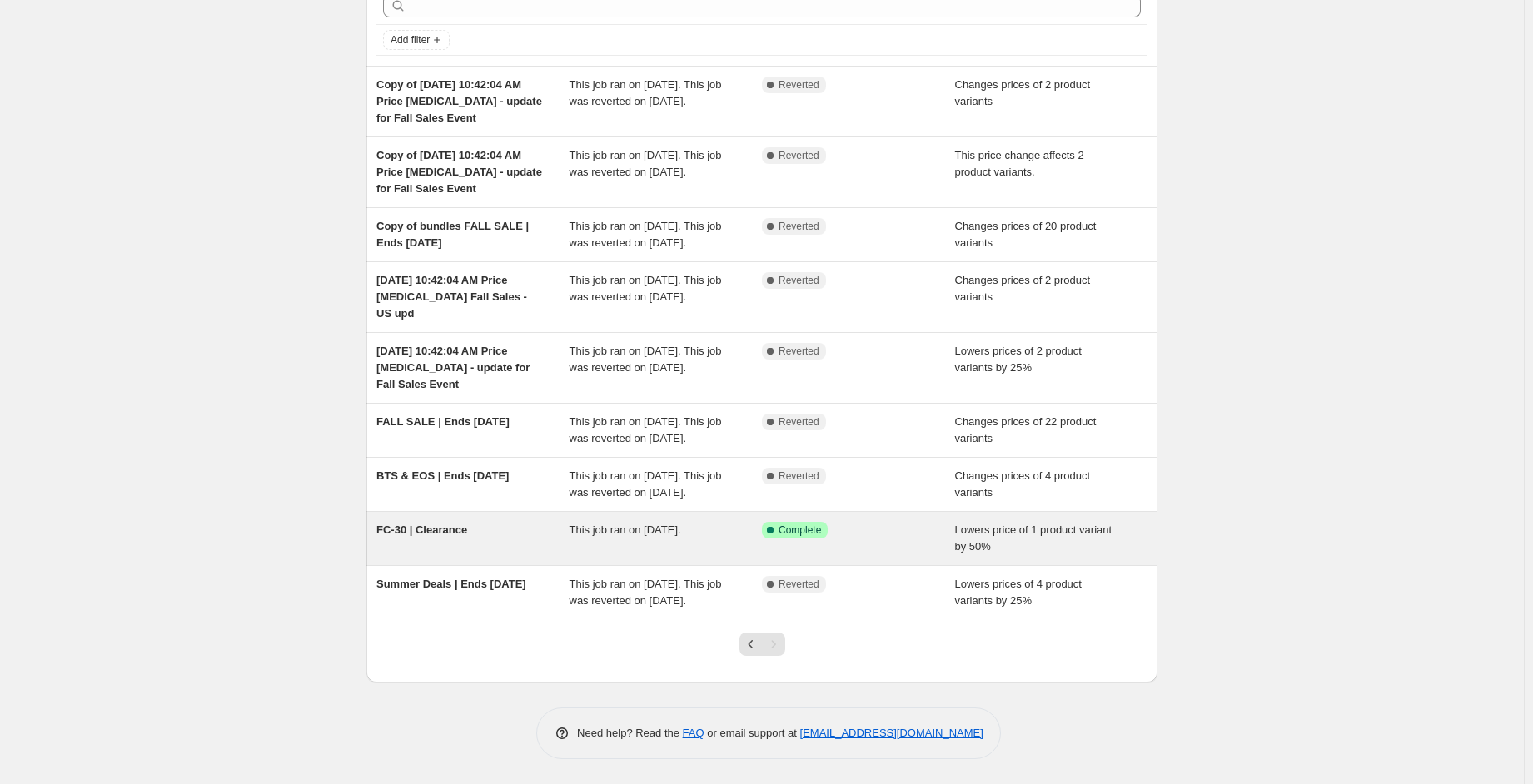
scroll to position [150, 0]
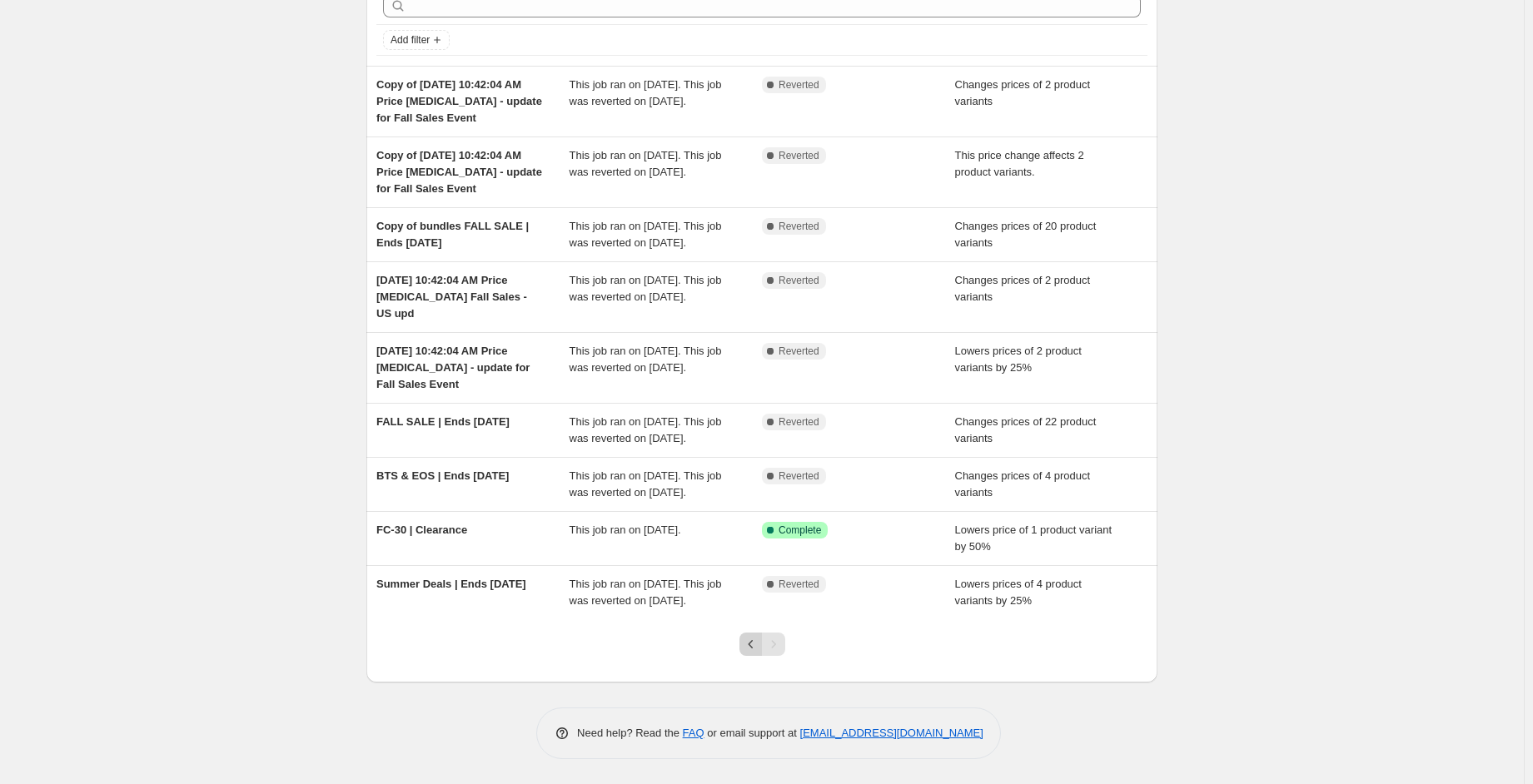
click at [752, 640] on icon "Previous" at bounding box center [751, 644] width 17 height 17
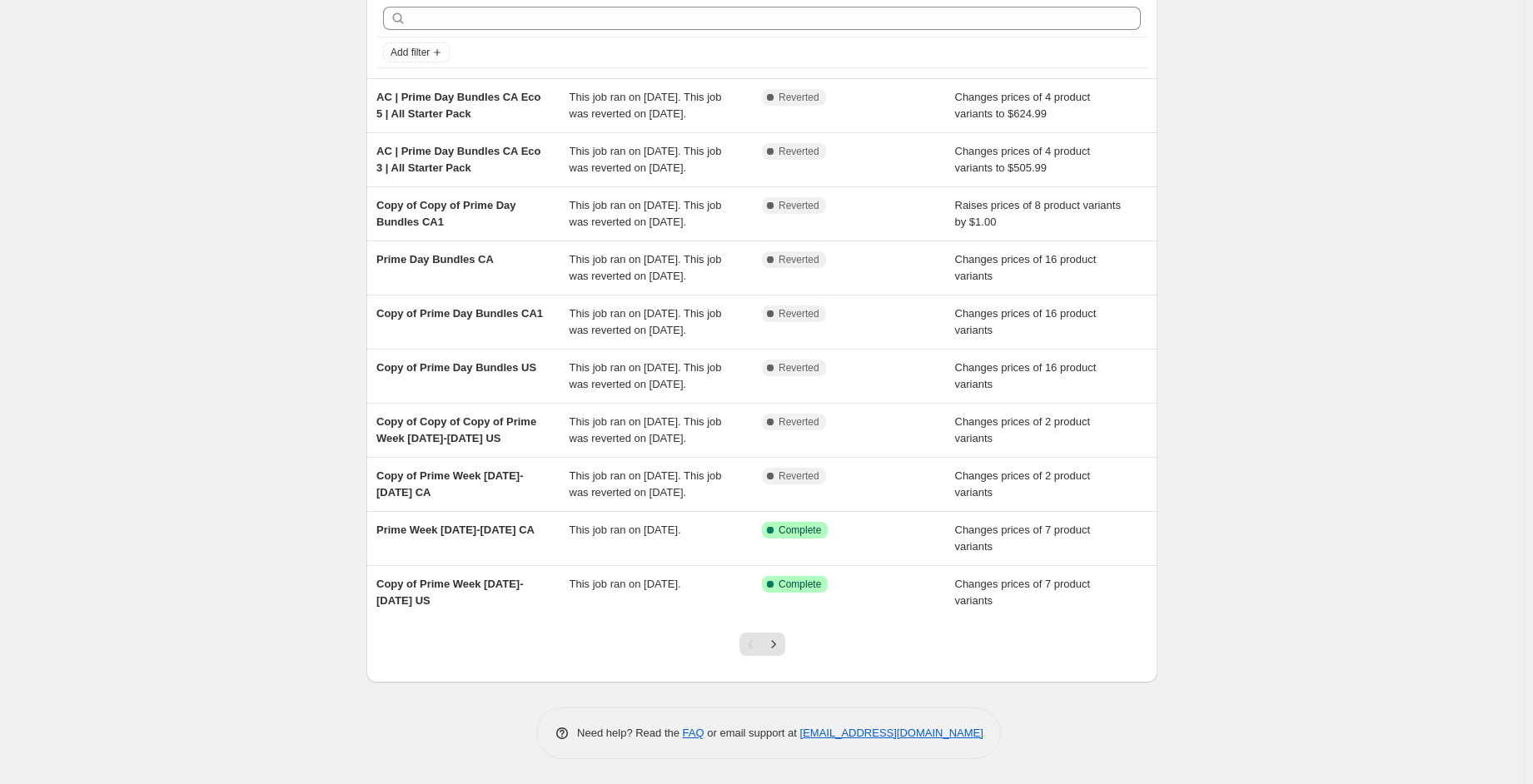
scroll to position [204, 0]
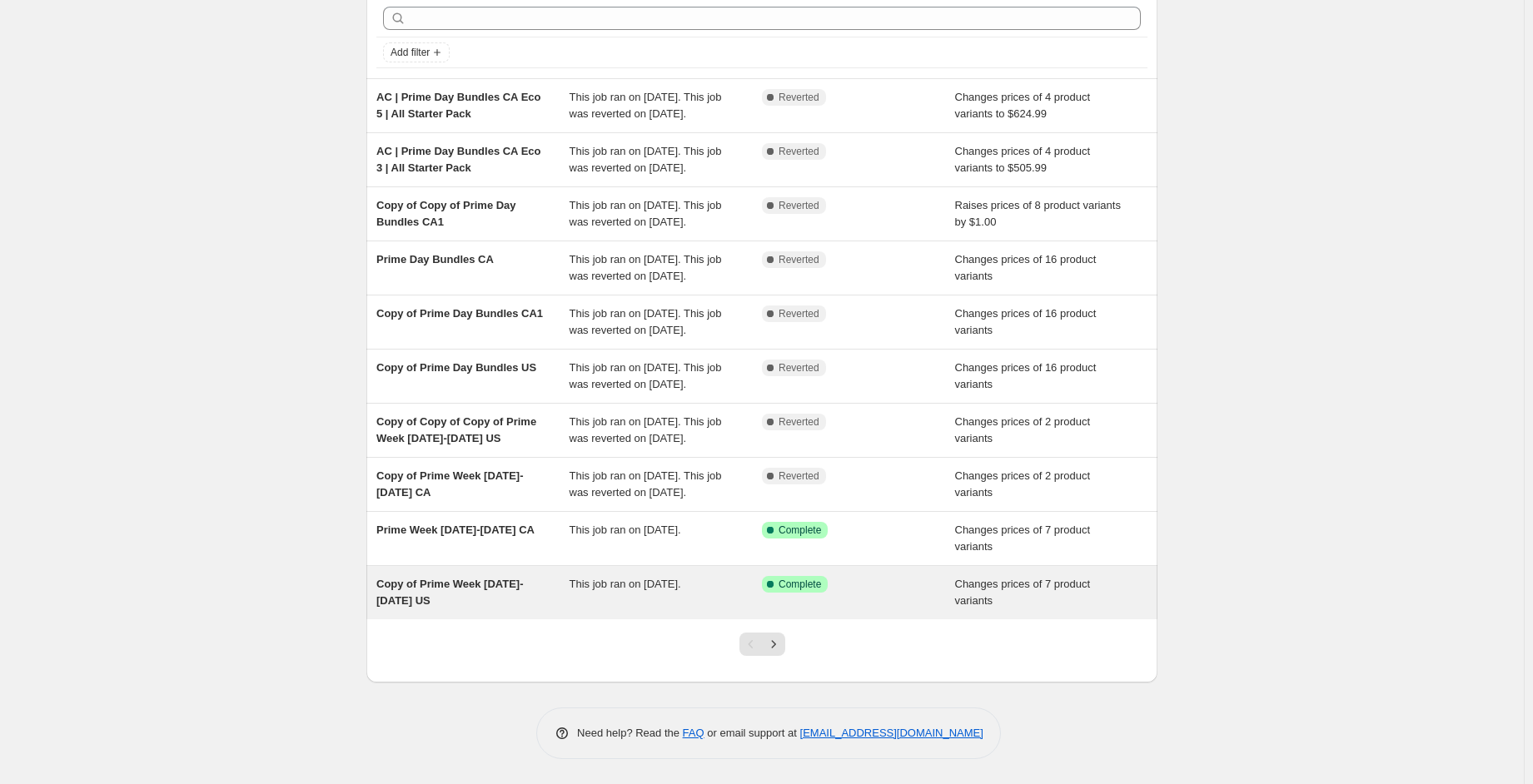
click at [618, 609] on div "Copy of Prime Week [DATE]-[DATE] US This job ran on [DATE]. Success Complete Co…" at bounding box center [761, 592] width 791 height 53
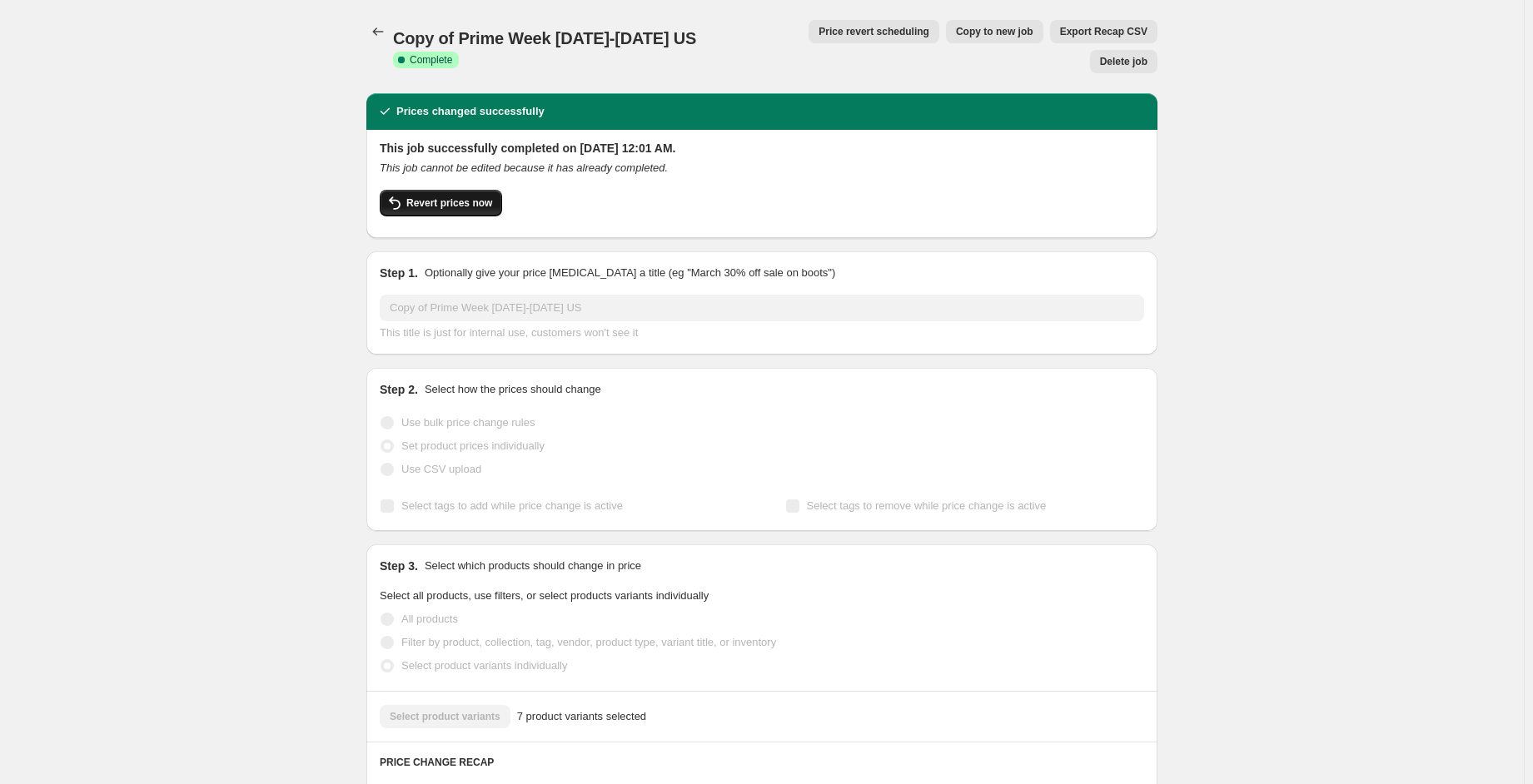
click at [478, 196] on span "Revert prices now" at bounding box center [448, 203] width 85 height 14
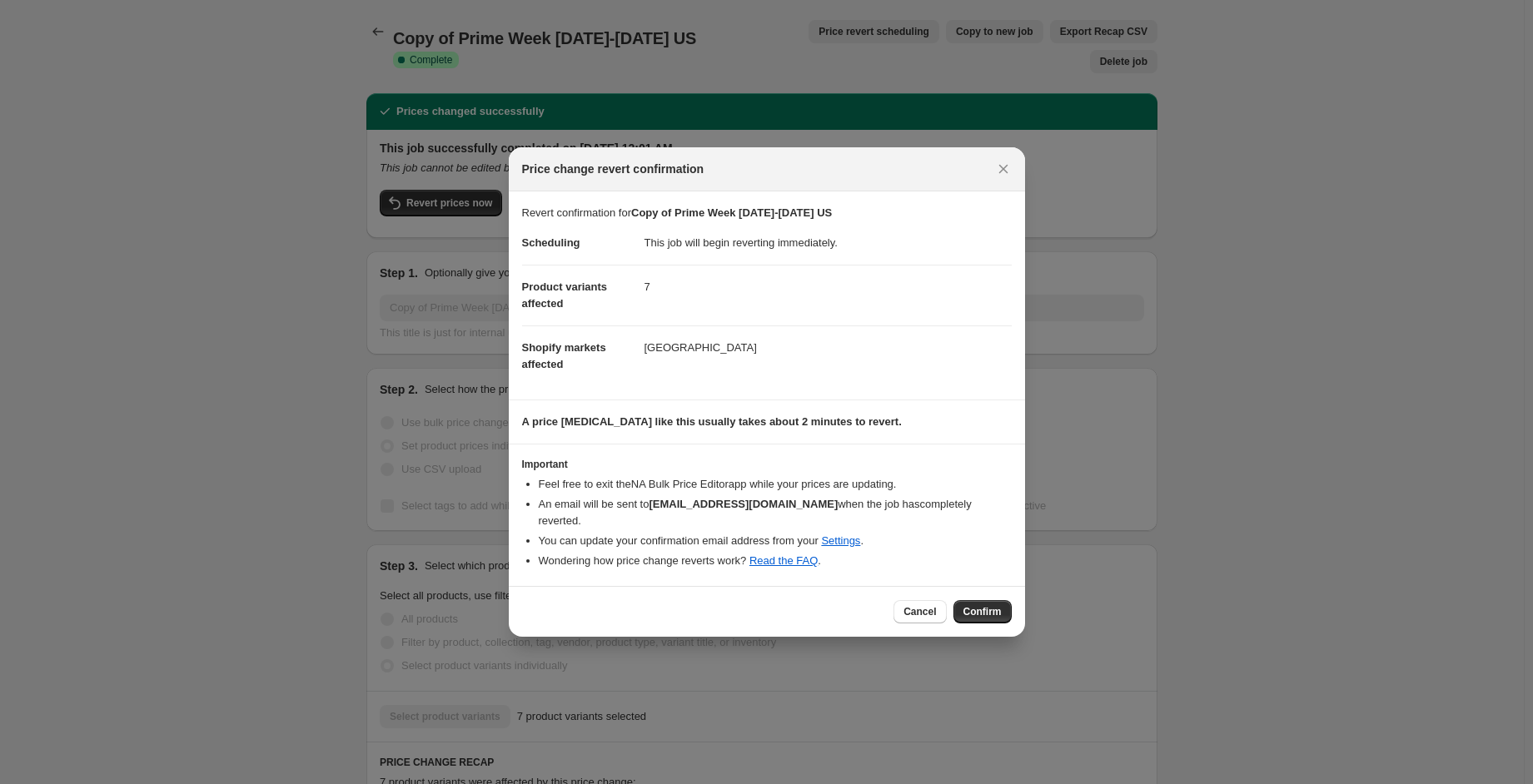
click at [963, 600] on button "Confirm" at bounding box center [982, 612] width 58 height 24
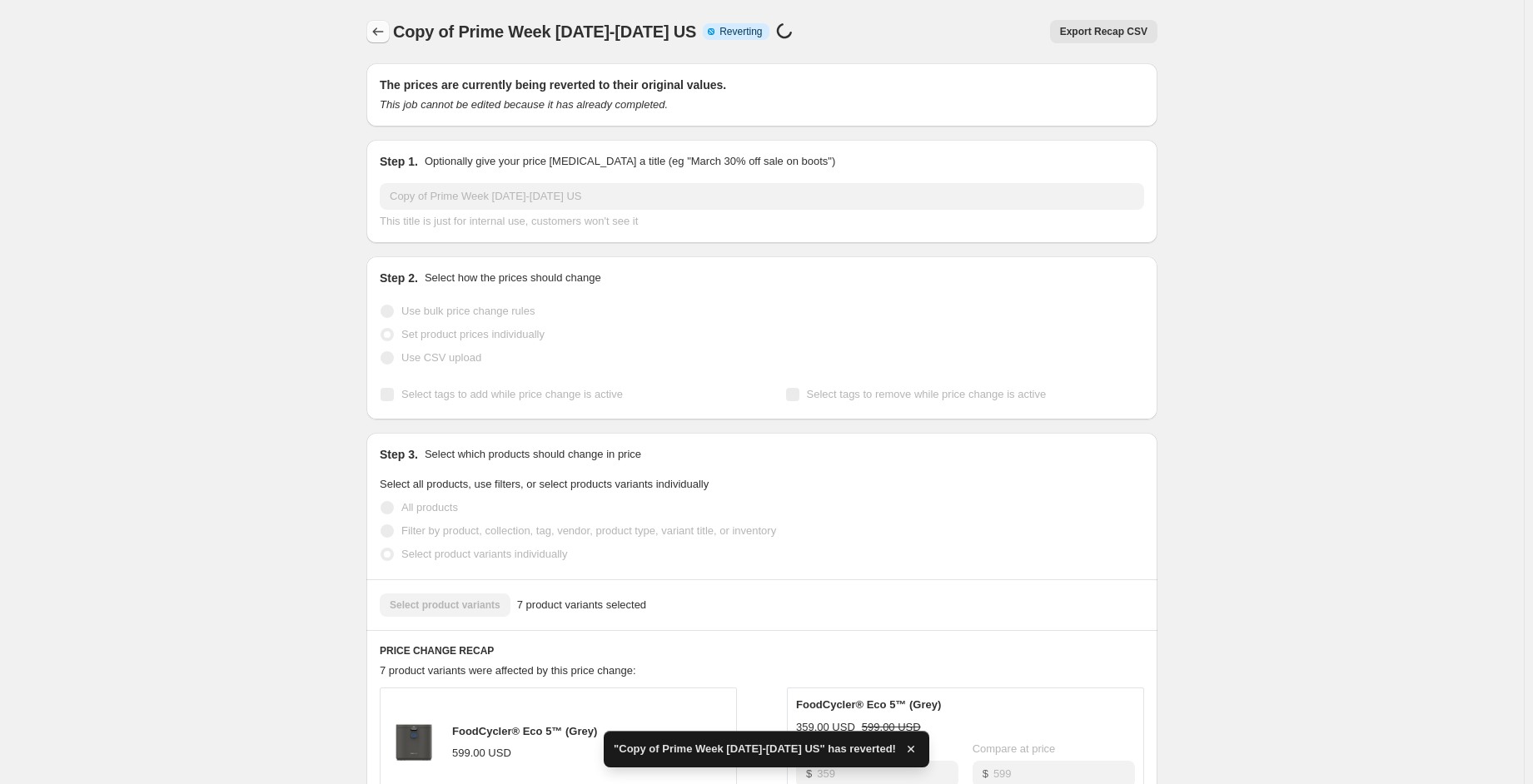
click at [375, 33] on icon "Price change jobs" at bounding box center [378, 32] width 17 height 17
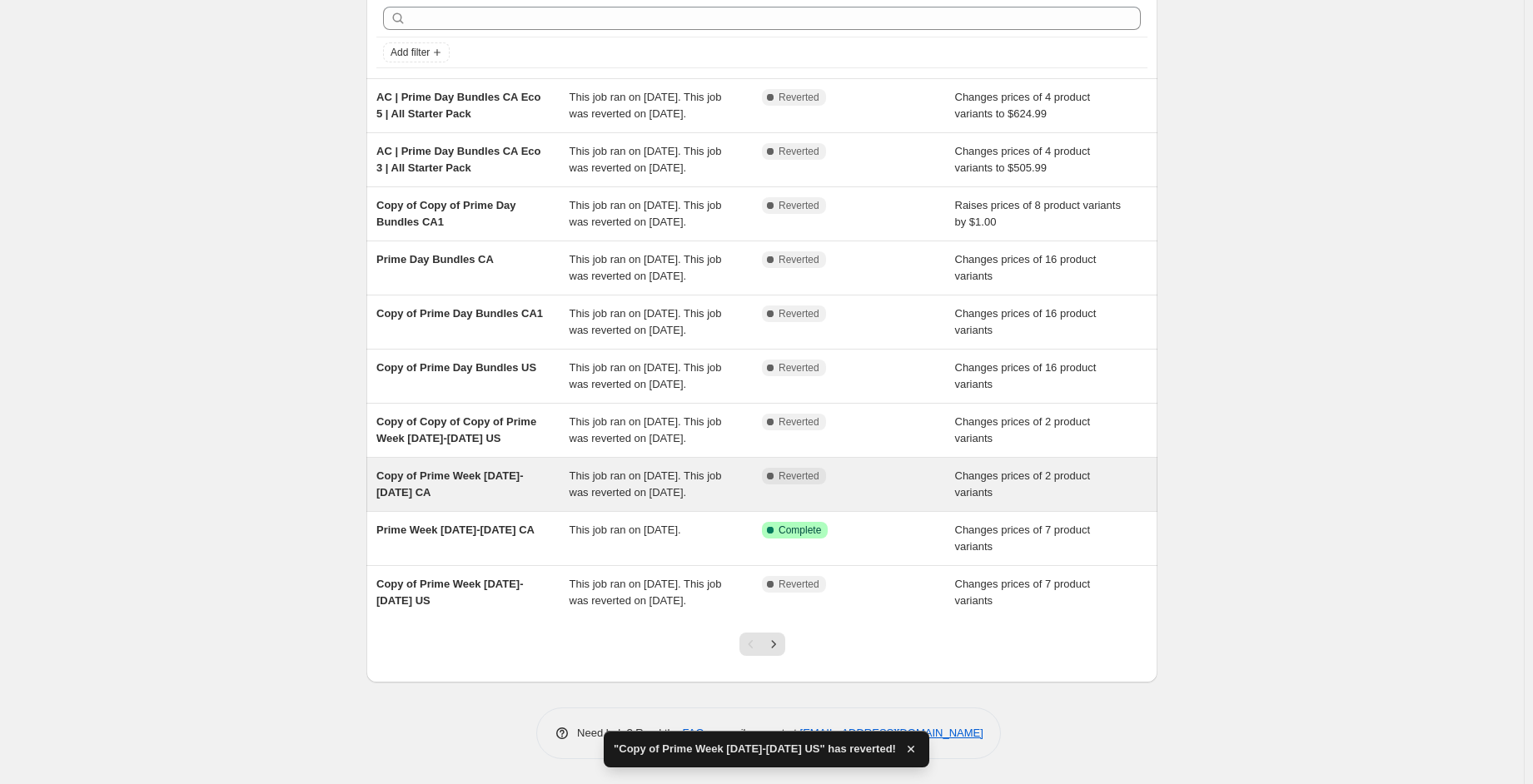
scroll to position [221, 0]
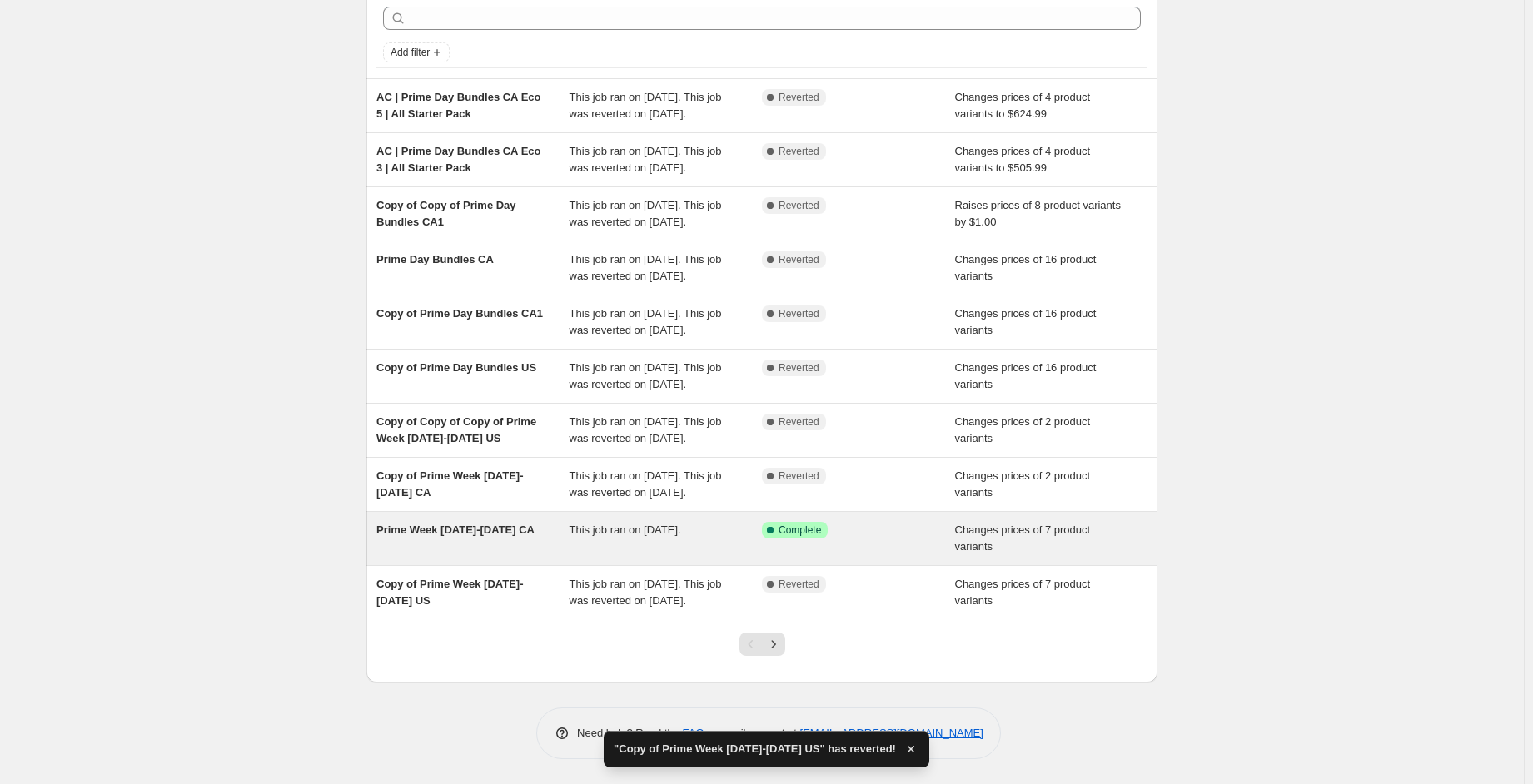
click at [774, 529] on div "Success Complete Complete" at bounding box center [858, 538] width 193 height 33
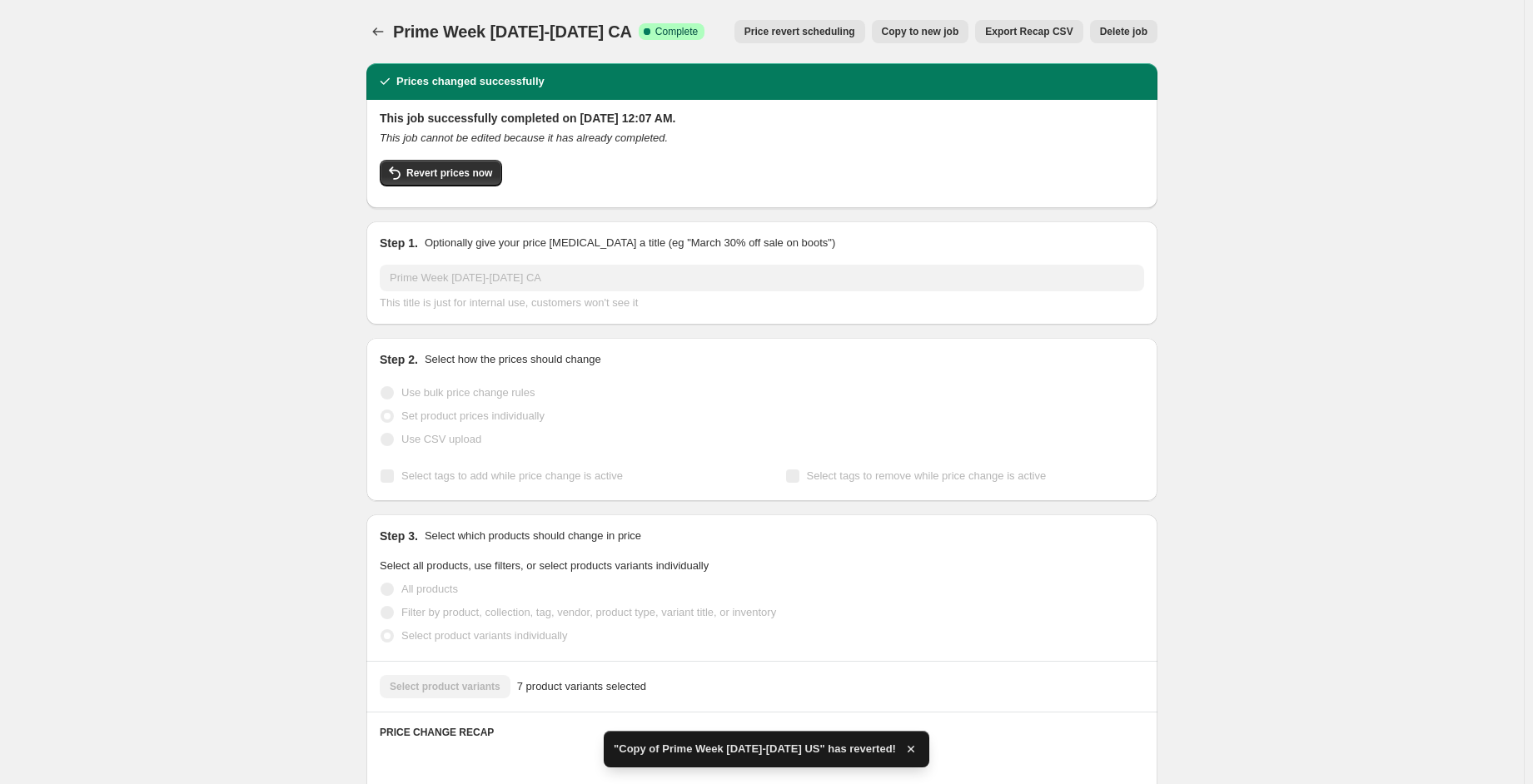
click at [448, 167] on span "Revert prices now" at bounding box center [448, 173] width 85 height 14
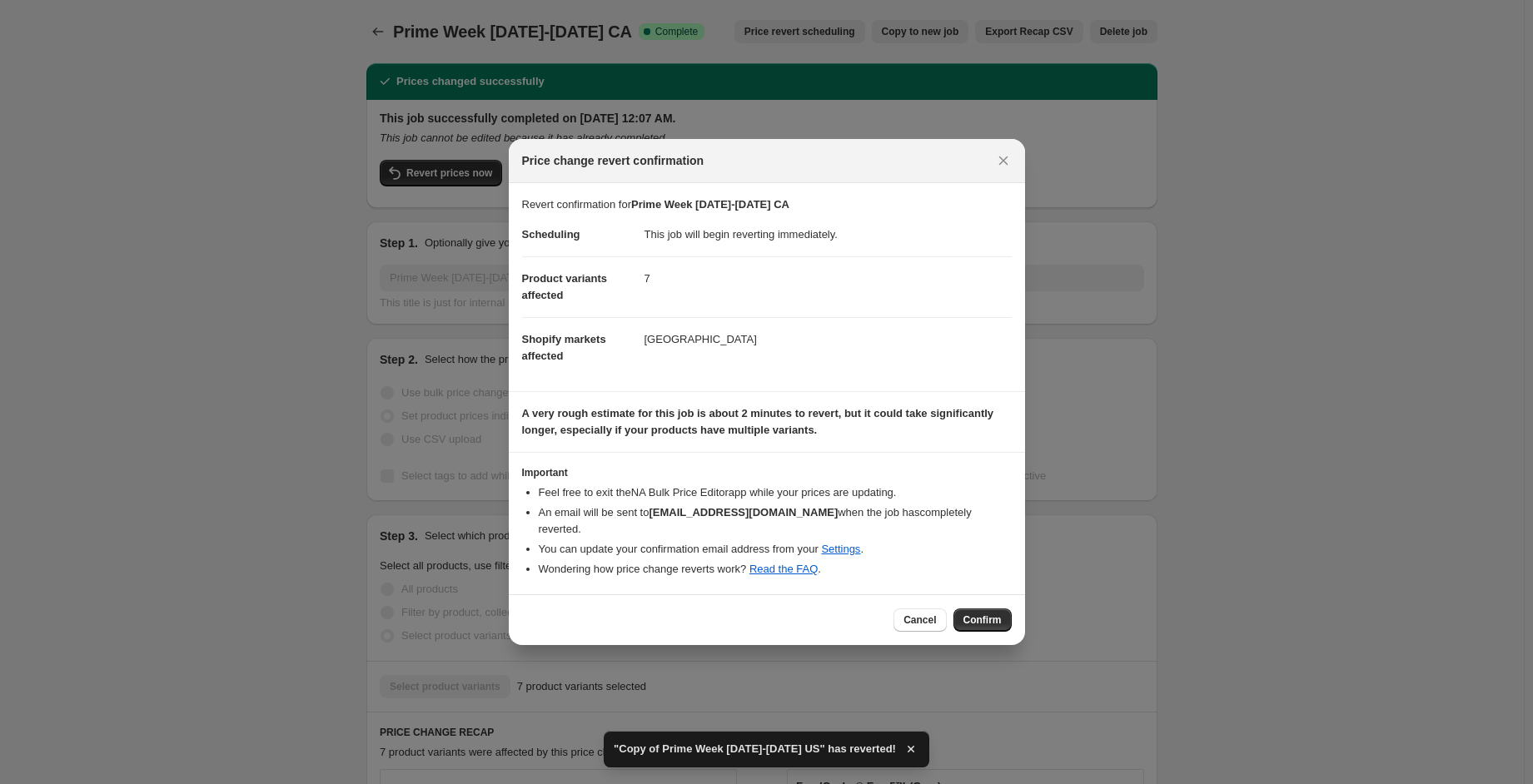
click at [983, 624] on div "Cancel Confirm" at bounding box center [766, 620] width 516 height 51
click at [984, 613] on span "Confirm" at bounding box center [982, 620] width 38 height 14
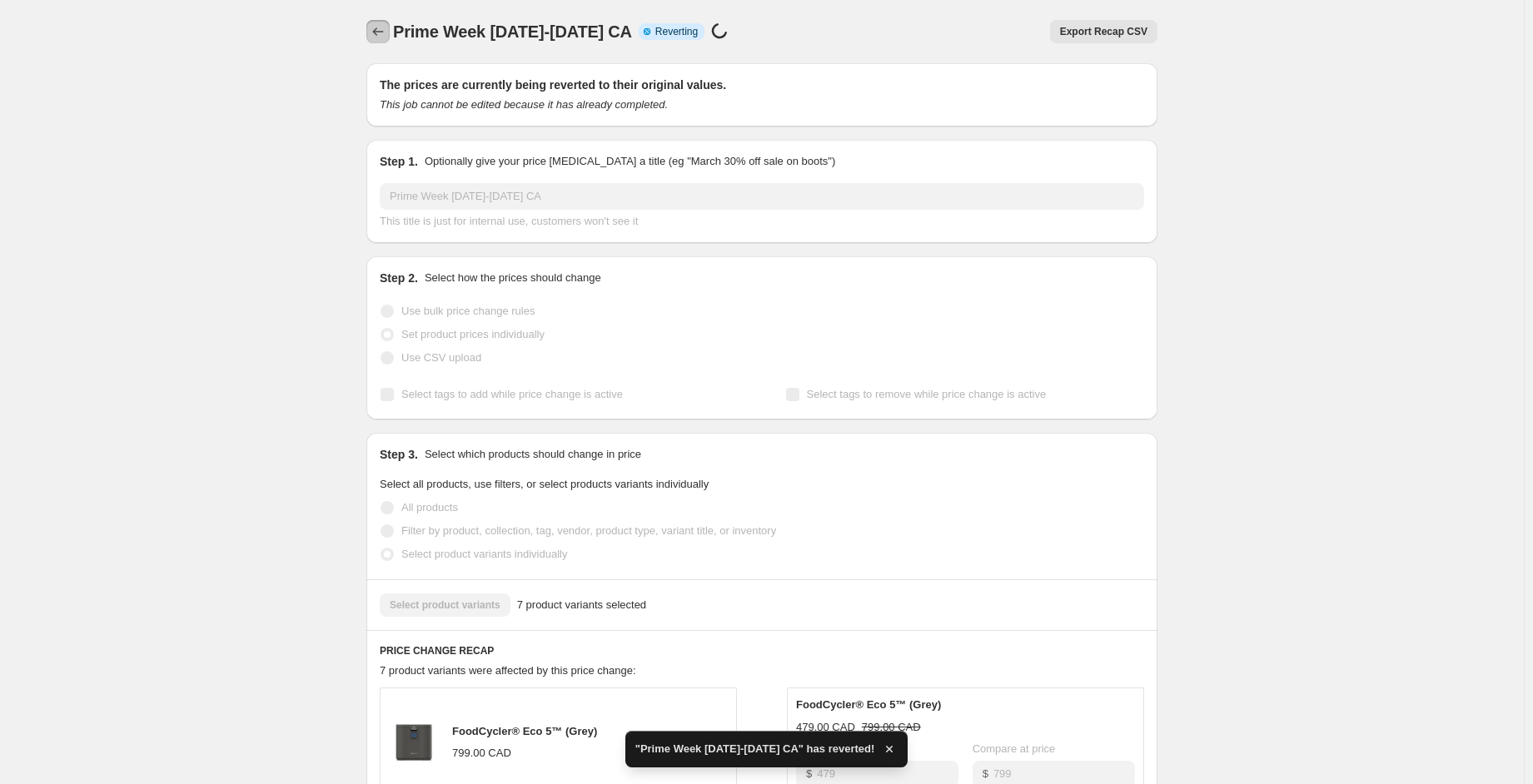
click at [383, 31] on icon "Price change jobs" at bounding box center [378, 31] width 11 height 8
